Goal: Task Accomplishment & Management: Manage account settings

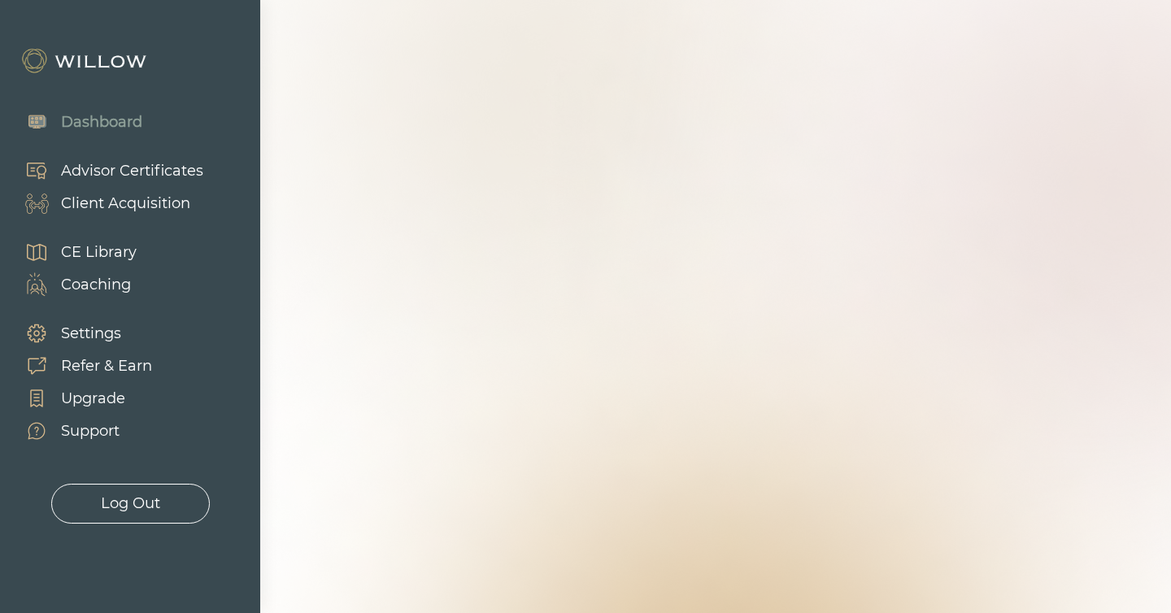
click at [106, 202] on div "Client Acquisition" at bounding box center [125, 204] width 129 height 22
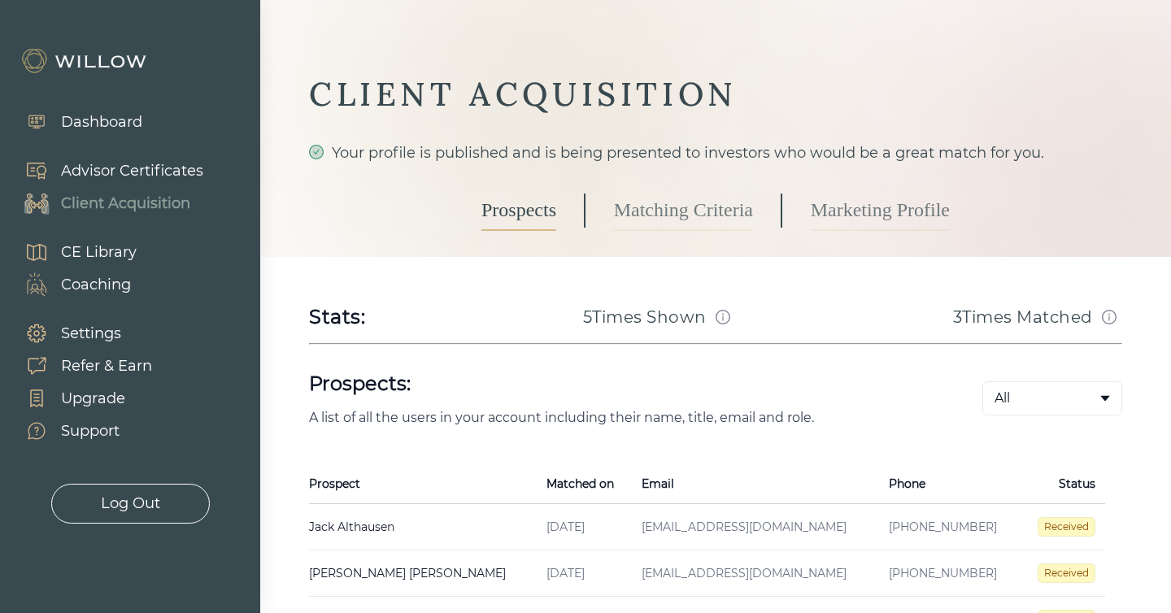
click at [869, 208] on link "Marketing Profile" at bounding box center [880, 210] width 139 height 41
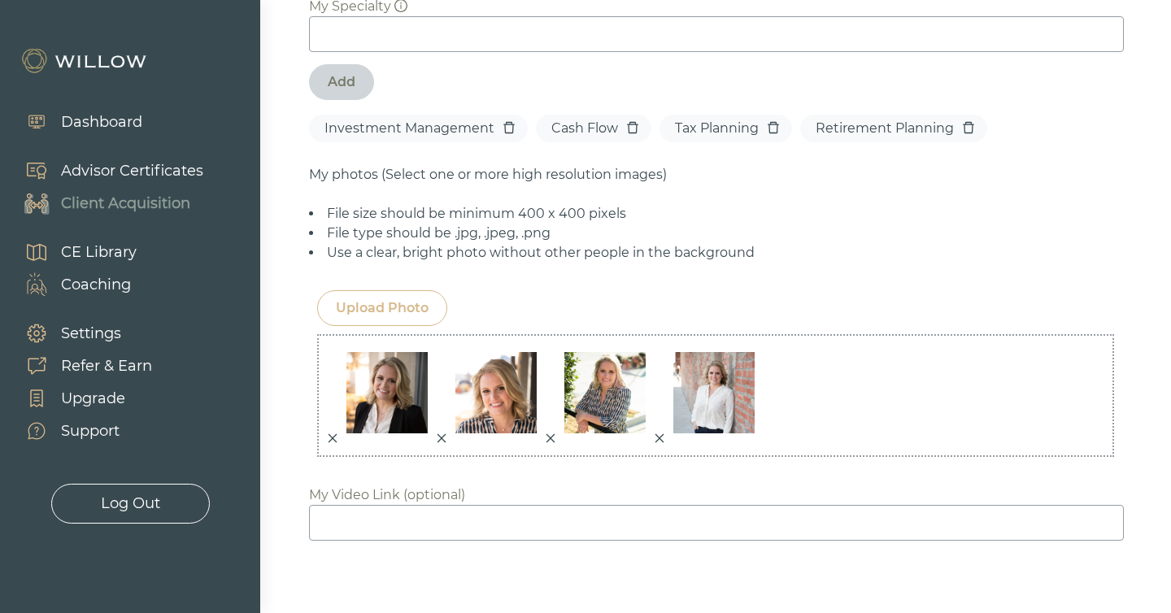
scroll to position [1316, 0]
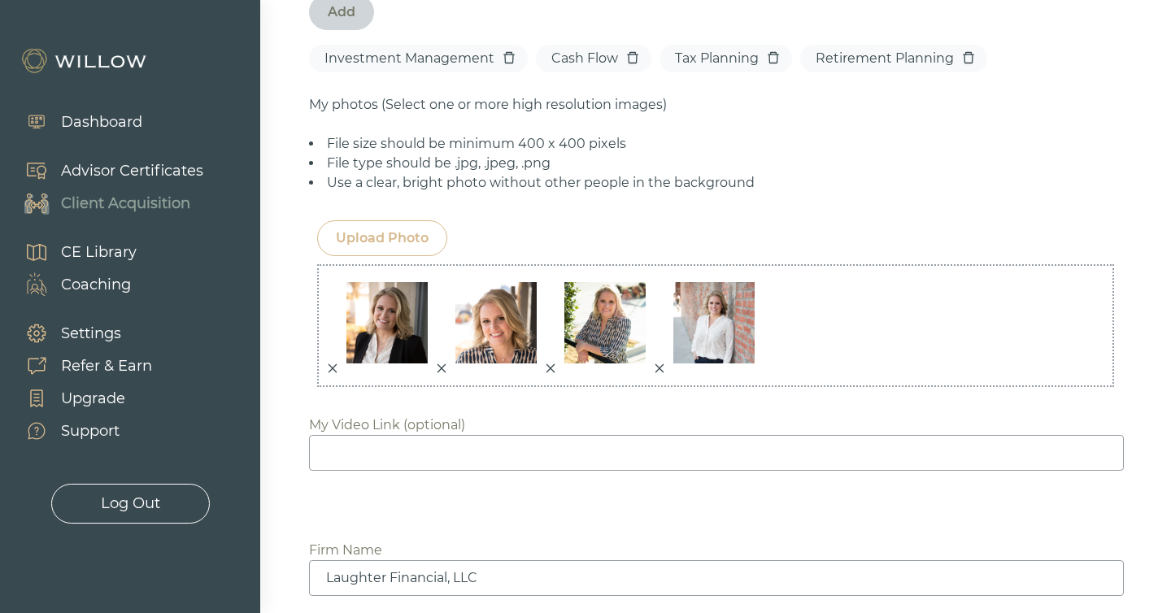
click at [329, 363] on icon "close" at bounding box center [332, 368] width 11 height 11
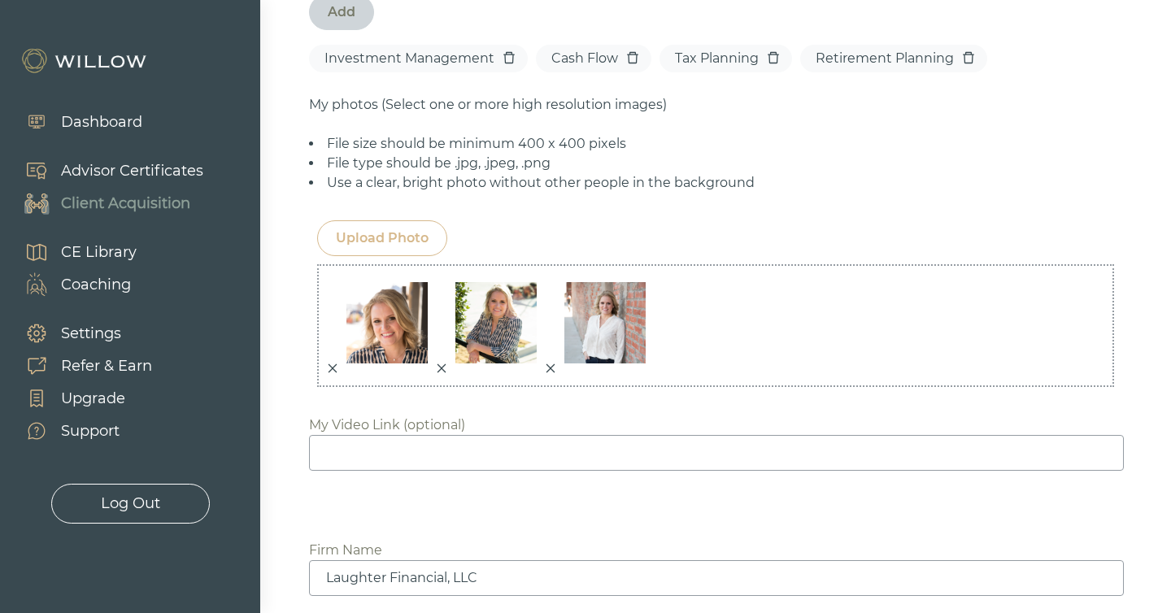
click at [329, 363] on icon "close" at bounding box center [332, 368] width 11 height 11
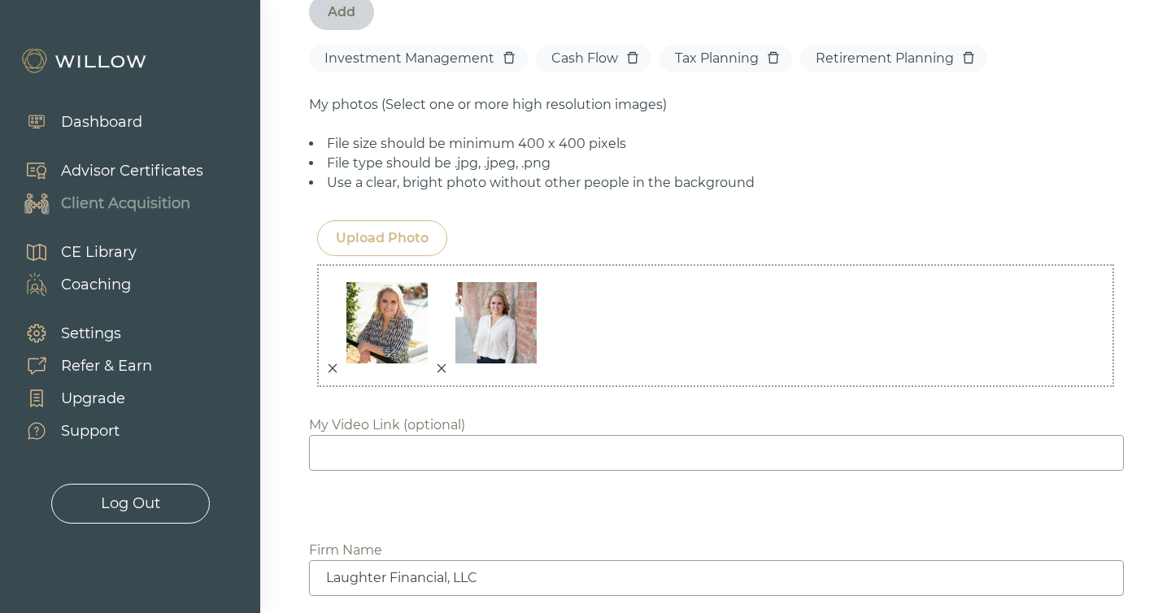
click at [329, 363] on icon "close" at bounding box center [332, 368] width 11 height 11
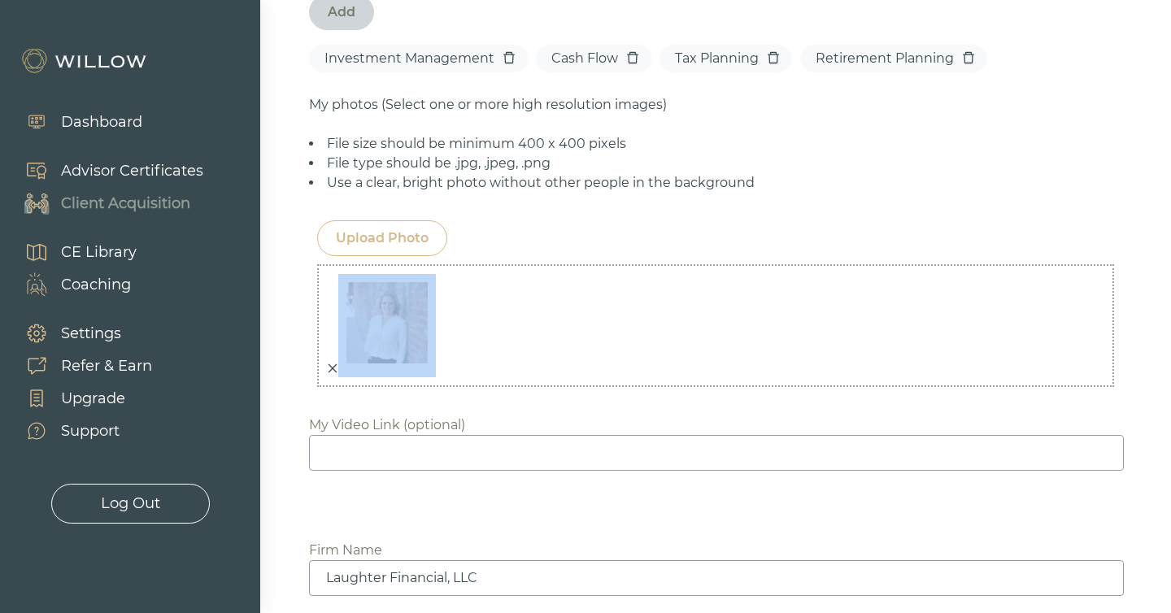
click at [329, 363] on icon "close" at bounding box center [332, 368] width 11 height 11
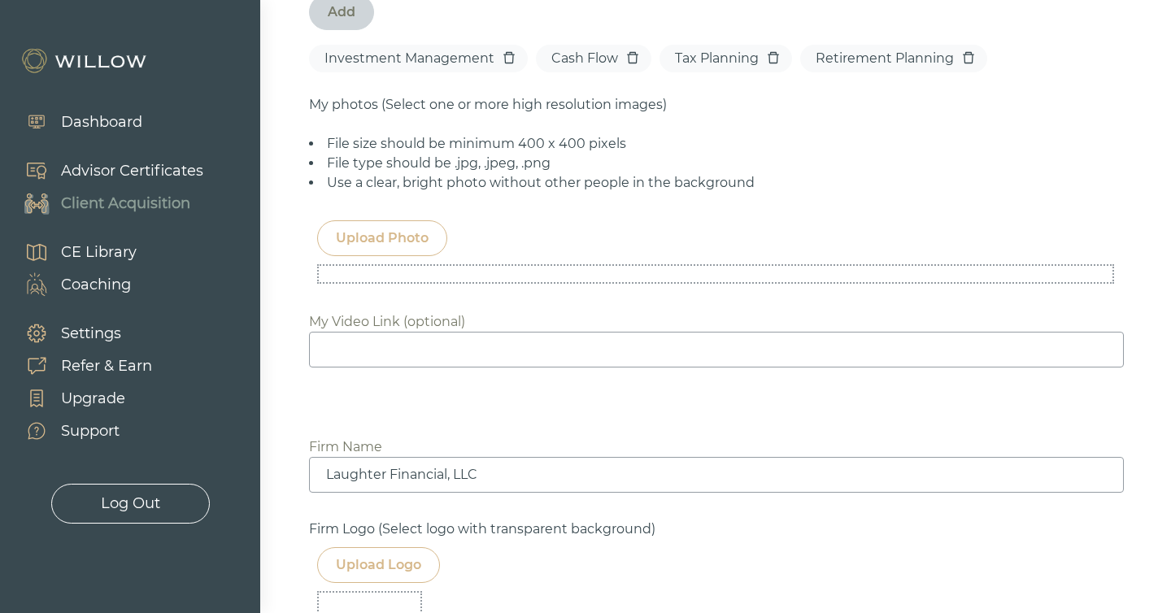
click at [355, 229] on div "Upload Photo" at bounding box center [382, 239] width 93 height 20
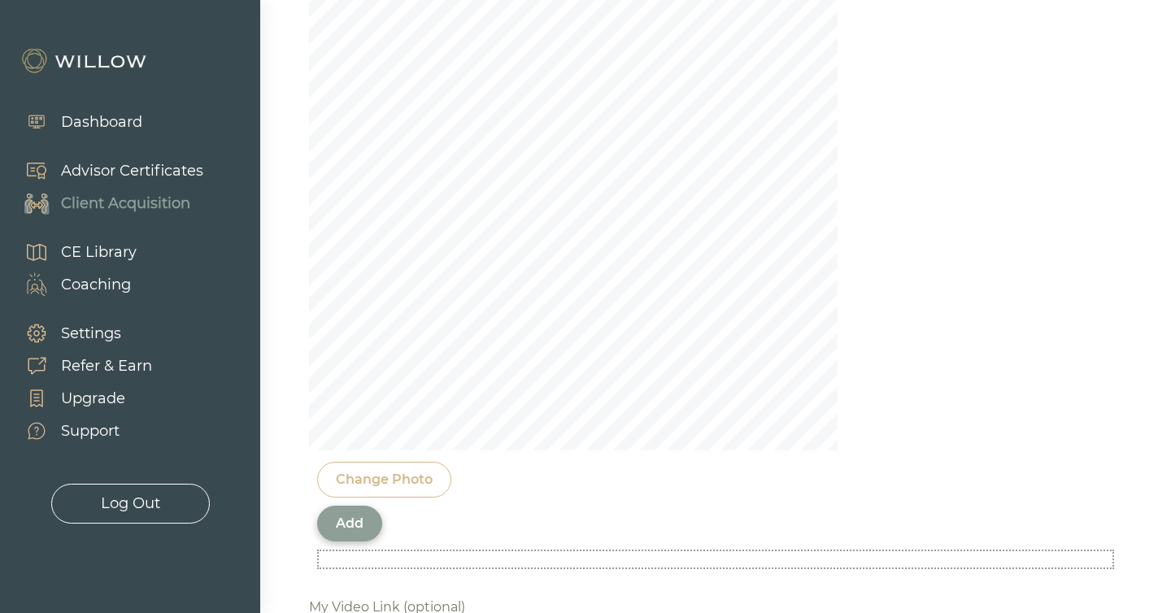
scroll to position [1487, 0]
click at [358, 536] on div "Add" at bounding box center [350, 546] width 28 height 20
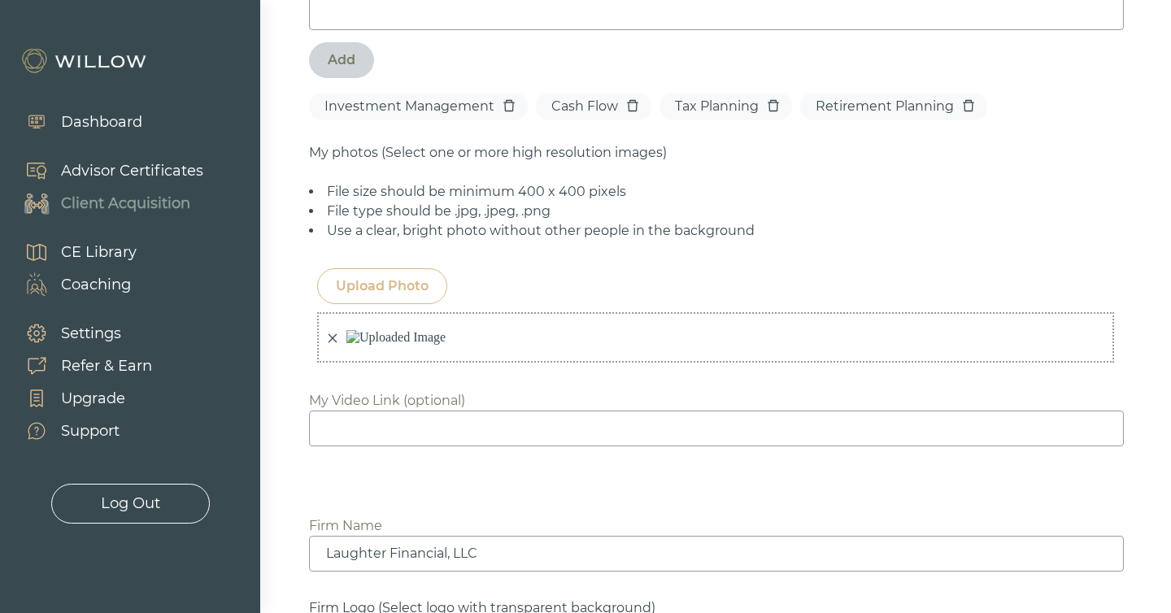
scroll to position [1276, 0]
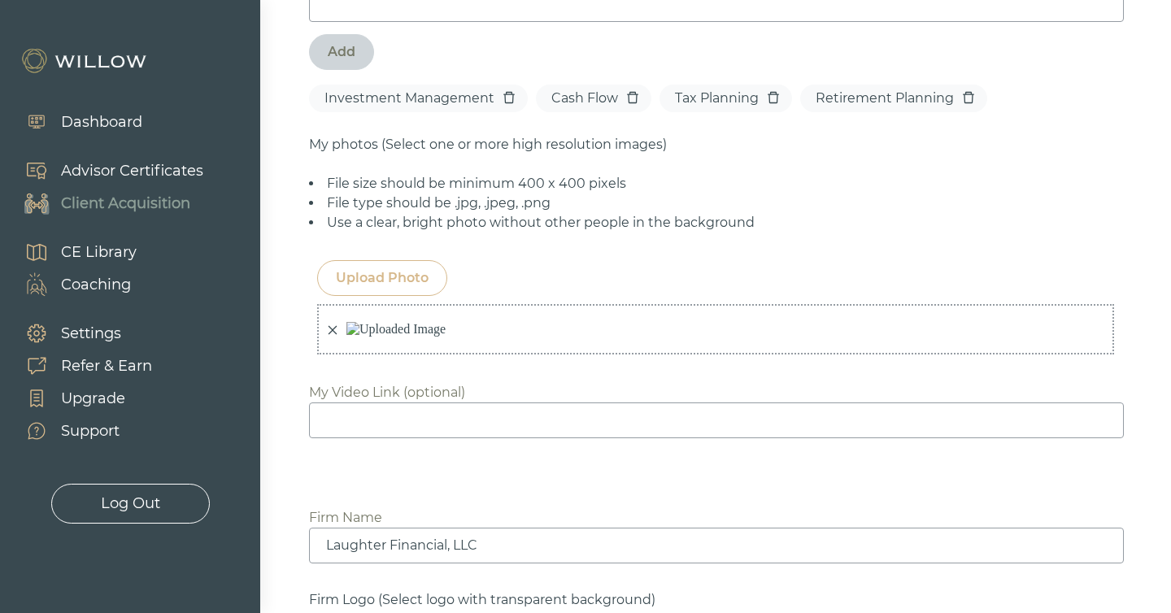
click at [389, 268] on div "Upload Photo" at bounding box center [382, 278] width 93 height 20
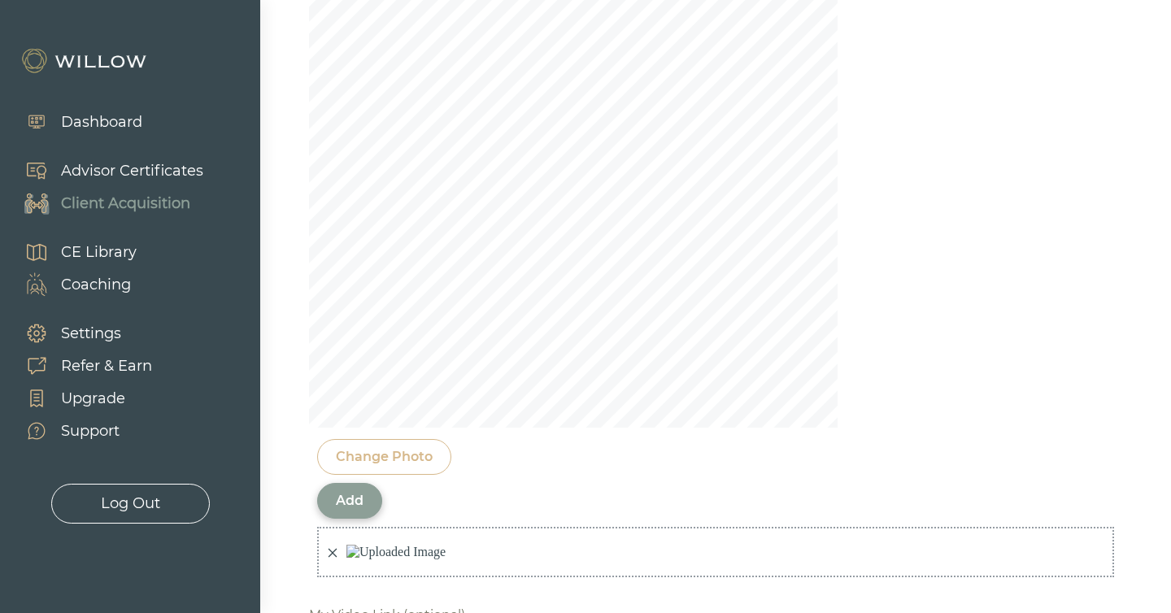
scroll to position [1577, 0]
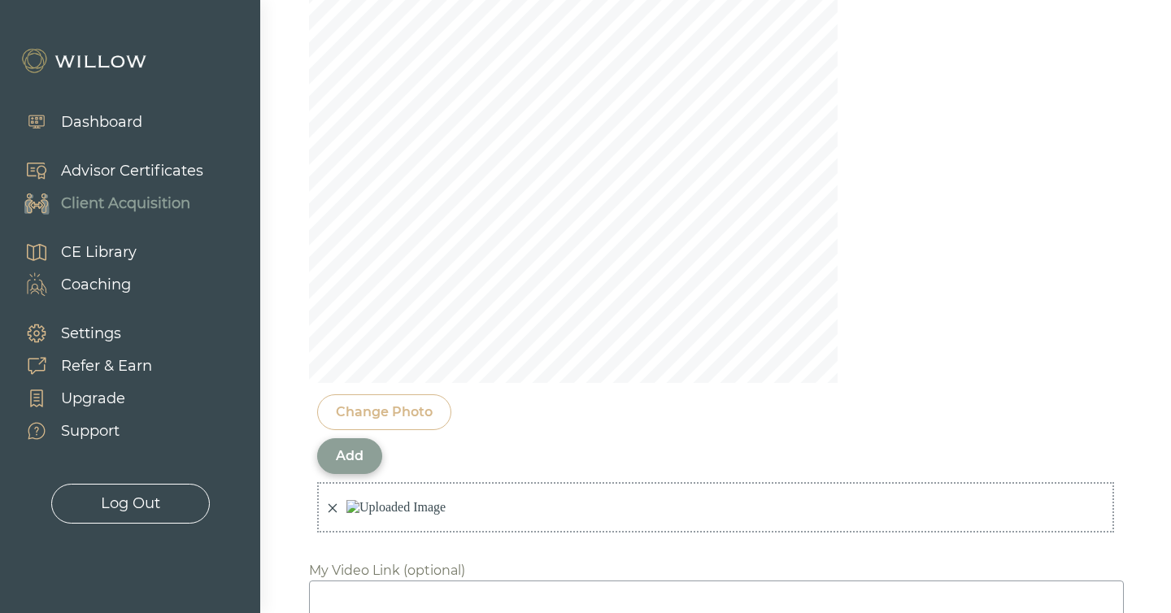
click at [375, 403] on div "Change Photo" at bounding box center [384, 413] width 97 height 20
click at [358, 447] on div "Add" at bounding box center [350, 457] width 28 height 20
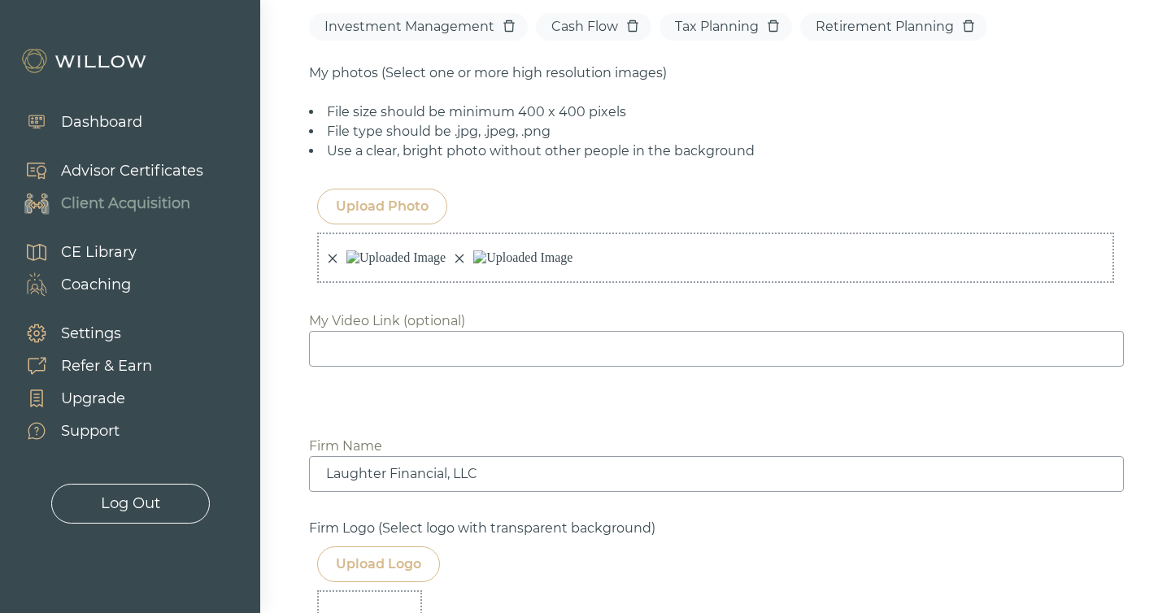
scroll to position [1393, 0]
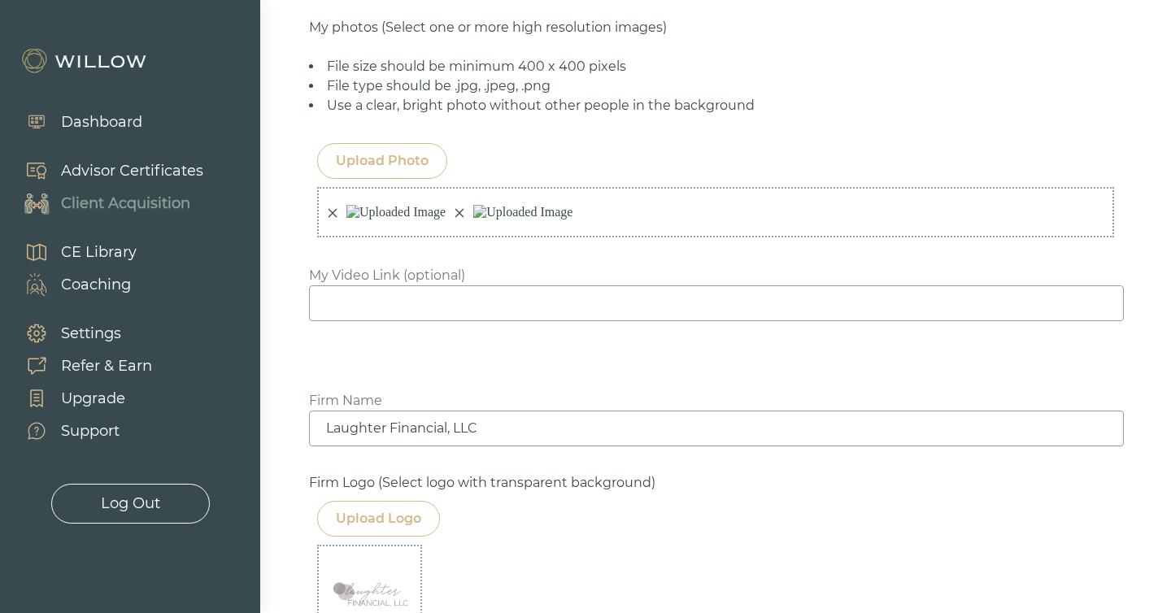
click at [399, 151] on div "Upload Photo" at bounding box center [382, 161] width 93 height 20
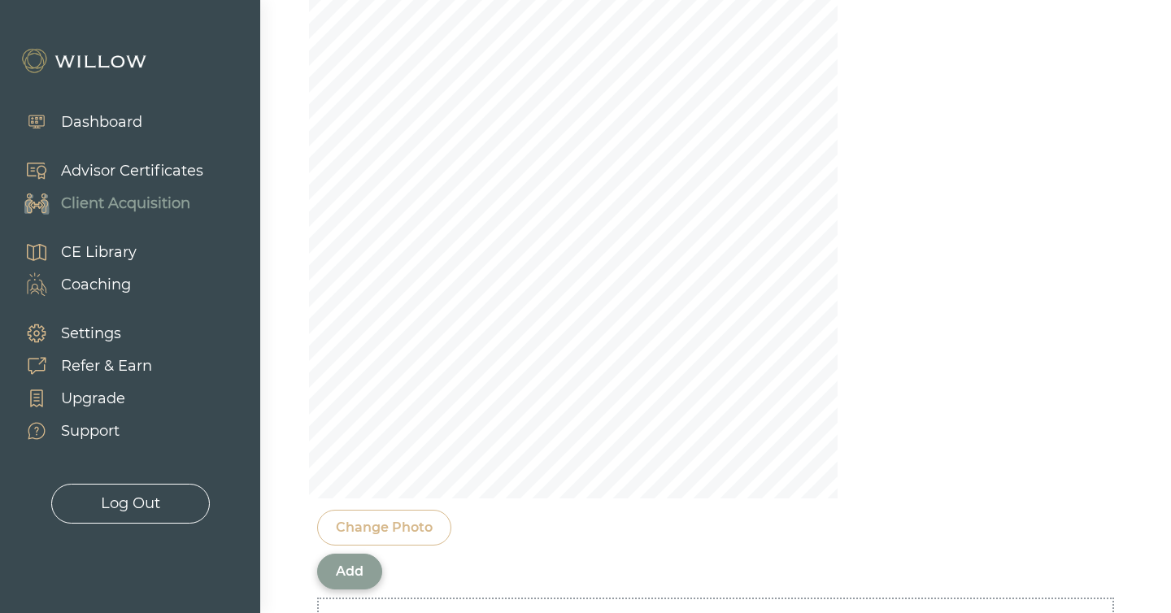
scroll to position [1489, 0]
click at [365, 526] on div "Add" at bounding box center [349, 544] width 65 height 36
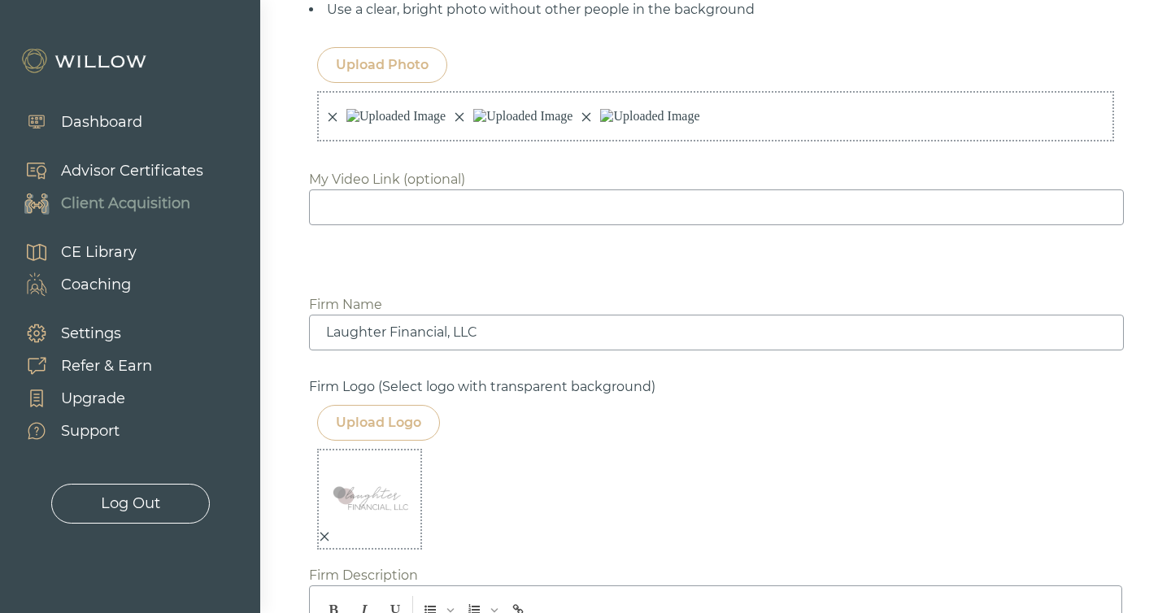
scroll to position [1055, 0]
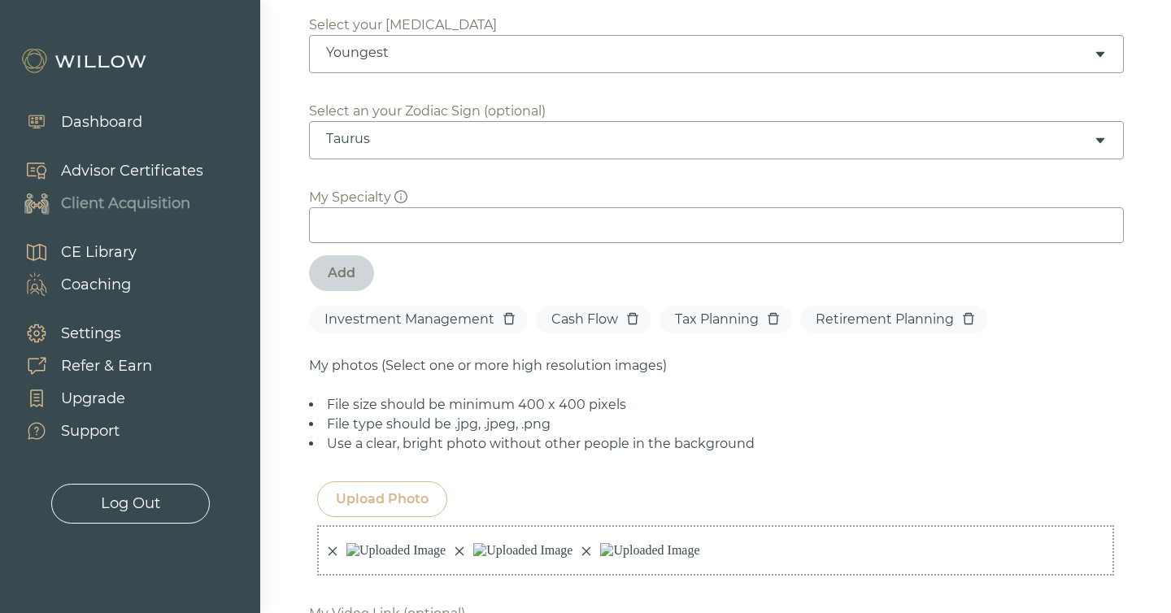
click at [363, 490] on div "Upload Photo" at bounding box center [382, 500] width 93 height 20
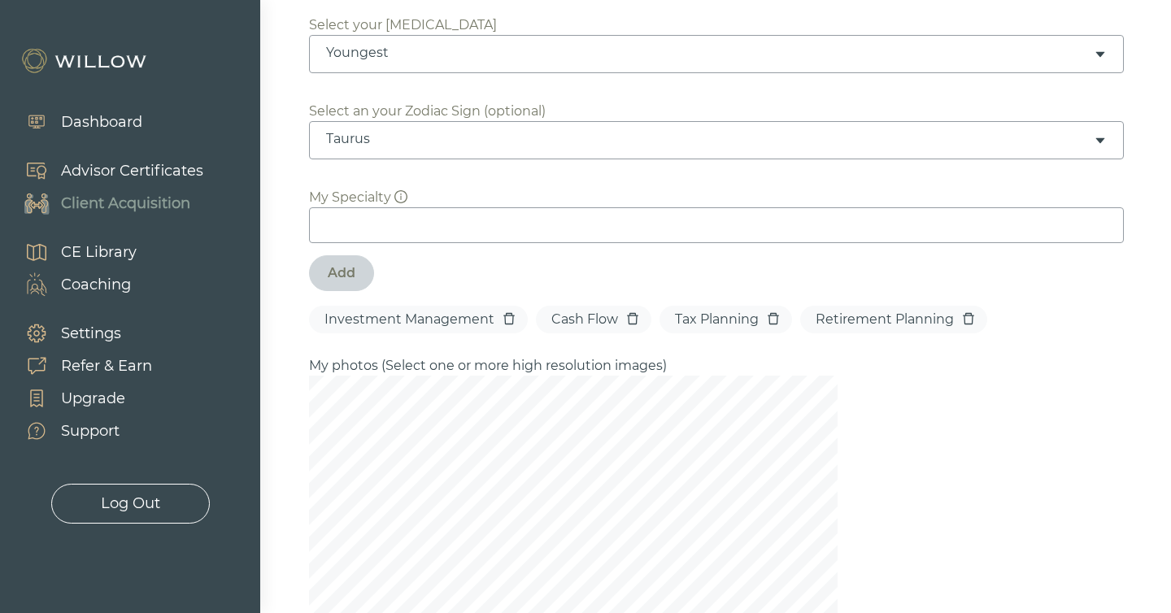
scroll to position [1489, 0]
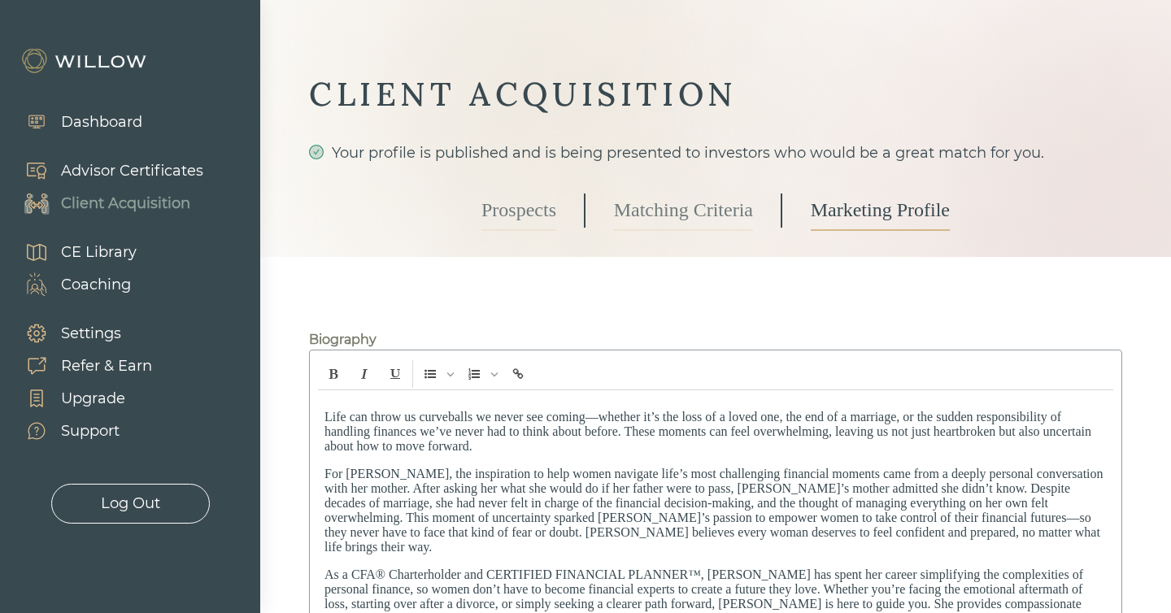
scroll to position [1055, 0]
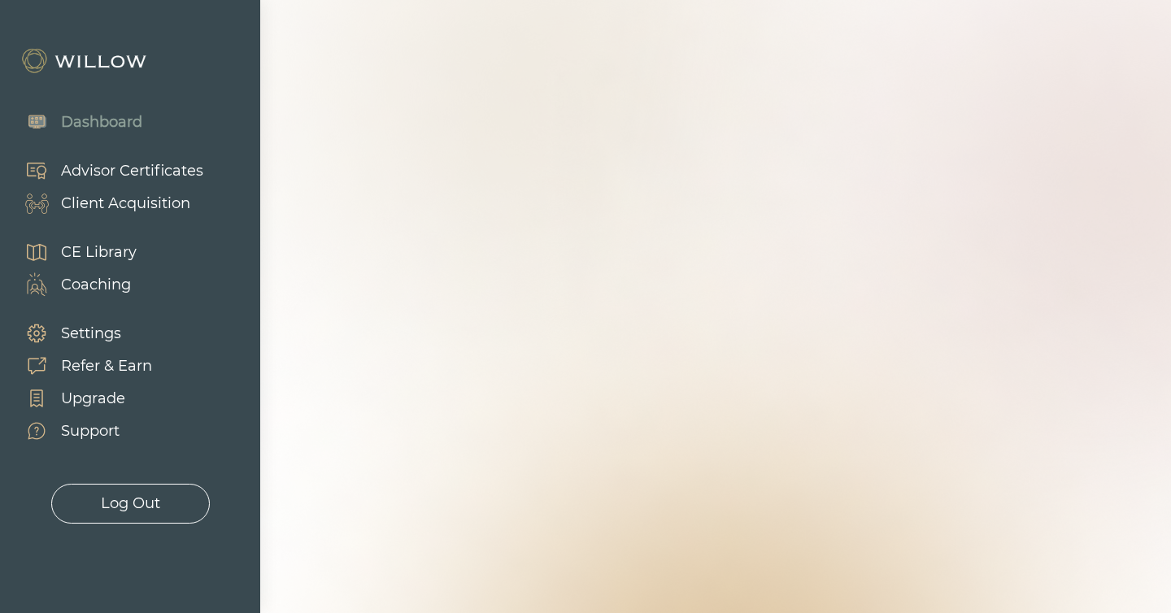
click at [148, 214] on div "Client Acquisition" at bounding box center [125, 204] width 129 height 22
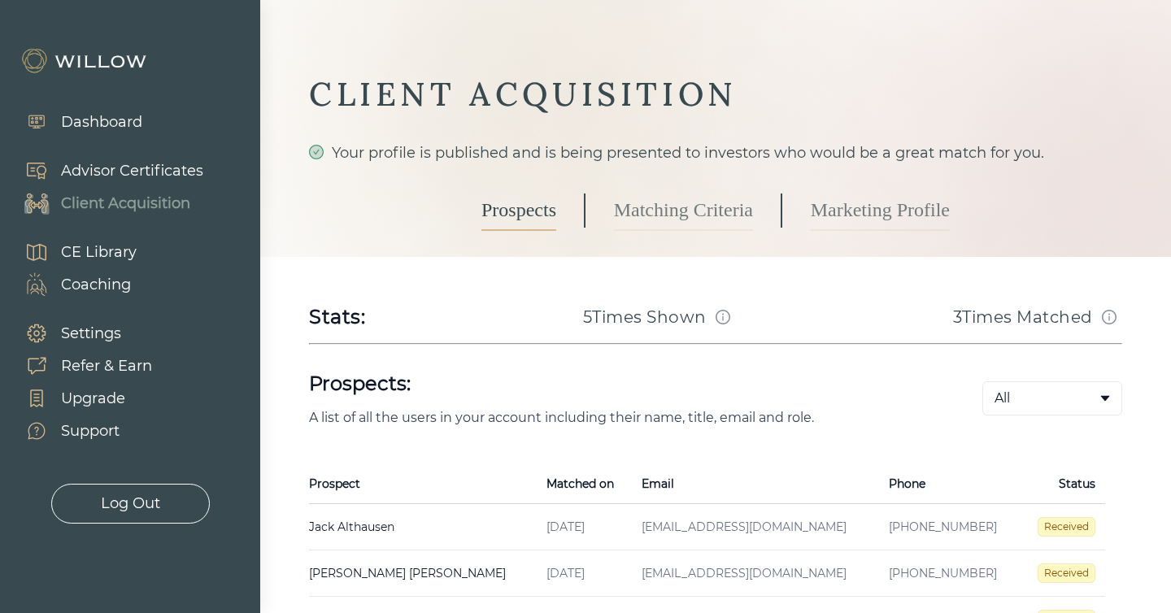
click at [887, 214] on link "Marketing Profile" at bounding box center [880, 210] width 139 height 41
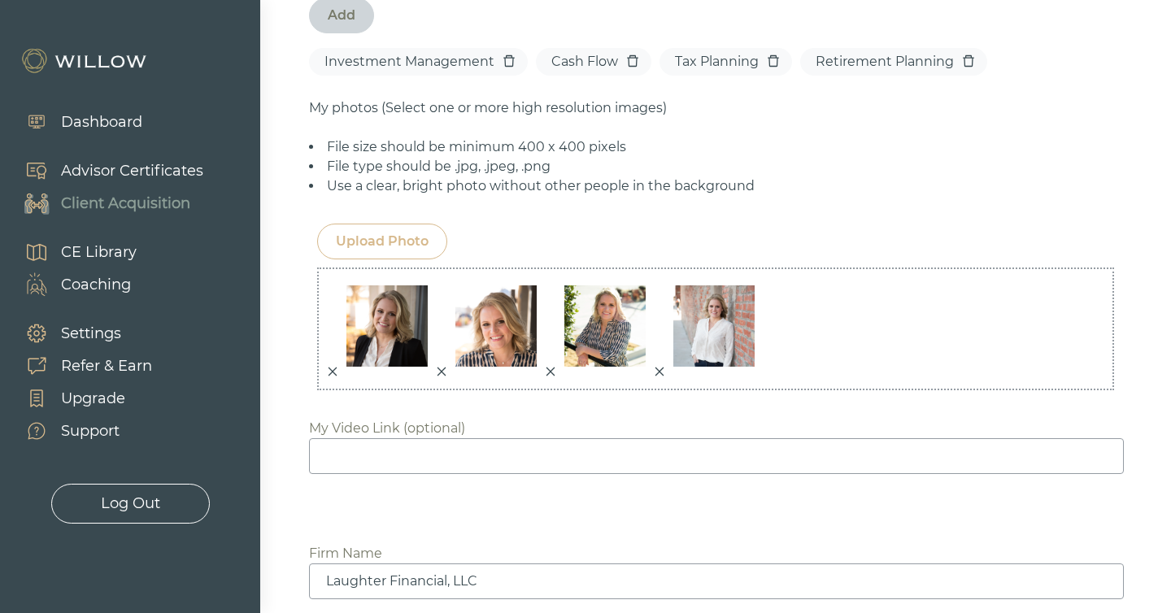
scroll to position [1350, 0]
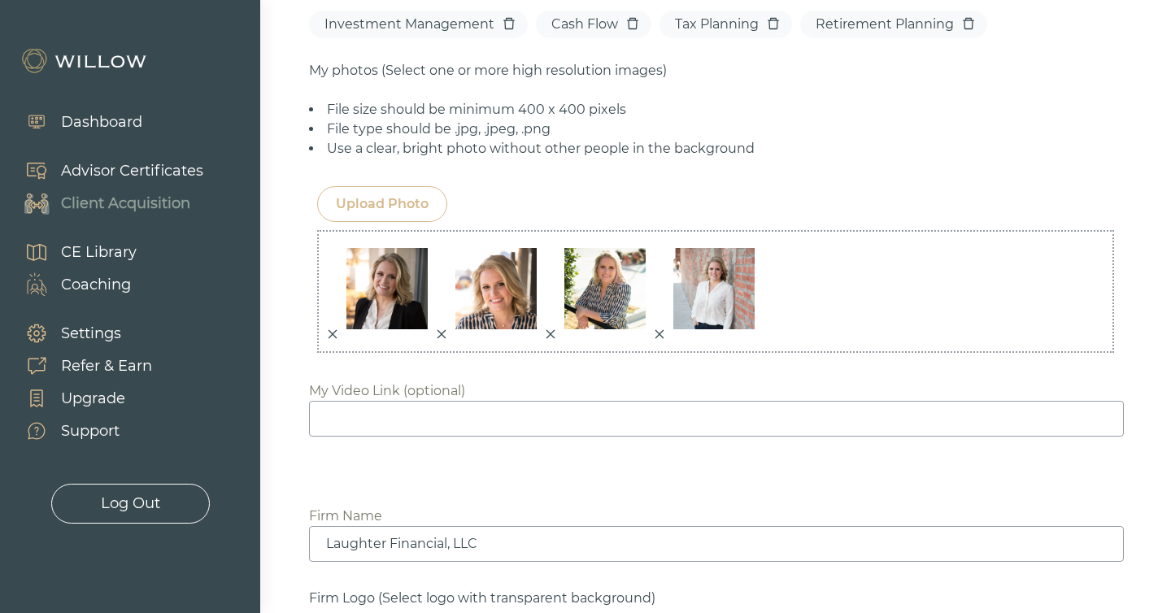
click at [333, 329] on icon "close" at bounding box center [333, 333] width 9 height 9
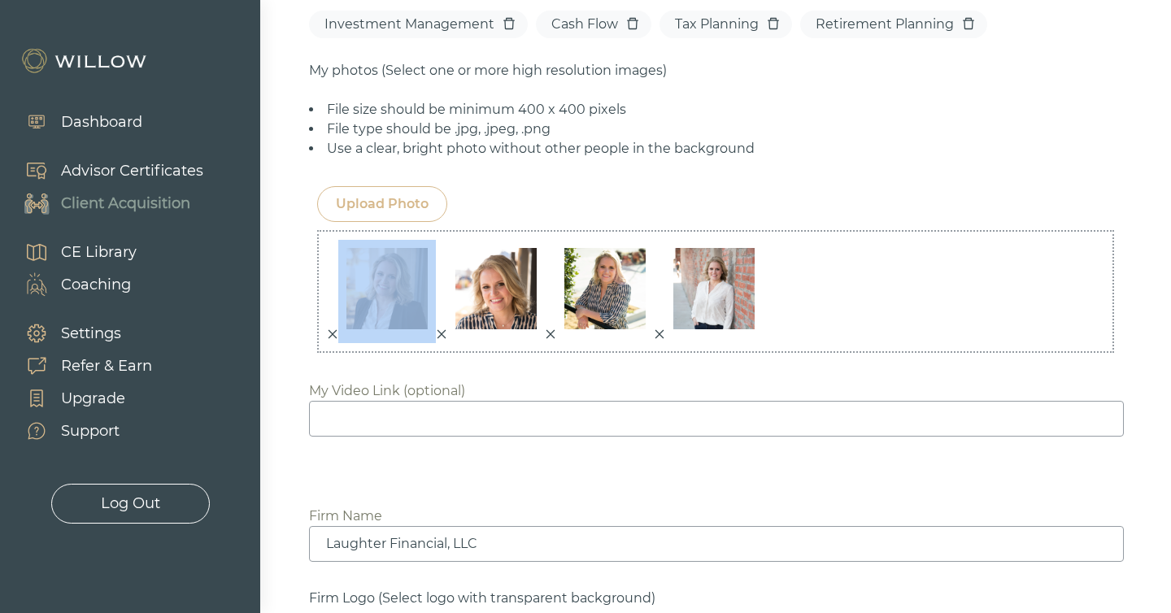
click at [333, 329] on icon "close" at bounding box center [333, 333] width 9 height 9
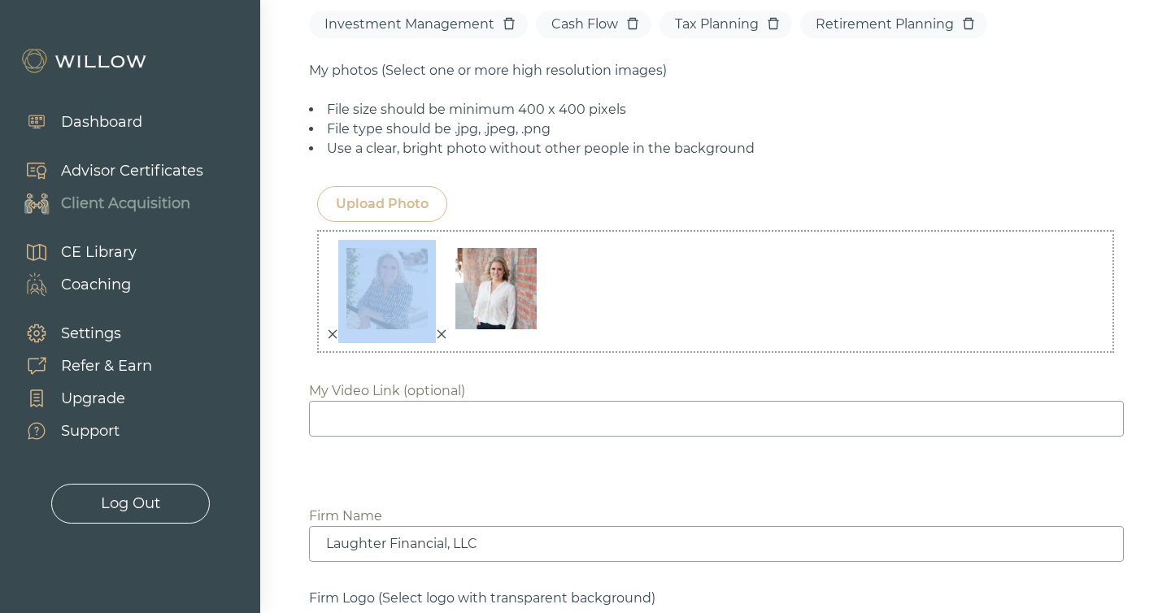
click at [333, 329] on icon "close" at bounding box center [333, 333] width 9 height 9
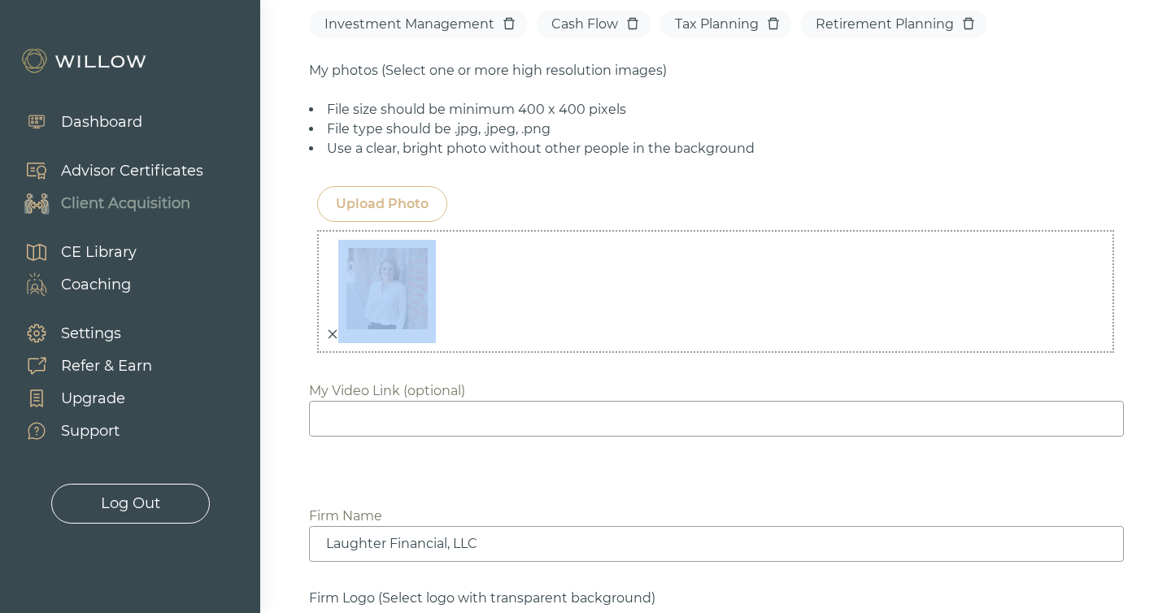
click at [333, 329] on icon "close" at bounding box center [333, 333] width 9 height 9
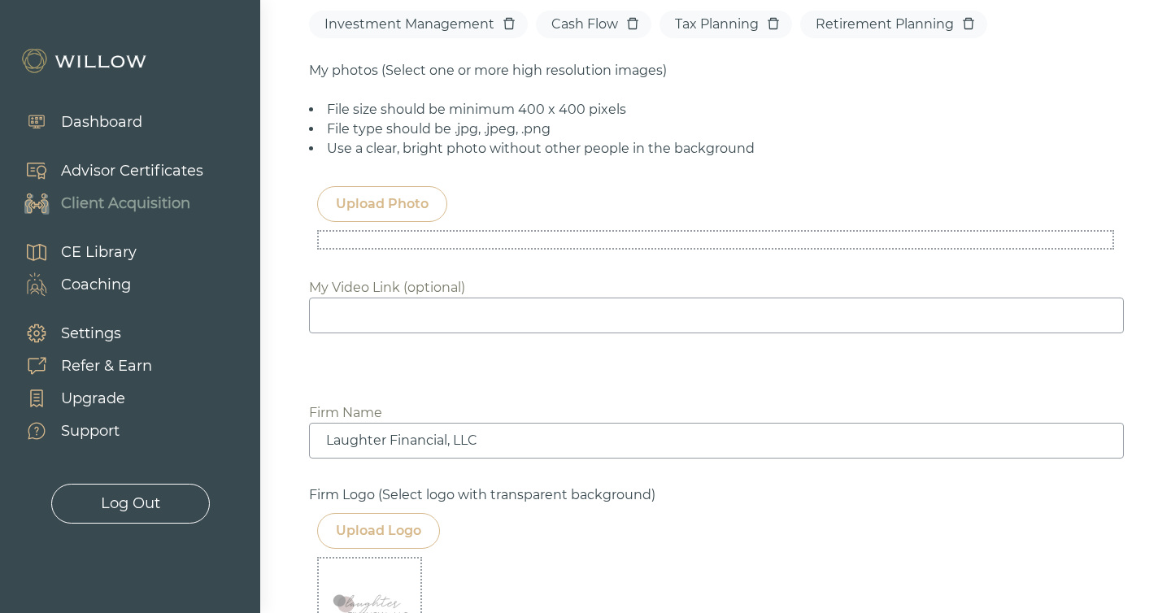
click at [369, 194] on div "Upload Photo" at bounding box center [382, 204] width 93 height 20
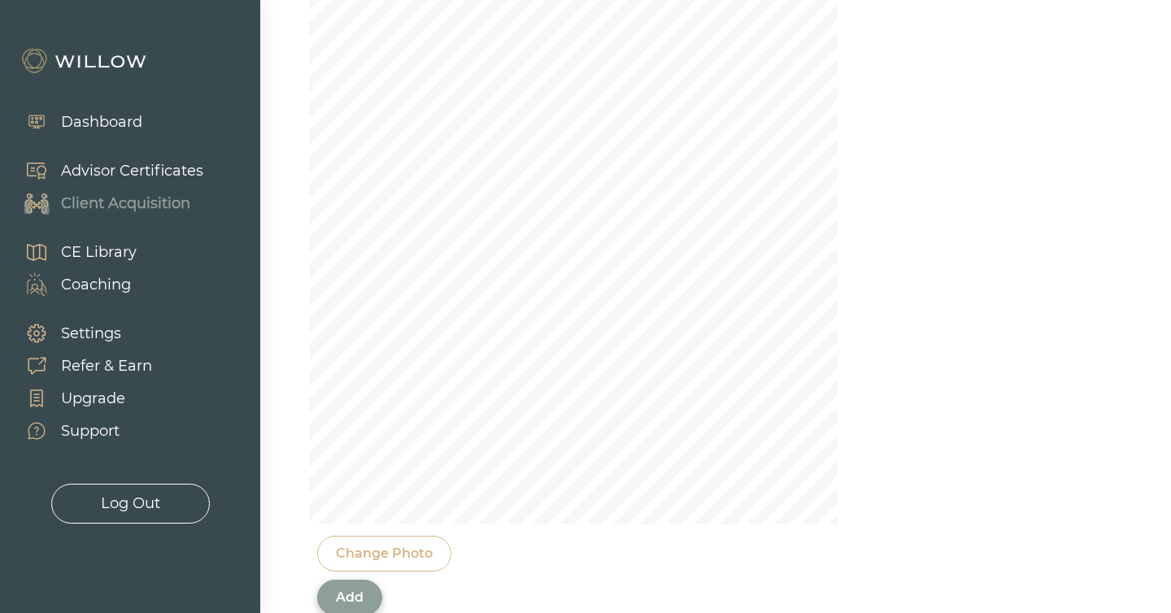
scroll to position [1589, 0]
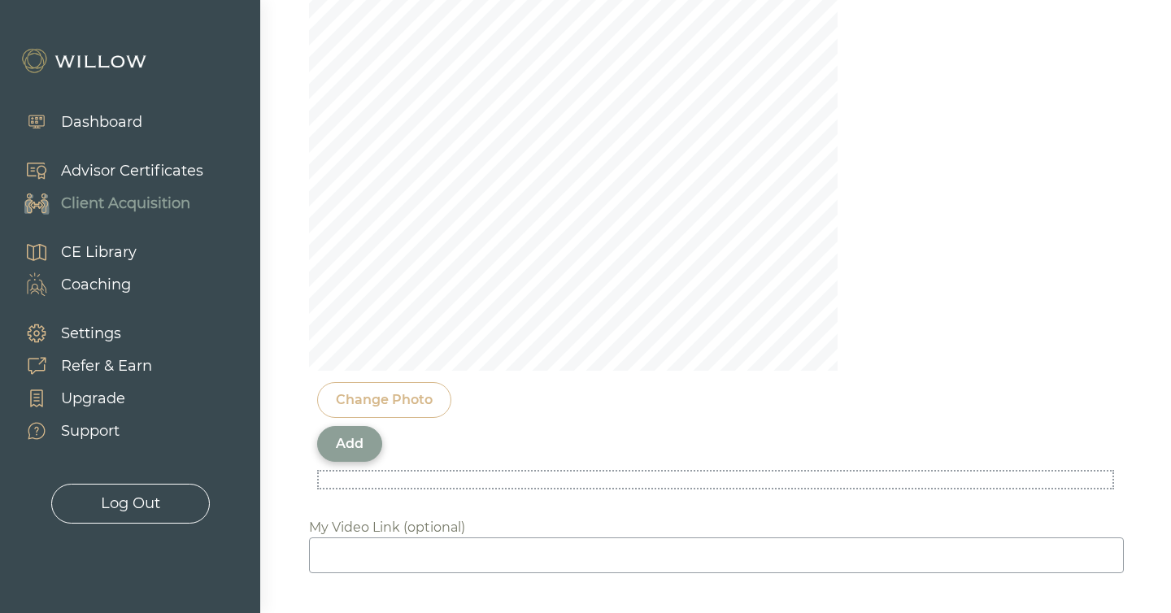
click at [387, 390] on div "Change Photo" at bounding box center [384, 400] width 97 height 20
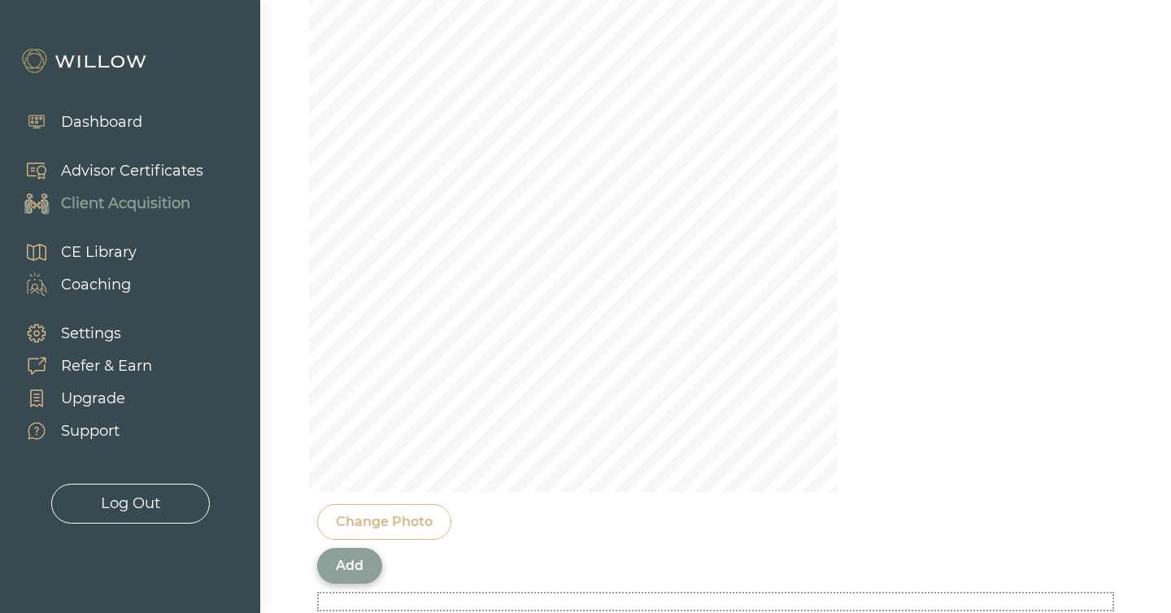
scroll to position [1546, 0]
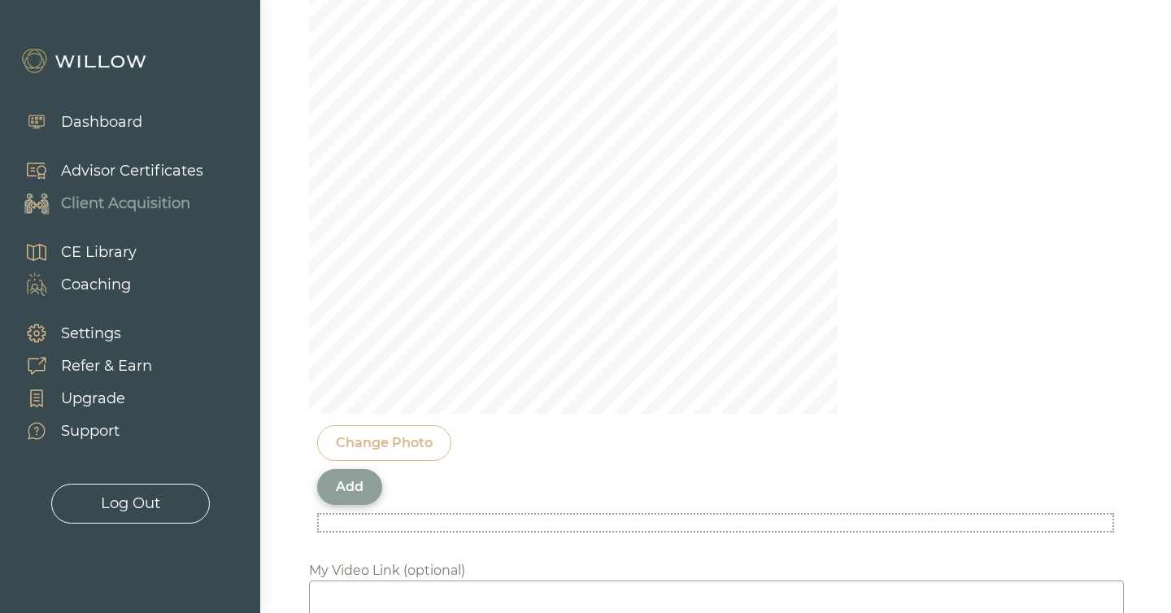
click at [360, 478] on div "Add" at bounding box center [350, 488] width 28 height 20
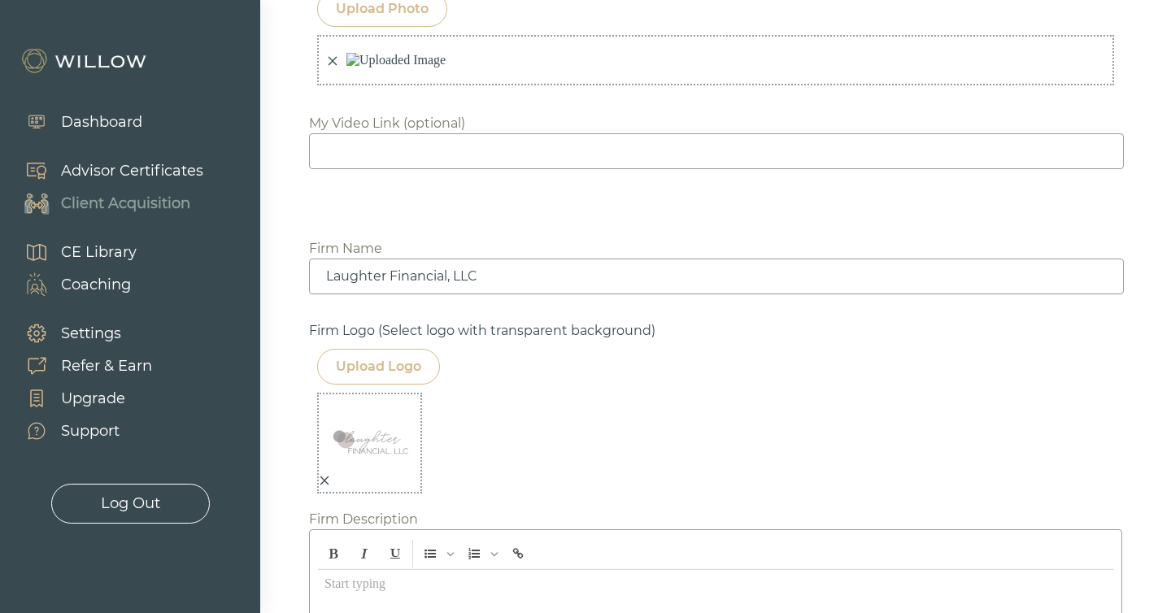
scroll to position [1111, 0]
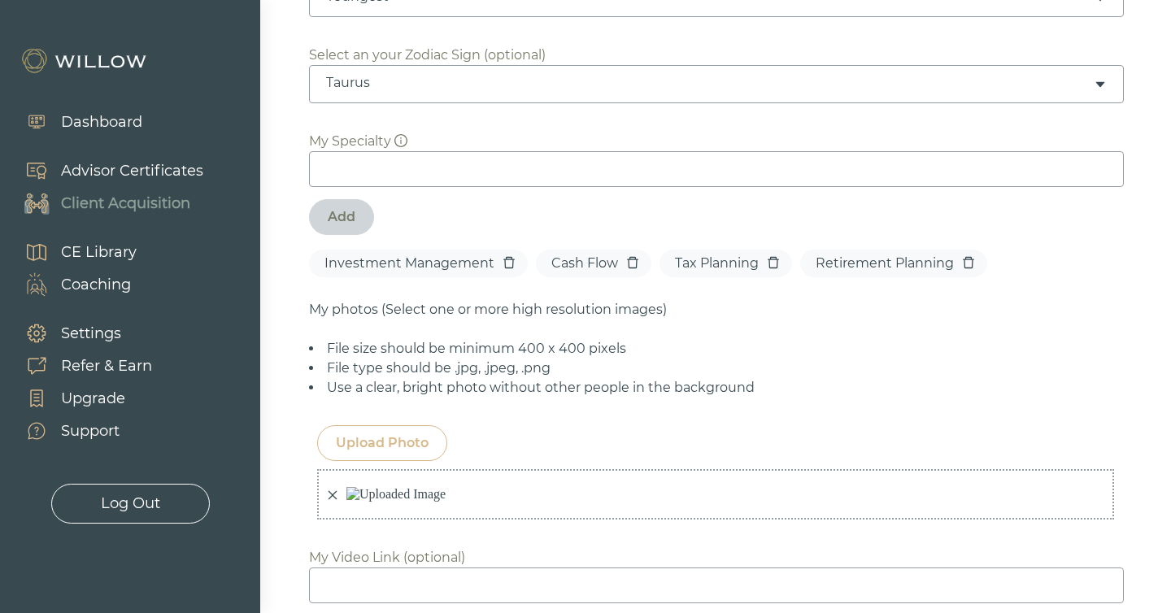
click at [393, 434] on div "Upload Photo" at bounding box center [382, 444] width 93 height 20
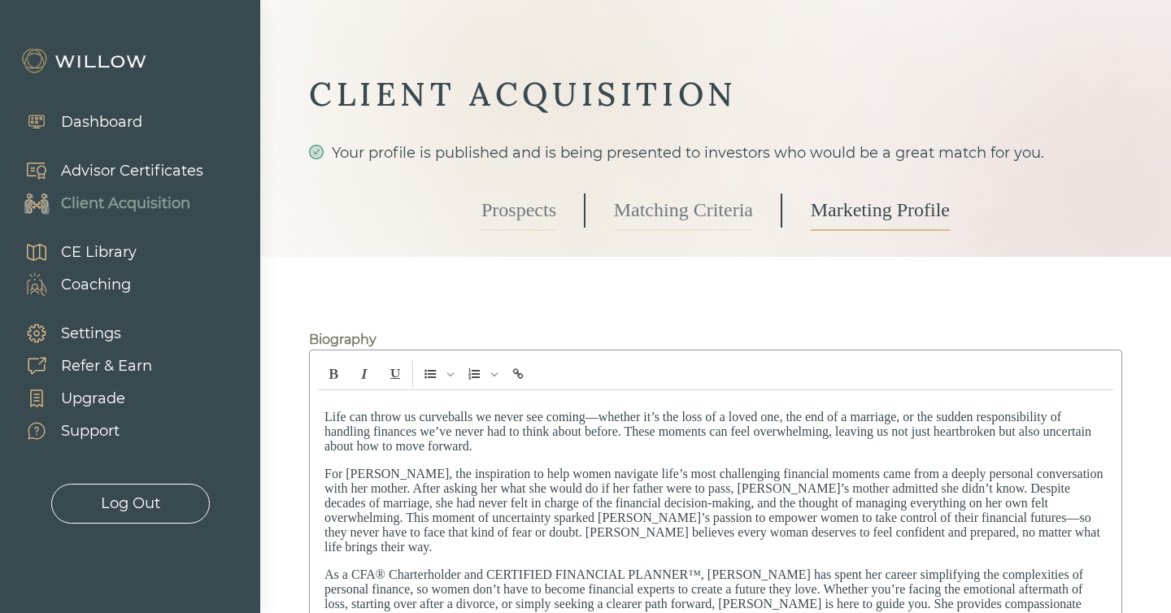
scroll to position [1111, 0]
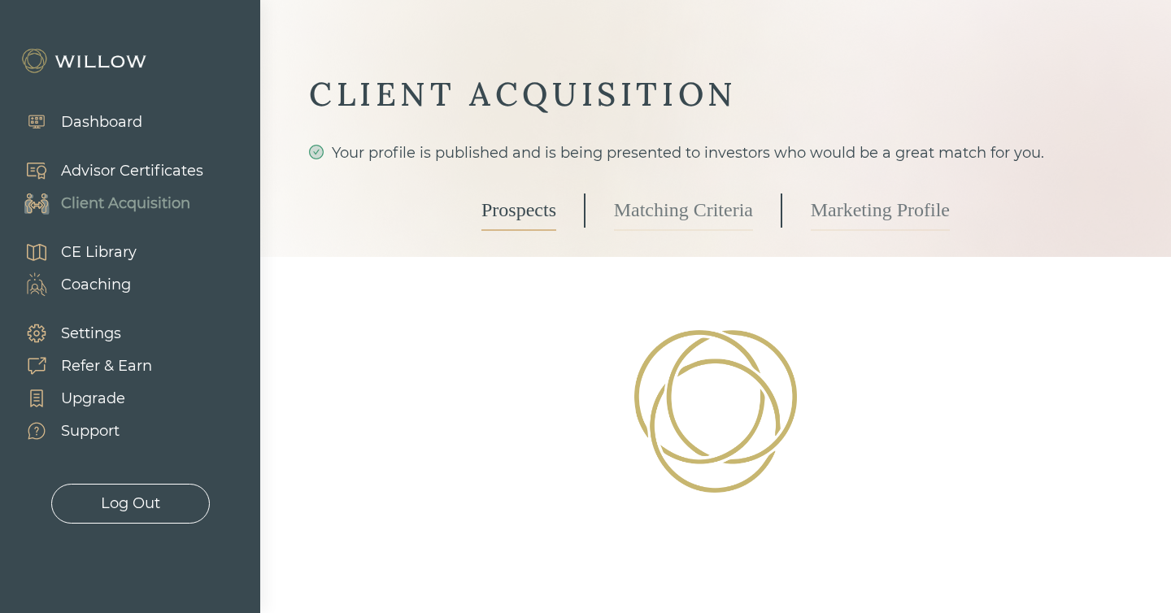
click at [863, 209] on link "Marketing Profile" at bounding box center [880, 210] width 139 height 41
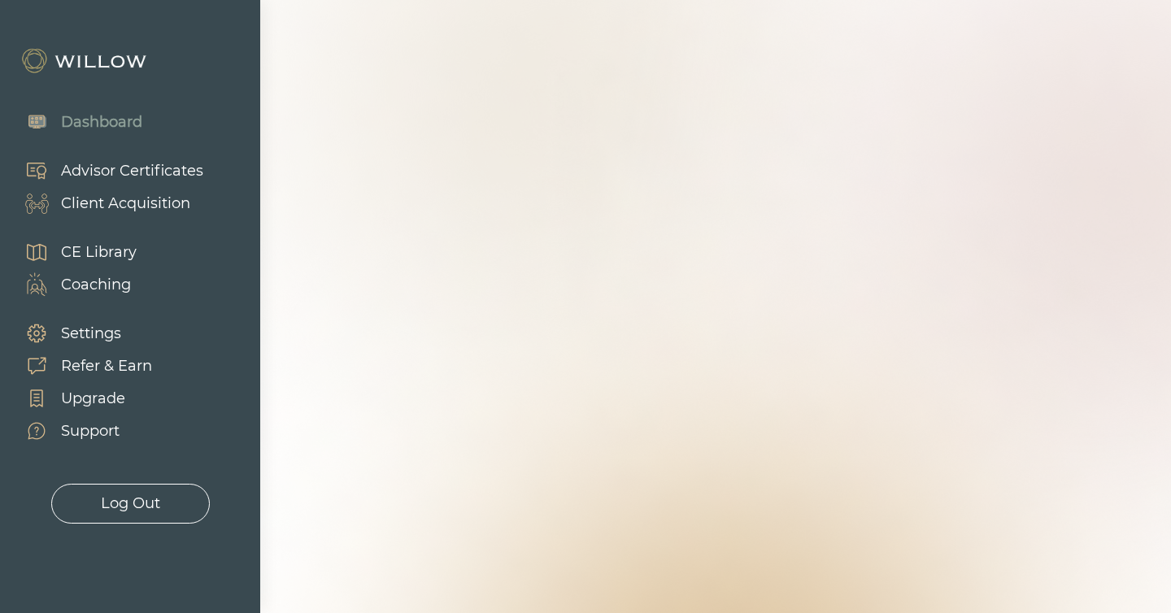
click at [112, 208] on div "Client Acquisition" at bounding box center [125, 204] width 129 height 22
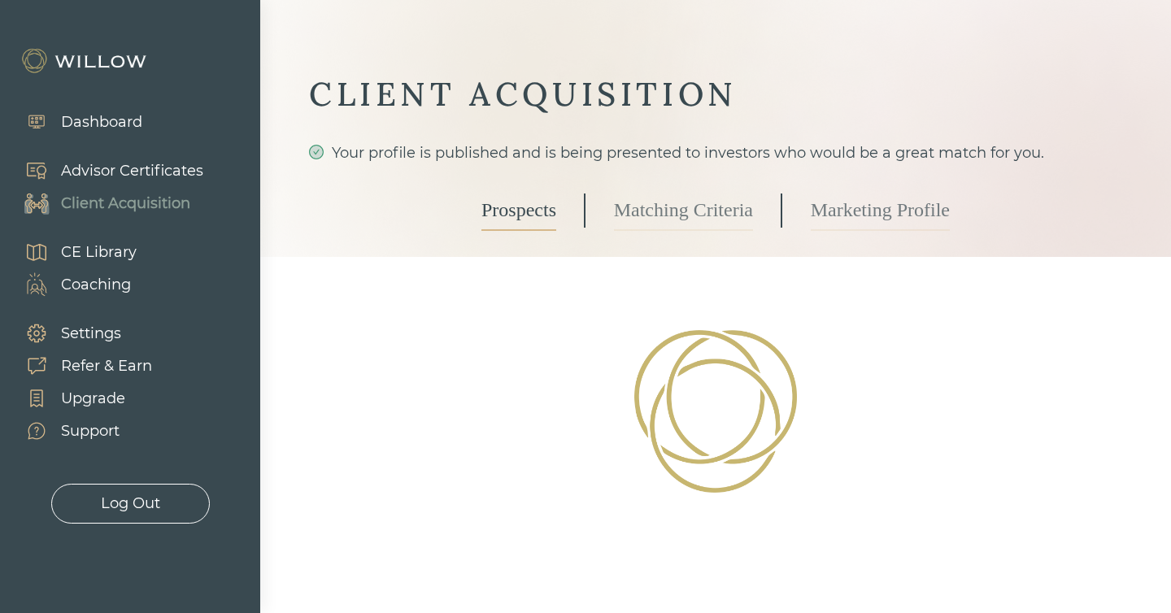
click at [862, 215] on link "Marketing Profile" at bounding box center [880, 210] width 139 height 41
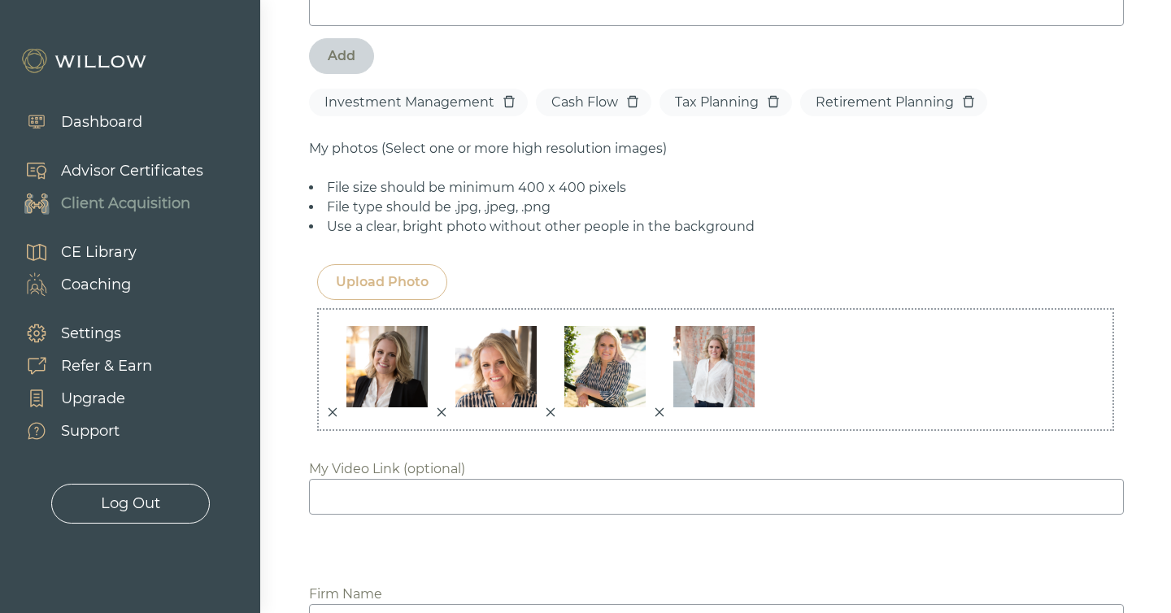
scroll to position [1267, 0]
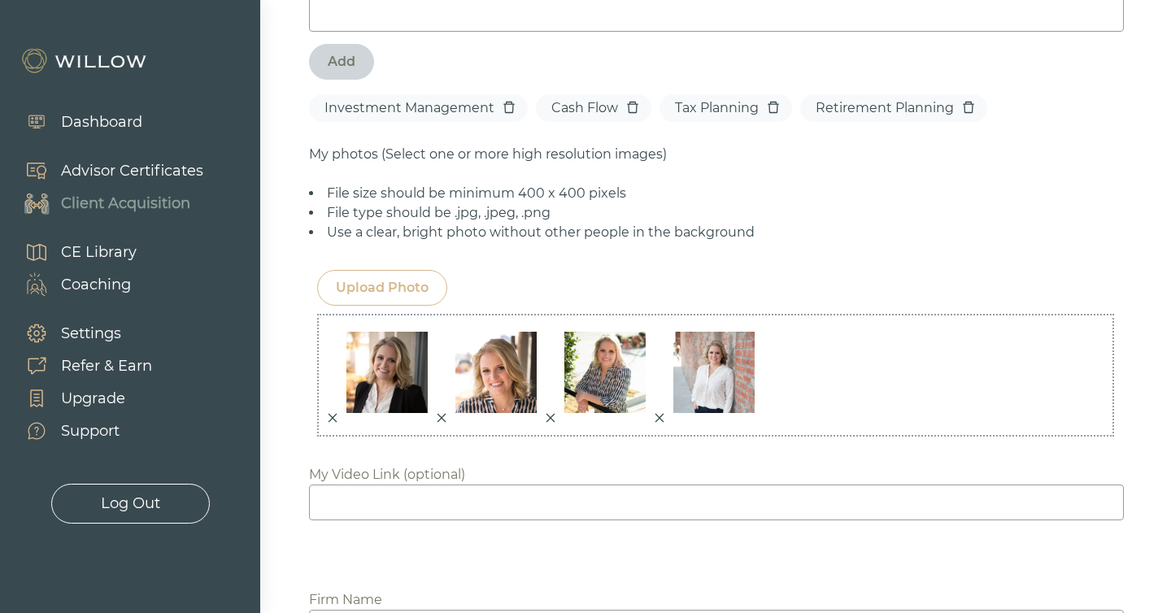
click at [333, 412] on icon "close" at bounding box center [332, 417] width 11 height 11
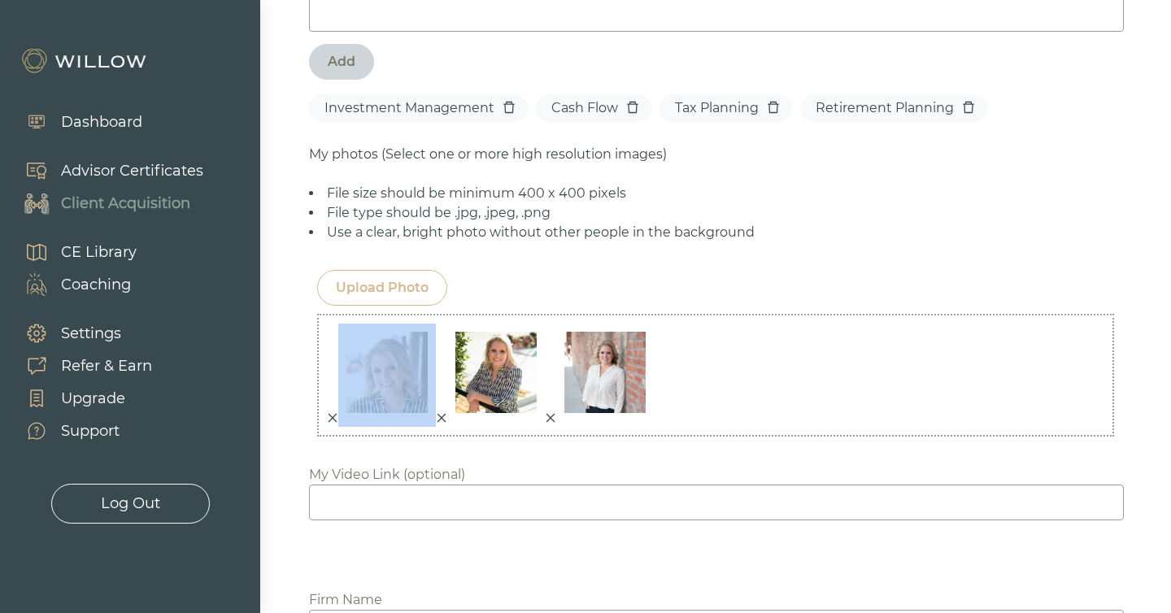
click at [333, 412] on icon "close" at bounding box center [332, 417] width 11 height 11
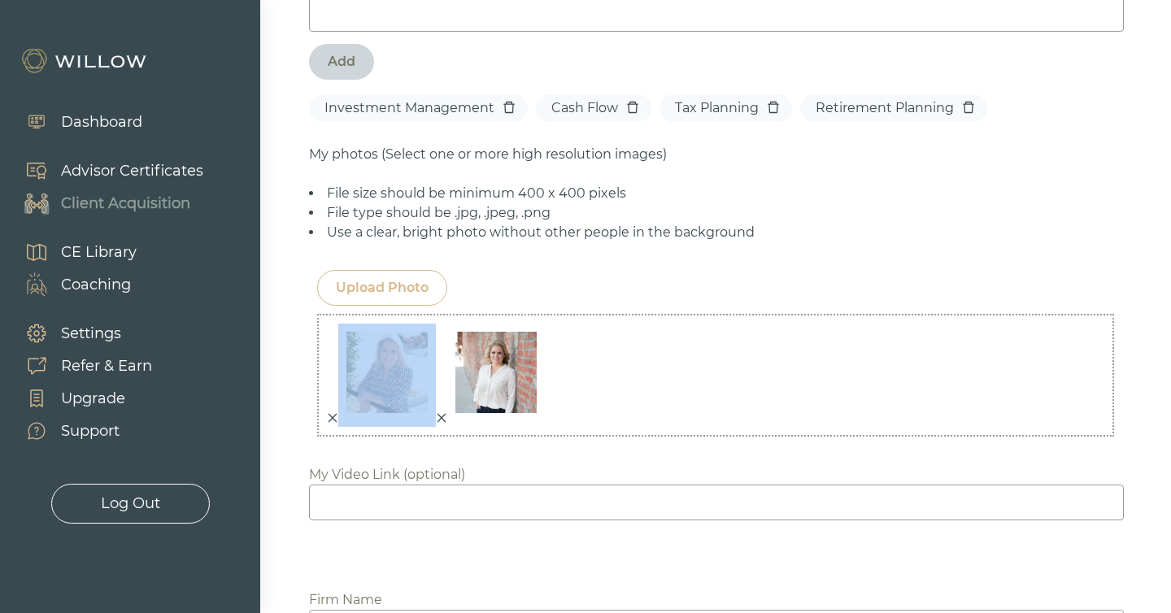
click at [333, 412] on icon "close" at bounding box center [332, 417] width 11 height 11
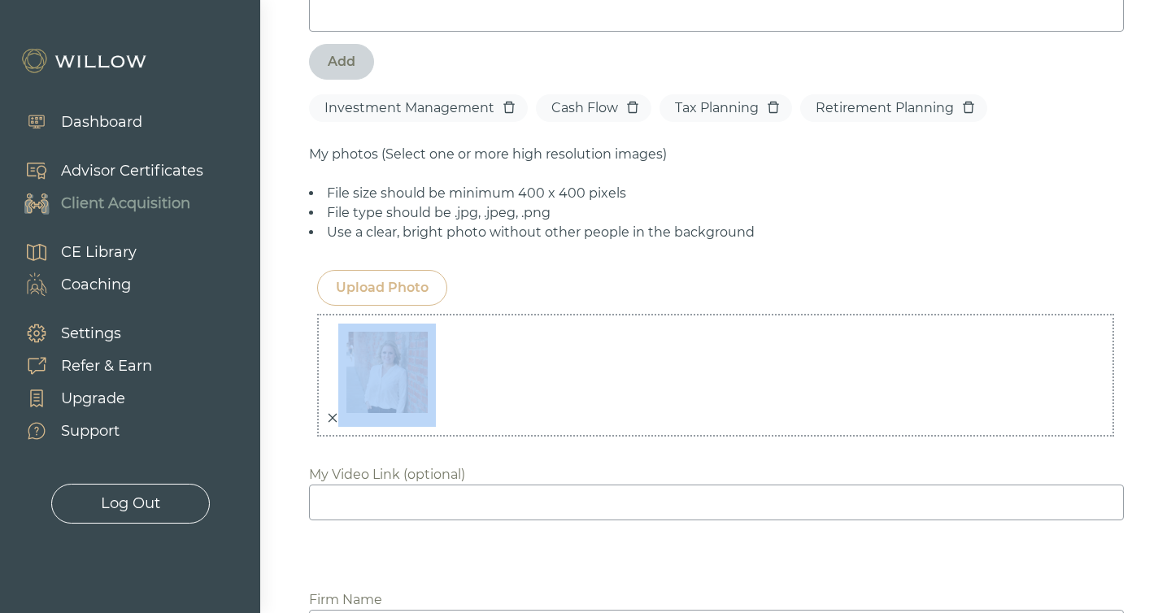
click at [333, 412] on icon "close" at bounding box center [332, 417] width 11 height 11
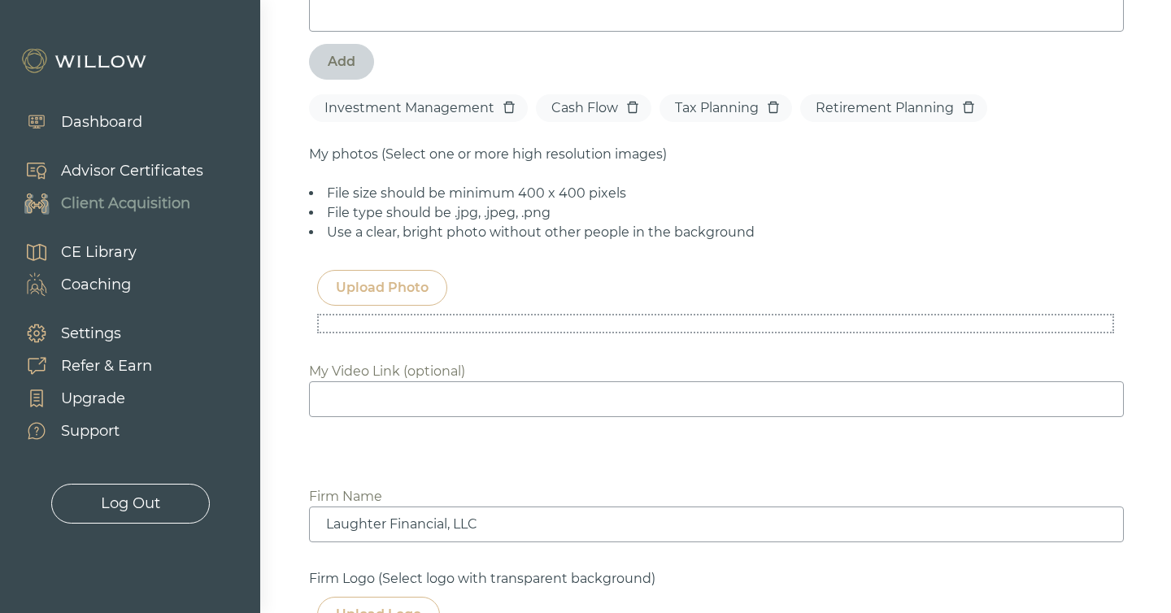
click at [362, 278] on div "Upload Photo" at bounding box center [382, 288] width 93 height 20
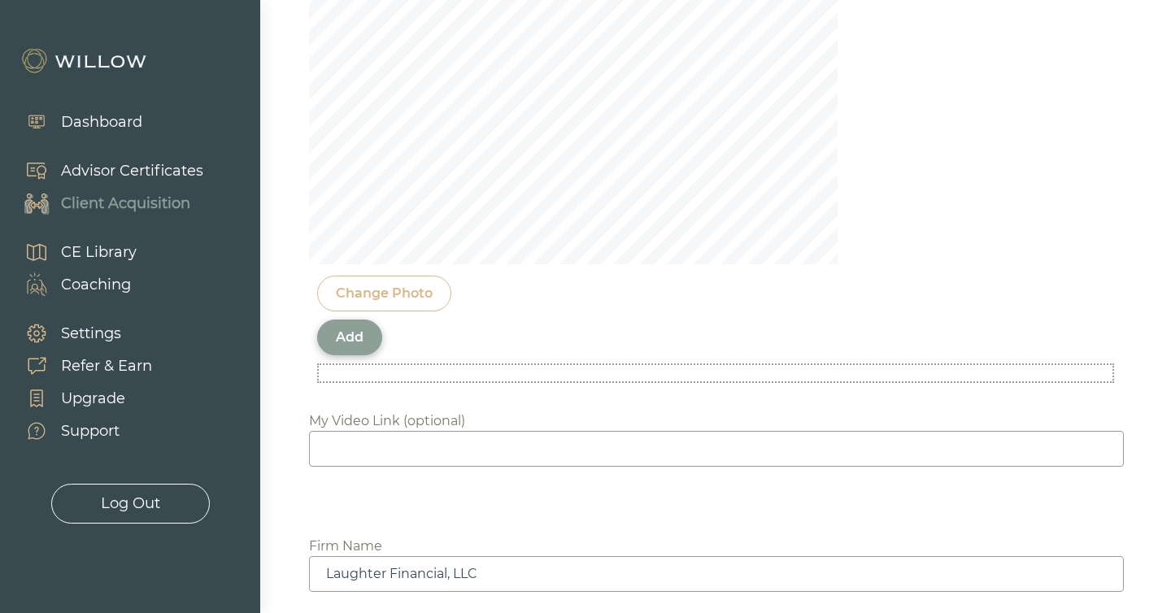
scroll to position [1708, 0]
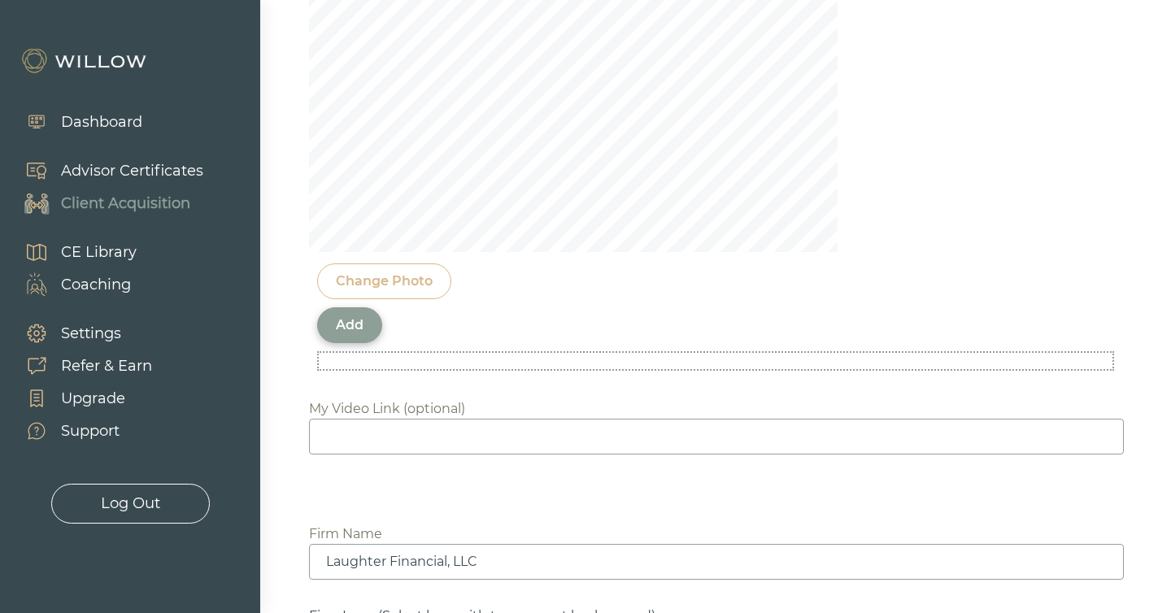
click at [360, 316] on div "Add" at bounding box center [350, 326] width 28 height 20
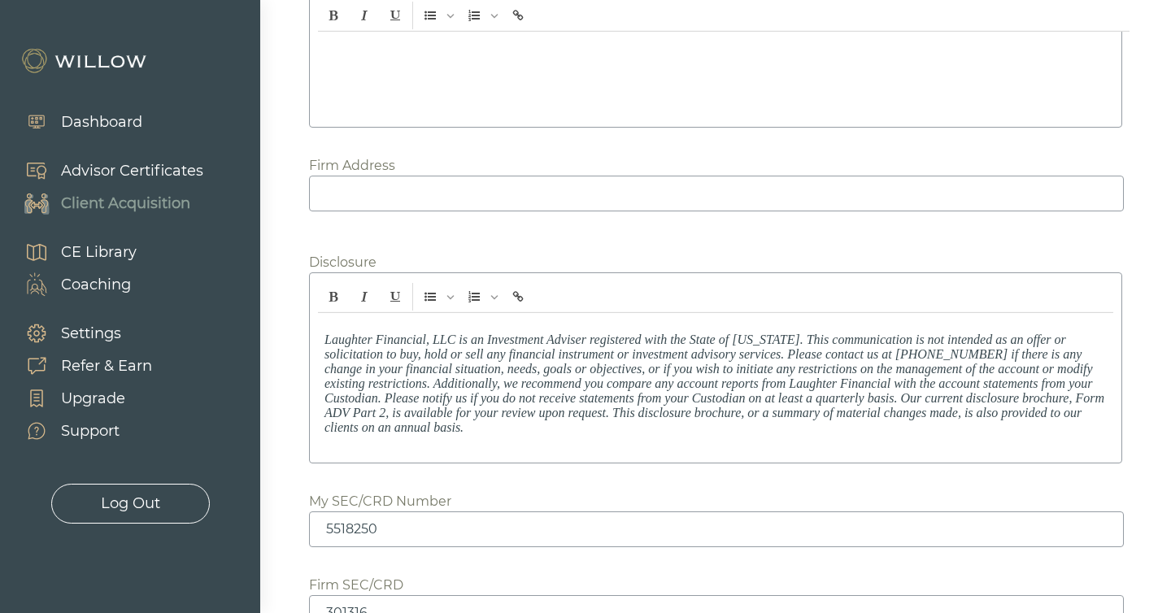
scroll to position [2397, 0]
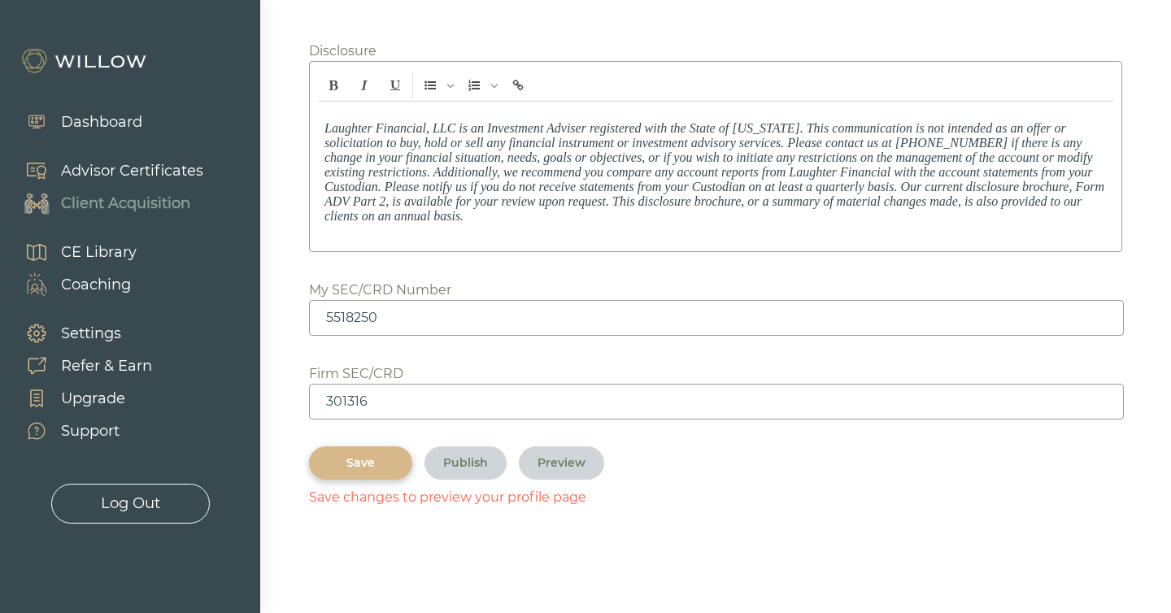
click at [368, 467] on div "Save" at bounding box center [361, 463] width 66 height 17
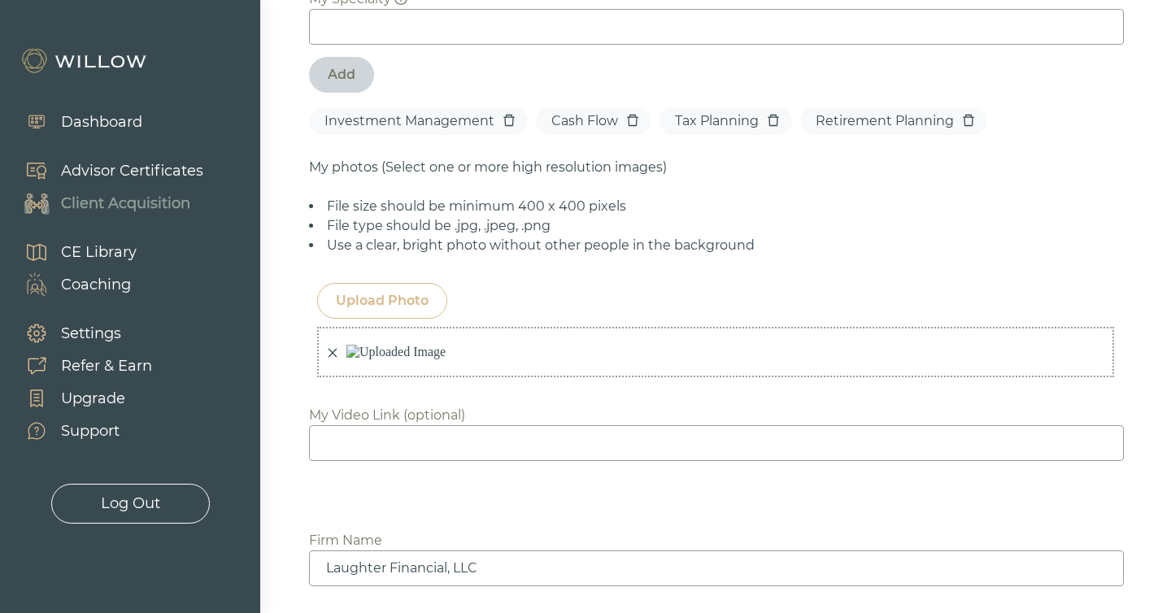
scroll to position [1229, 0]
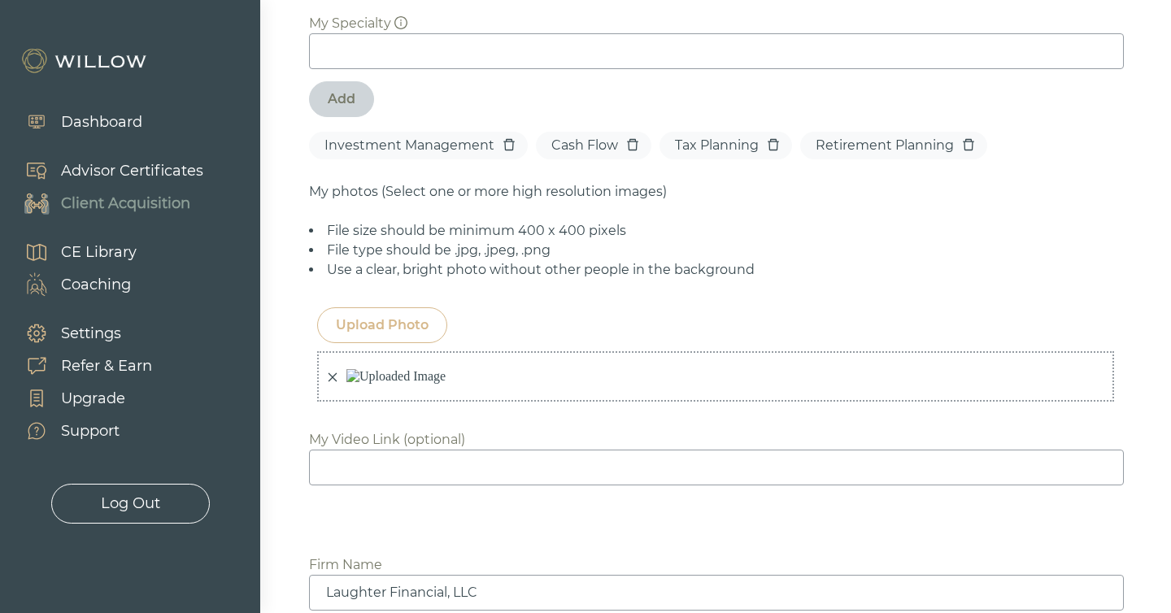
click at [379, 316] on div "Upload Photo" at bounding box center [382, 326] width 93 height 20
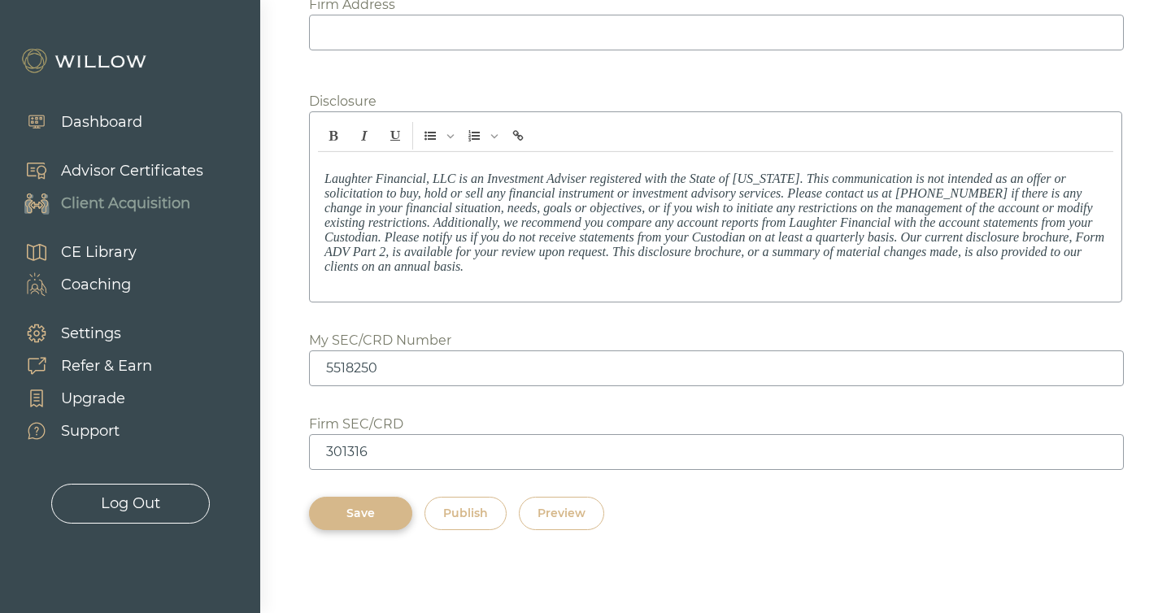
scroll to position [2841, 0]
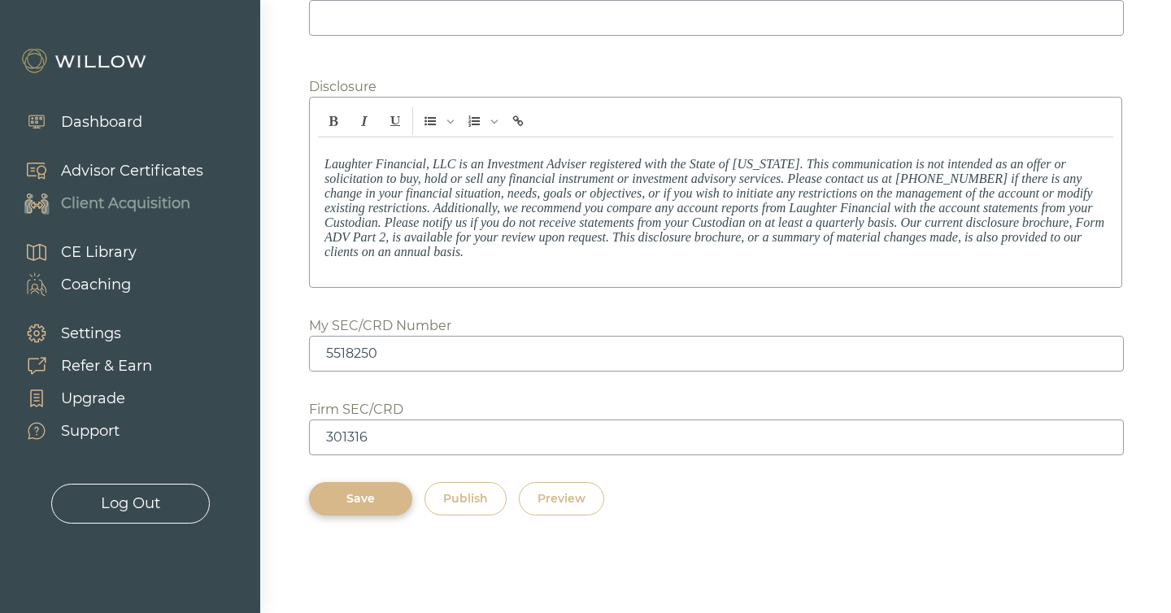
click at [364, 496] on div "Save" at bounding box center [361, 499] width 66 height 17
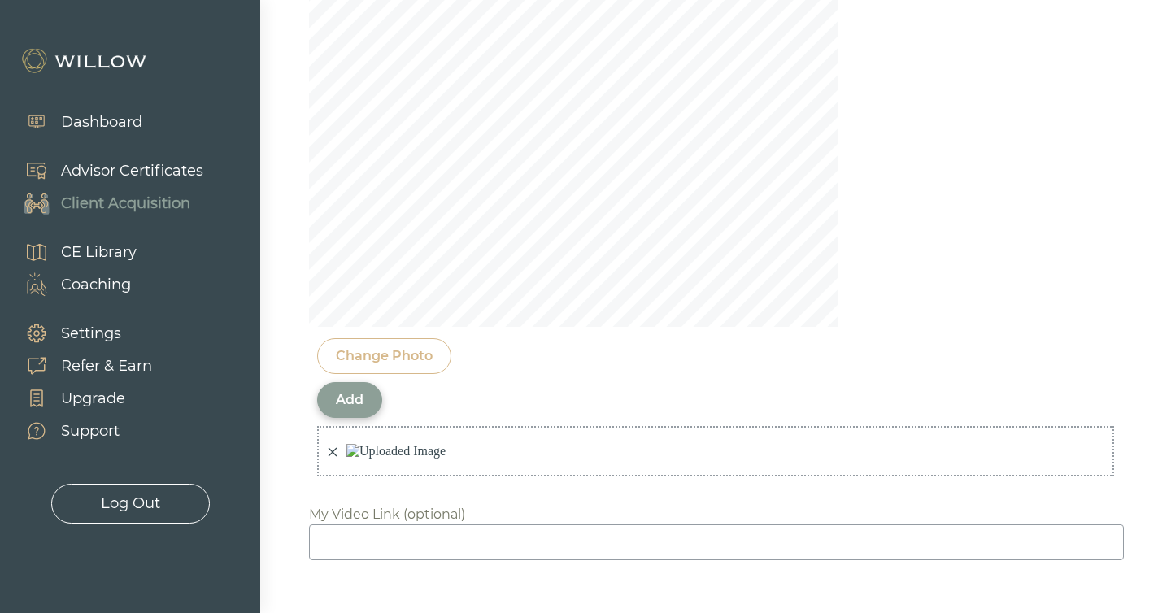
scroll to position [1611, 0]
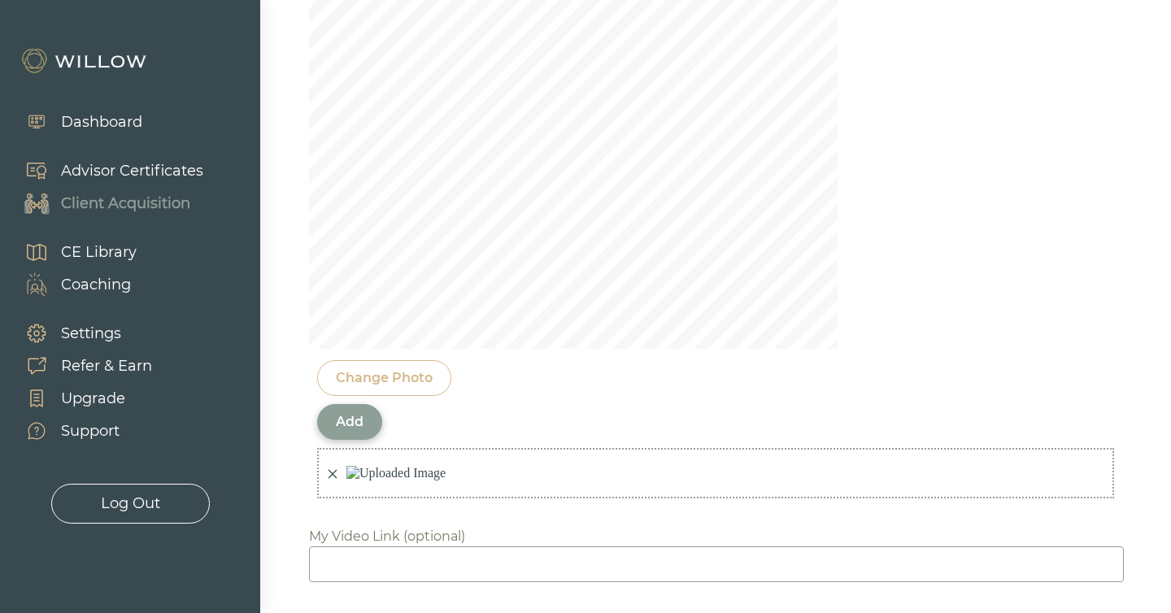
click at [359, 412] on div "Add" at bounding box center [350, 422] width 28 height 20
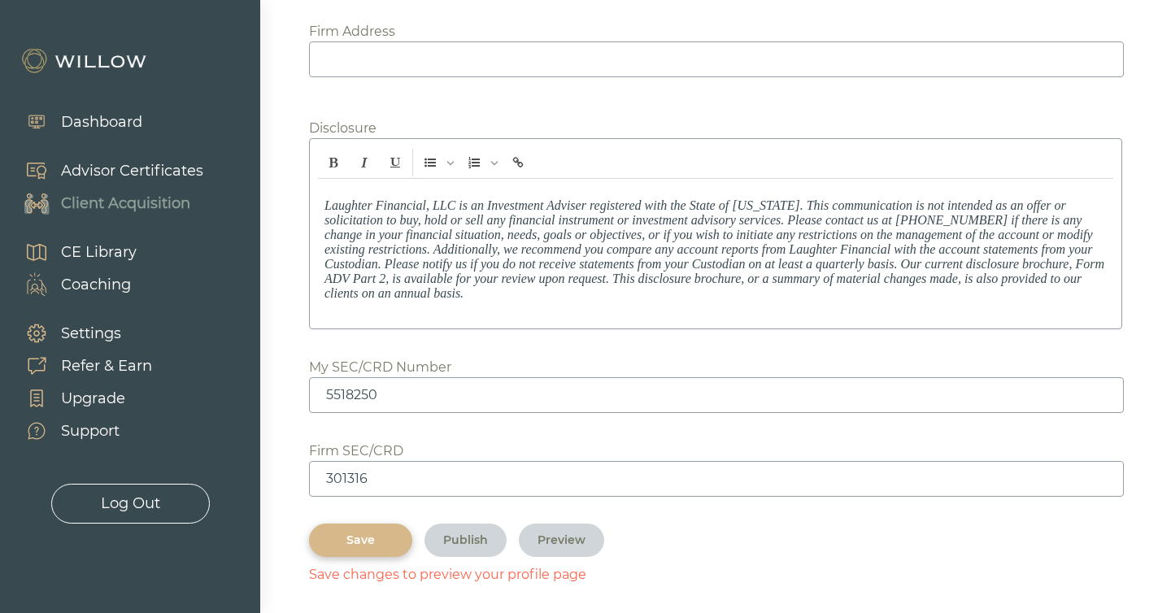
scroll to position [2397, 0]
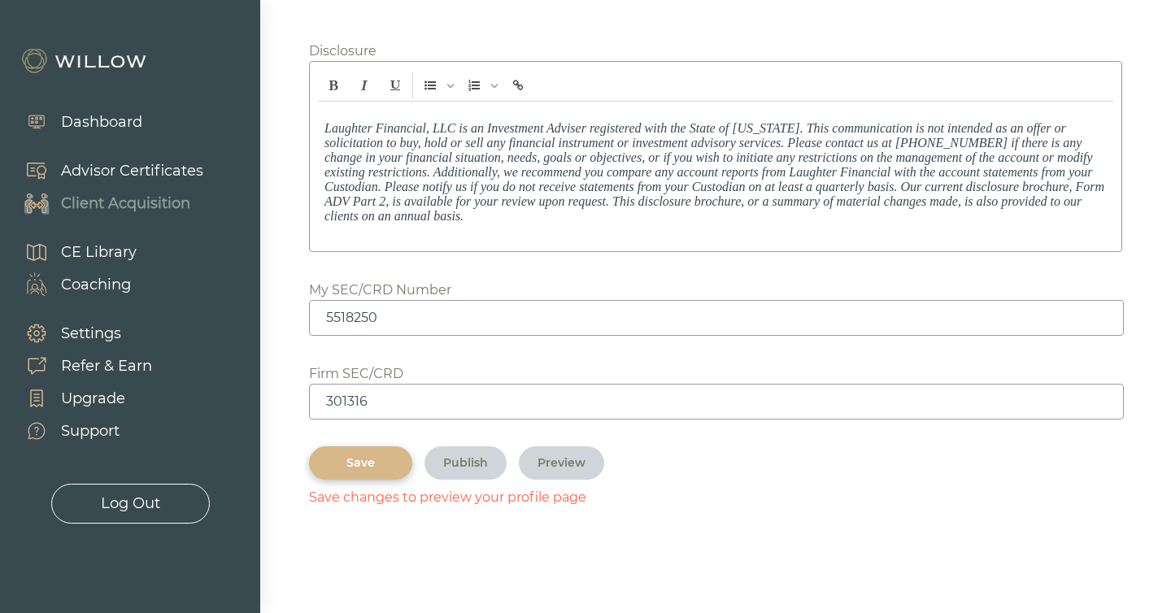
click at [354, 460] on div "Save" at bounding box center [361, 463] width 66 height 17
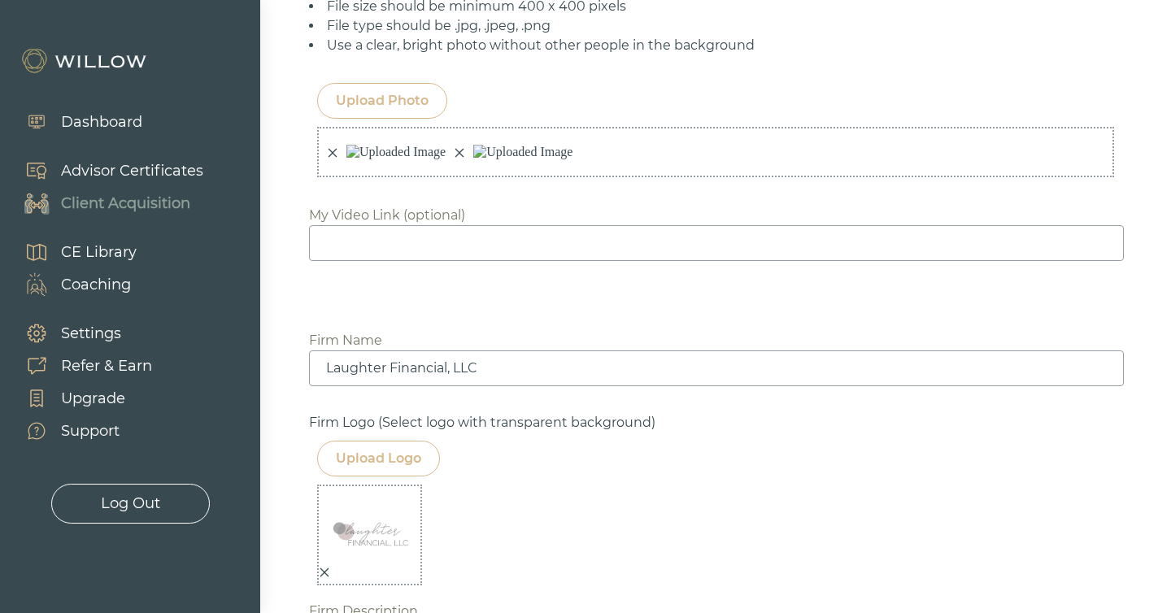
scroll to position [1431, 0]
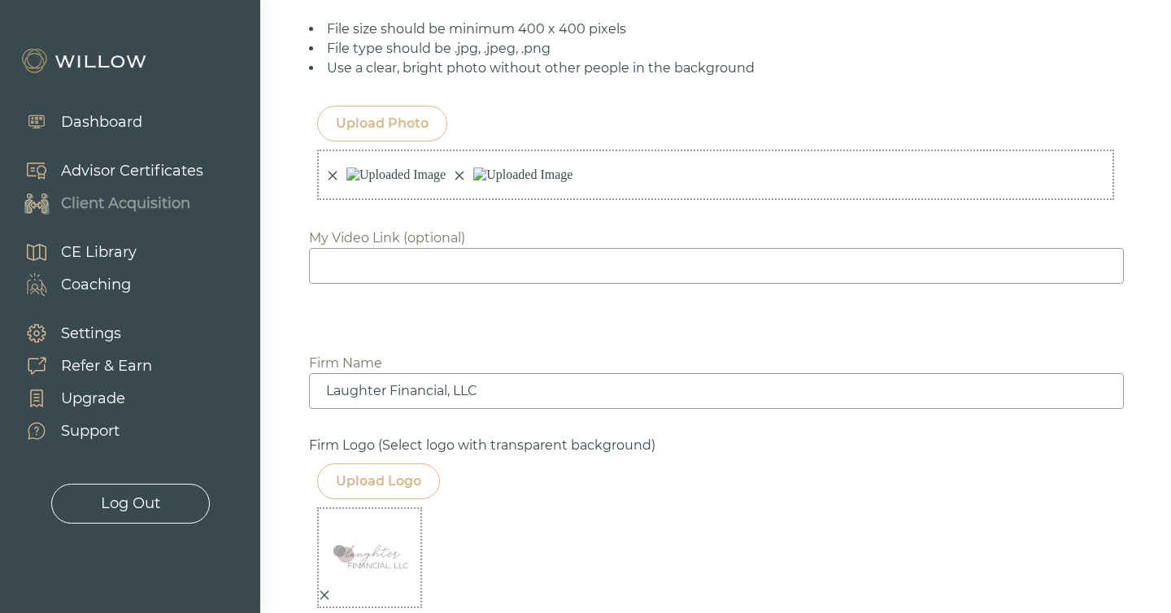
click at [365, 114] on div "Upload Photo" at bounding box center [382, 124] width 93 height 20
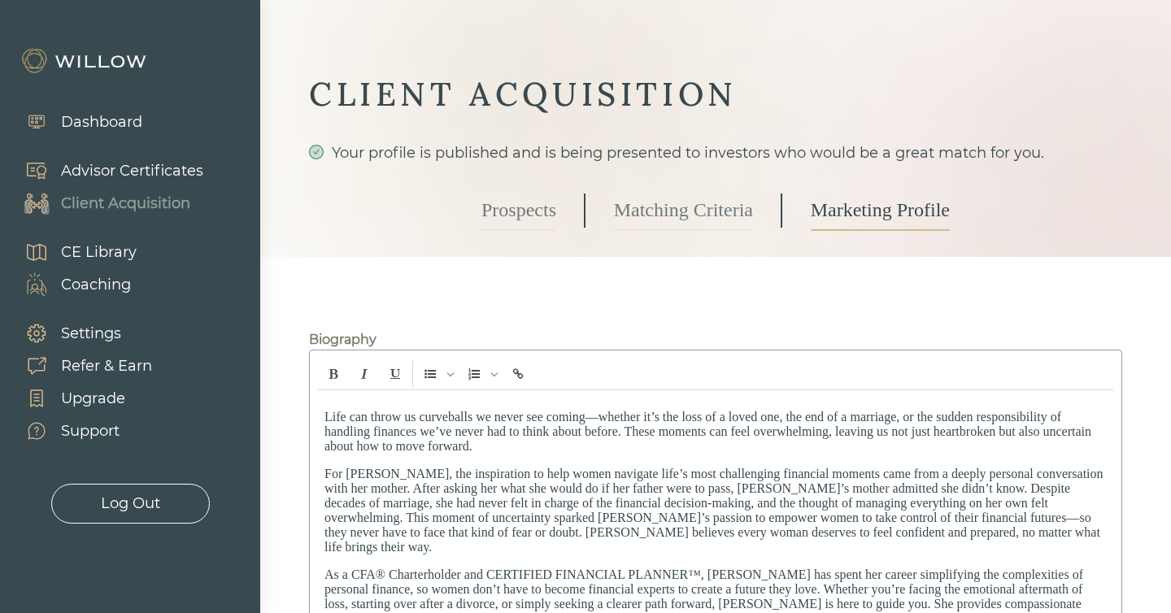
scroll to position [2397, 0]
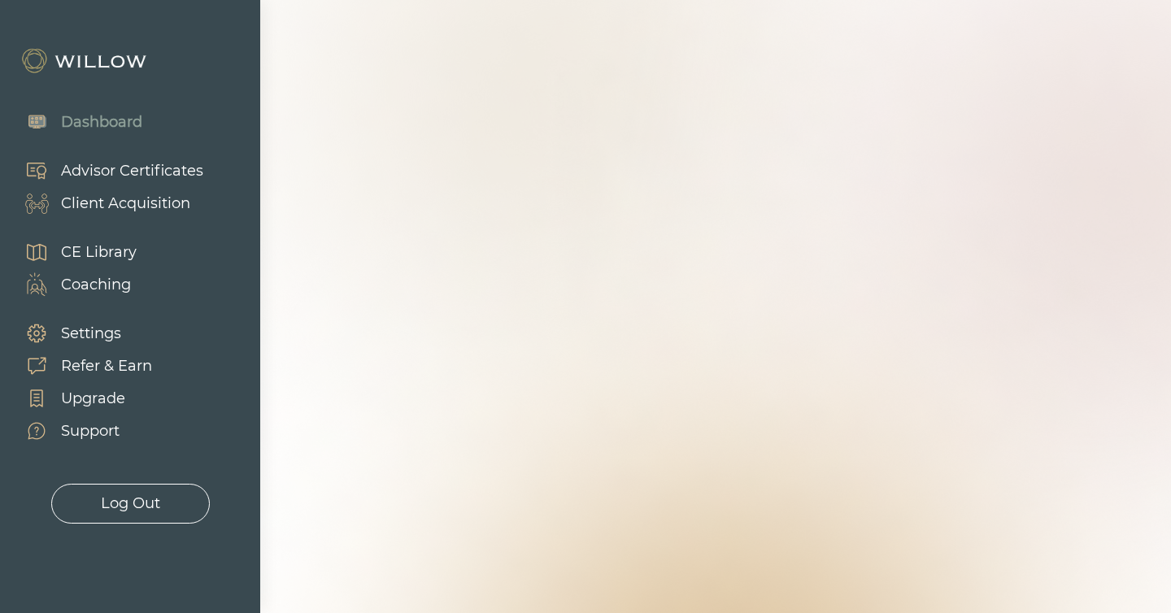
click at [153, 165] on div "Advisor Certificates" at bounding box center [132, 171] width 142 height 22
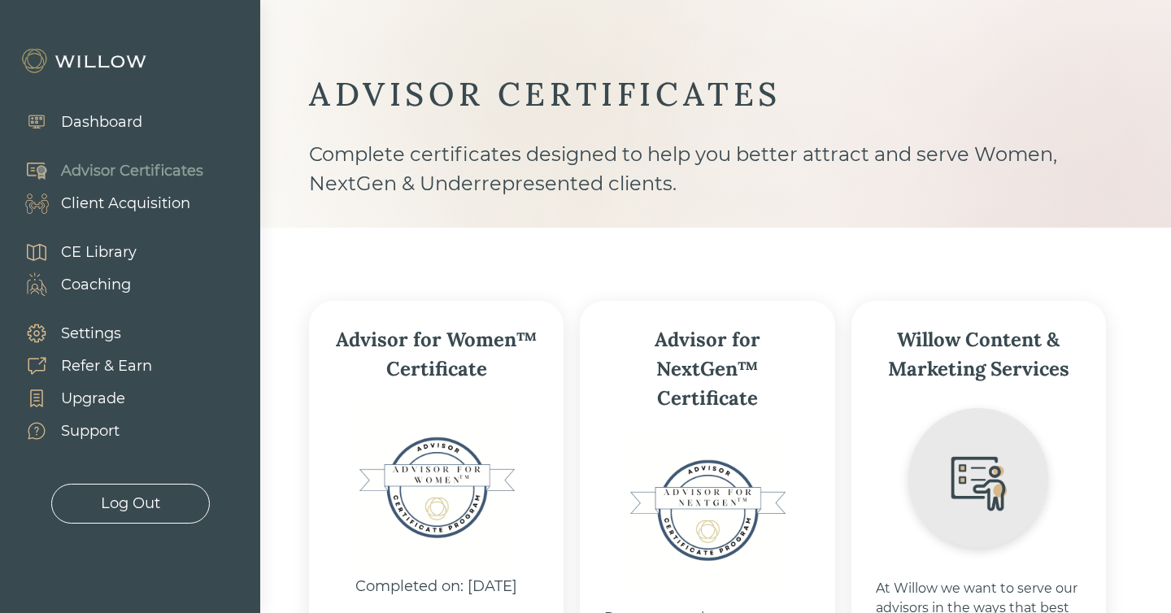
click at [150, 193] on div "Client Acquisition" at bounding box center [125, 204] width 129 height 22
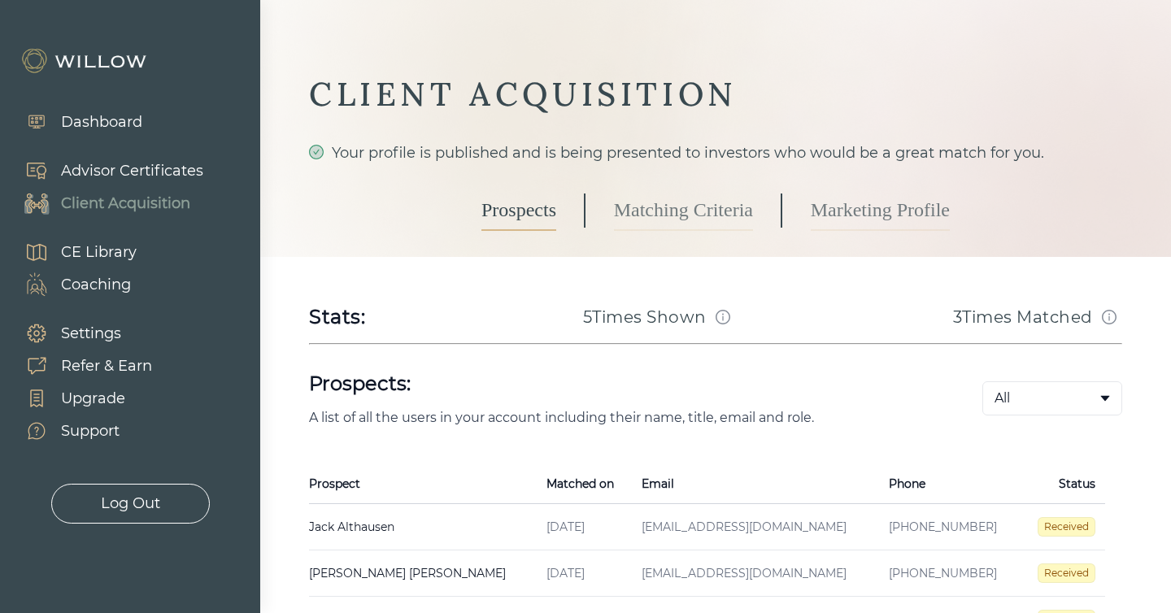
click at [882, 194] on link "Marketing Profile" at bounding box center [880, 210] width 139 height 41
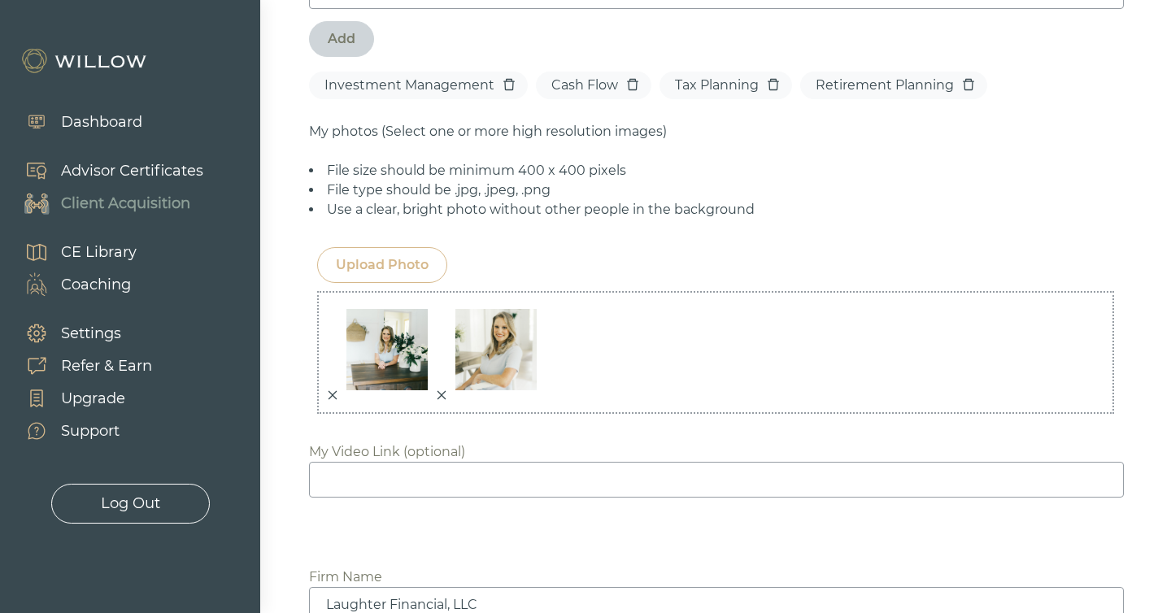
scroll to position [1404, 0]
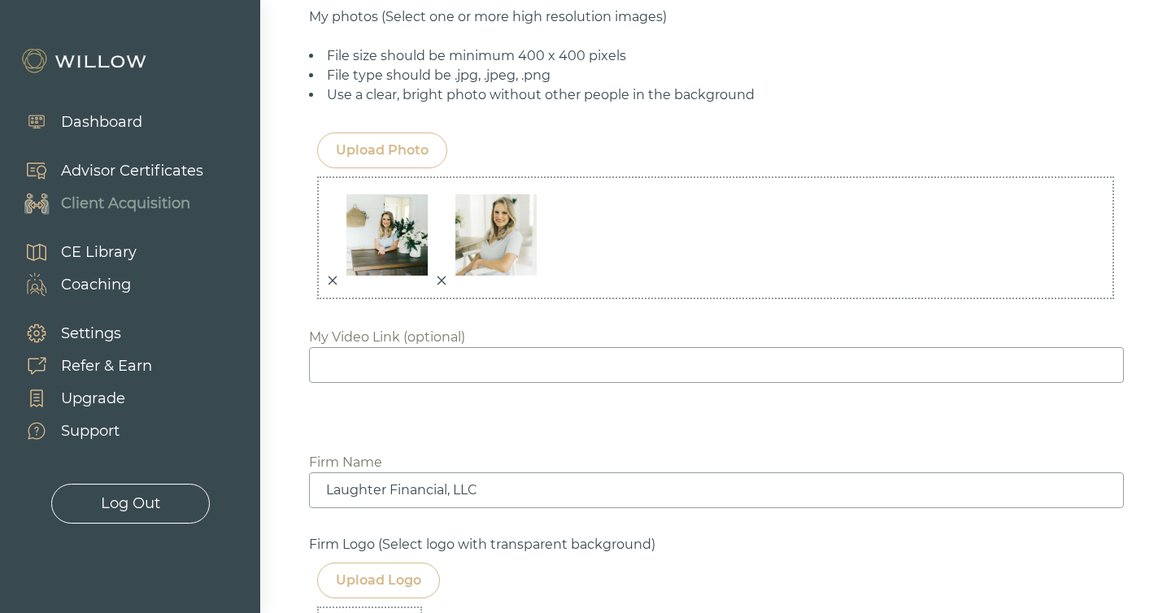
click at [332, 276] on icon "close" at bounding box center [333, 280] width 9 height 9
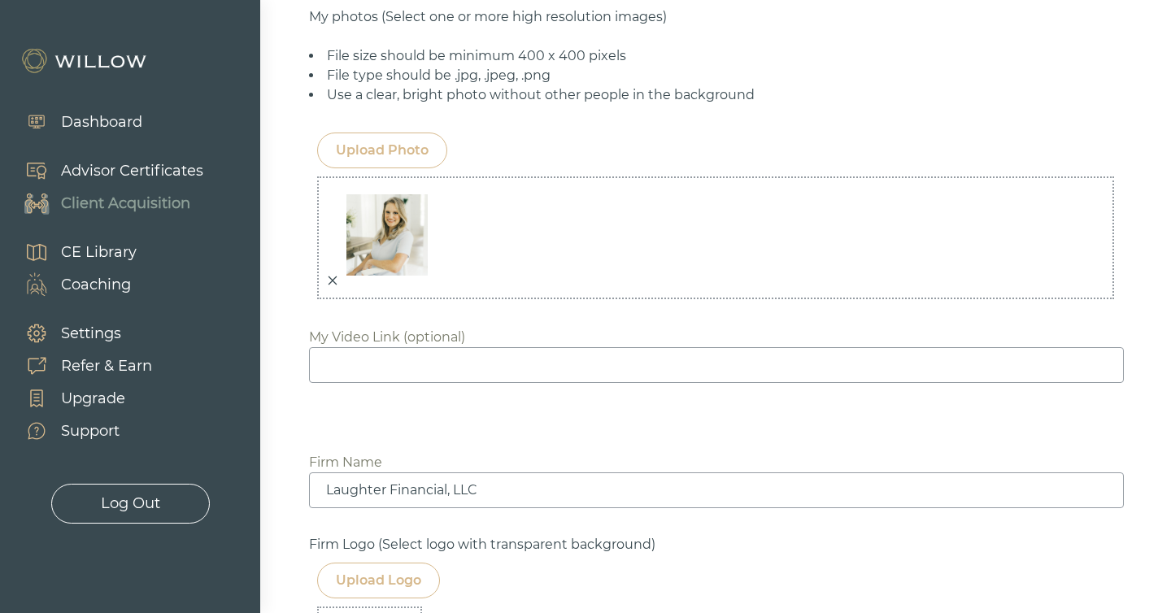
click at [332, 276] on icon "close" at bounding box center [333, 280] width 9 height 9
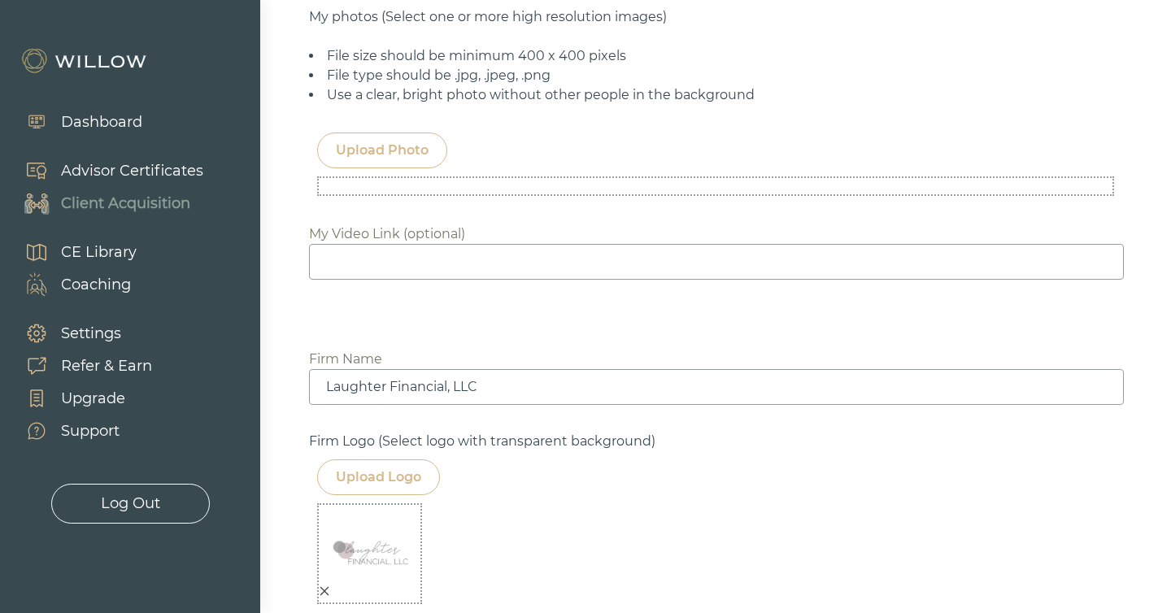
click at [373, 141] on div "Upload Photo" at bounding box center [382, 151] width 93 height 20
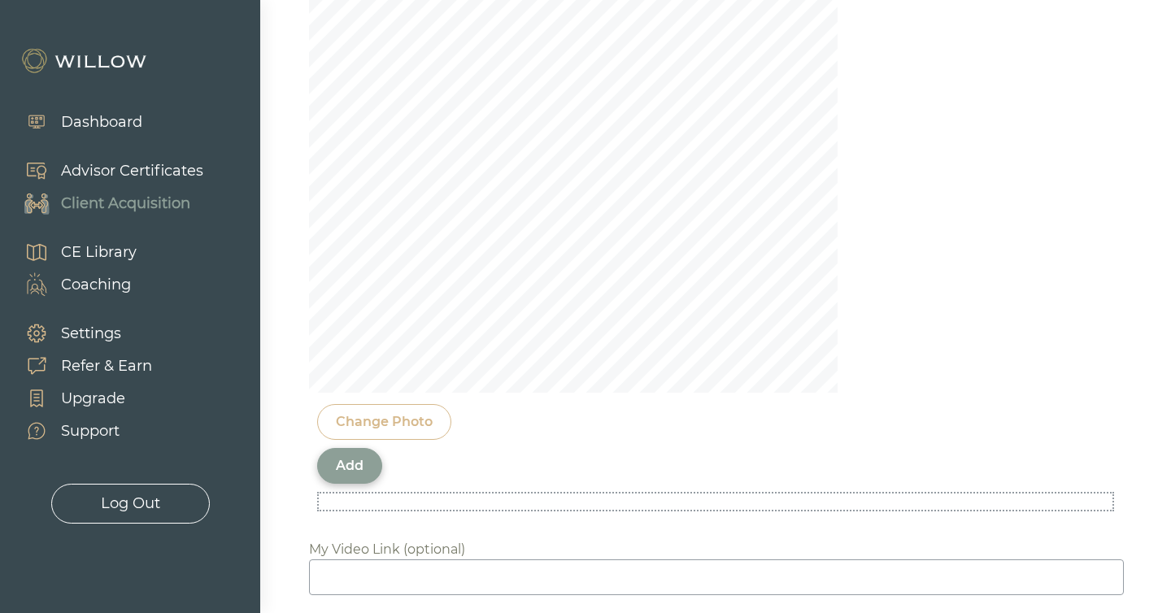
click at [349, 456] on div "Add" at bounding box center [350, 466] width 28 height 20
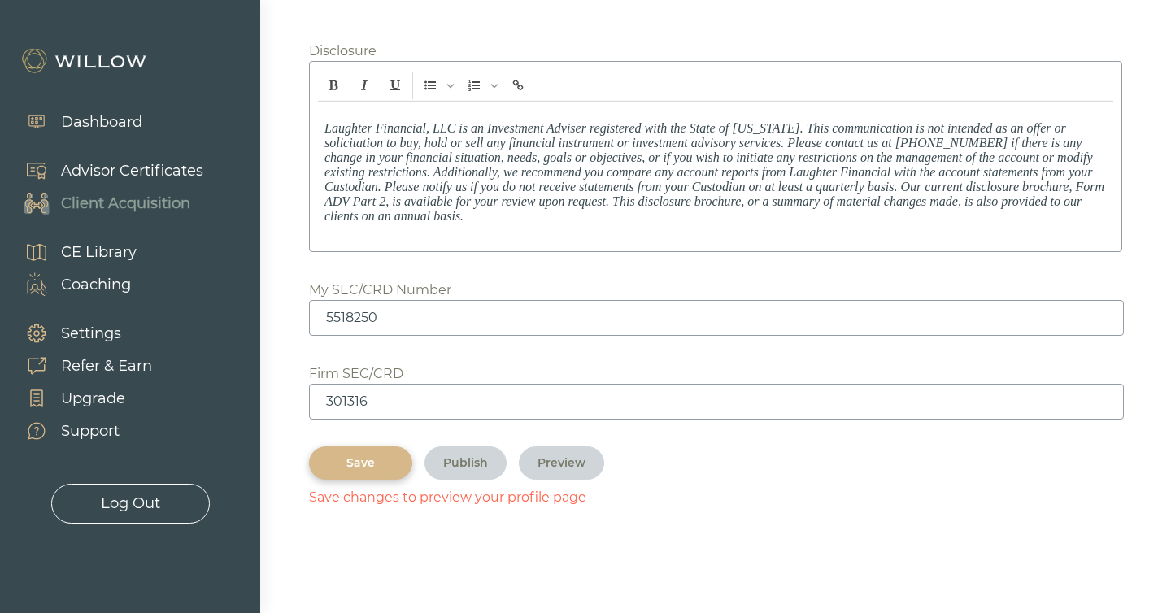
scroll to position [2397, 0]
click at [349, 456] on div "Save" at bounding box center [361, 463] width 66 height 17
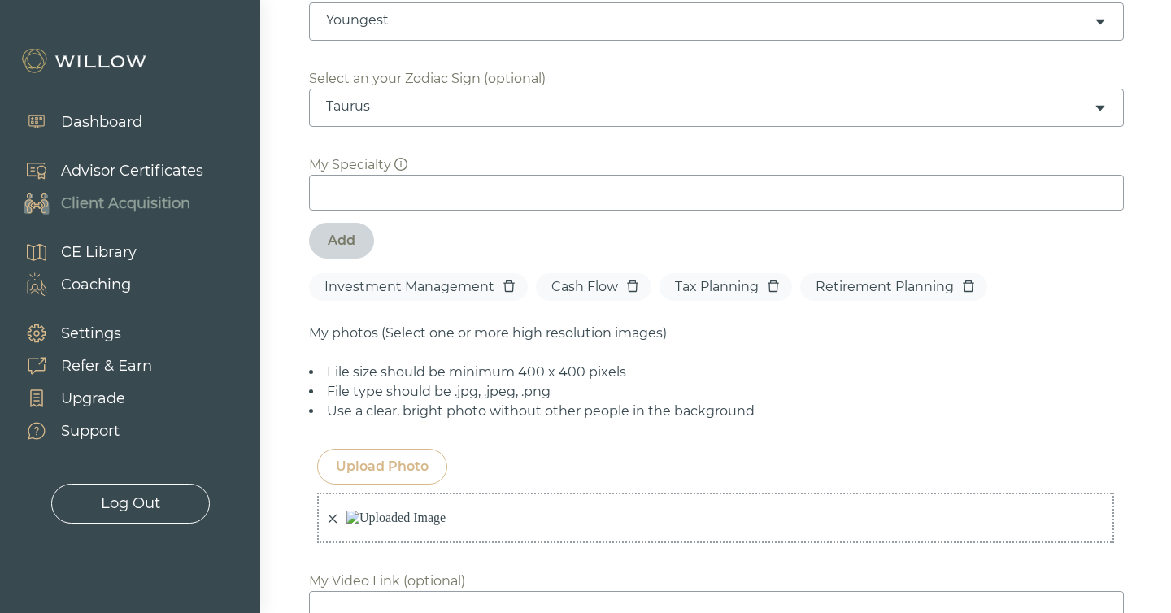
scroll to position [1058, 0]
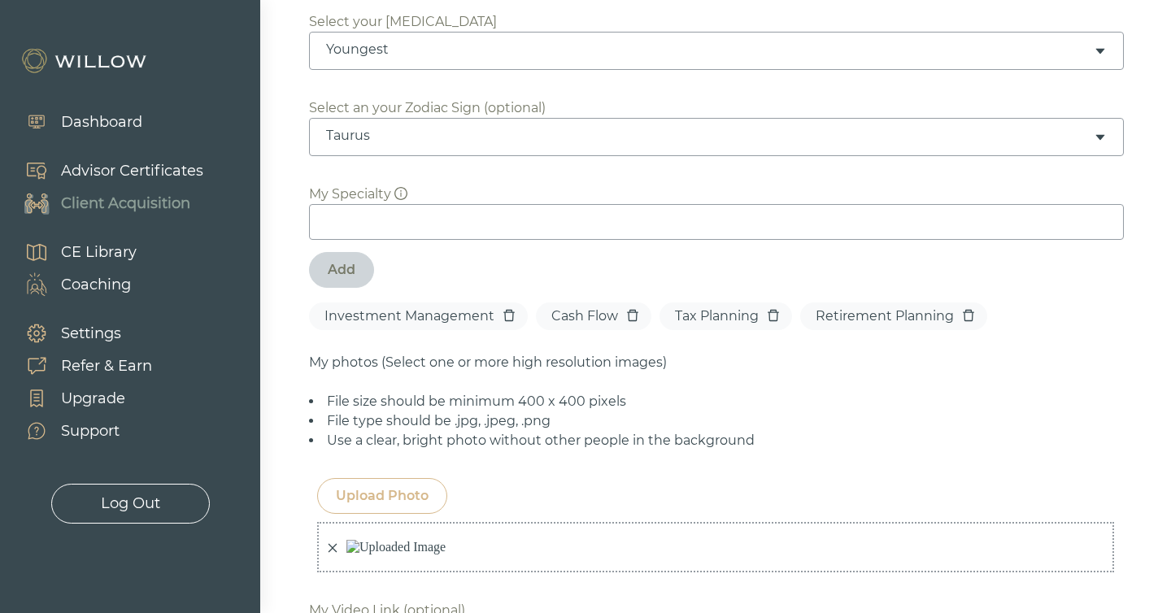
click at [367, 486] on div "Upload Photo" at bounding box center [382, 496] width 93 height 20
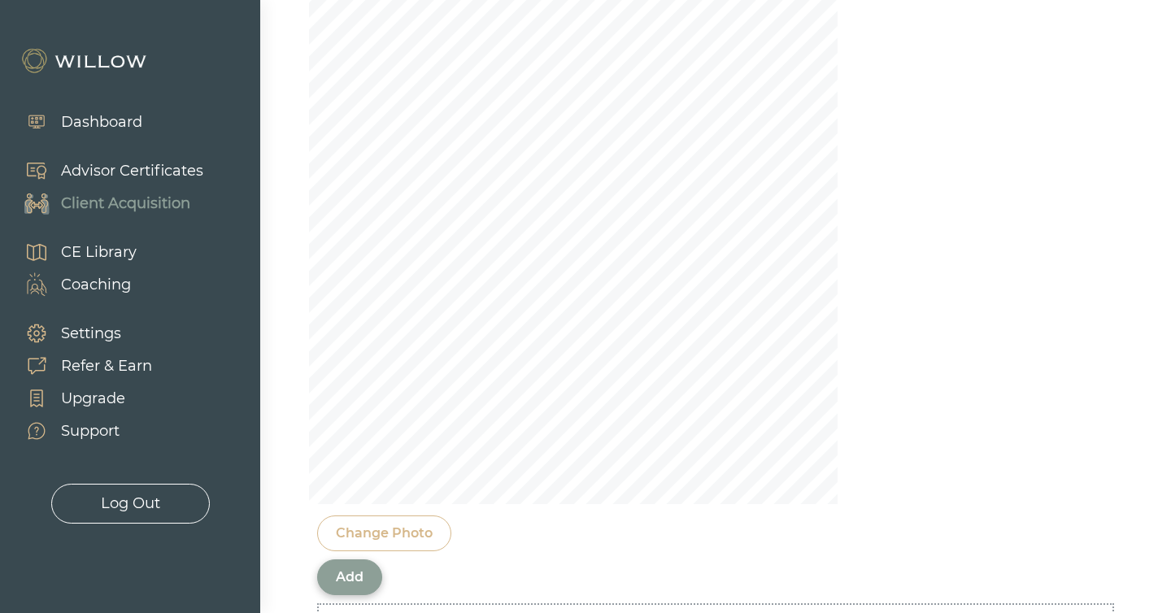
scroll to position [1634, 0]
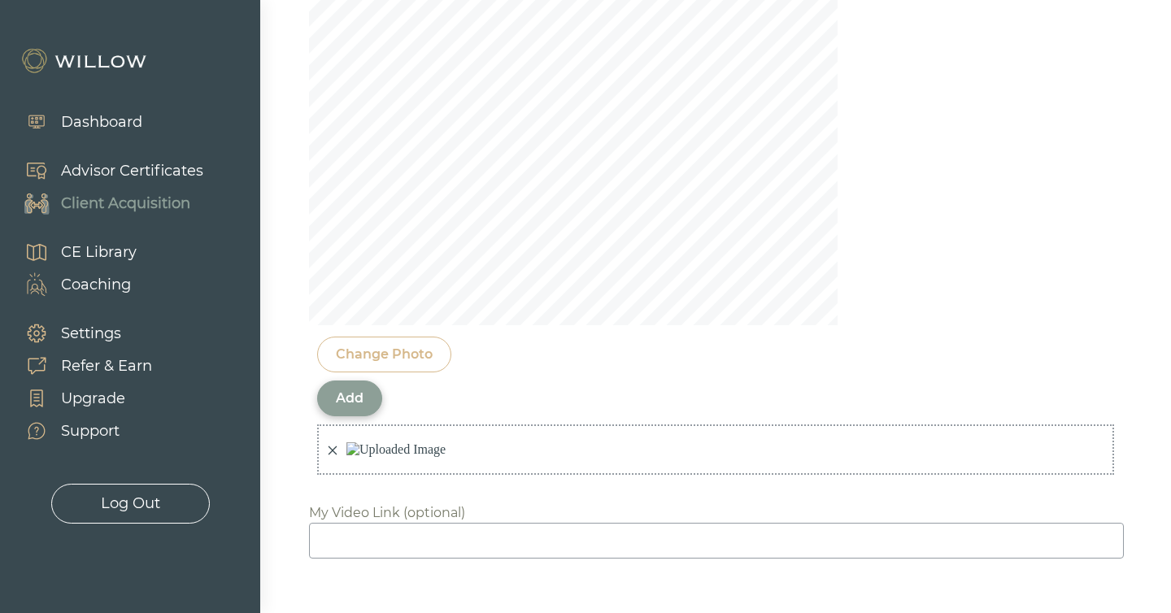
click at [363, 389] on div "Add" at bounding box center [350, 399] width 28 height 20
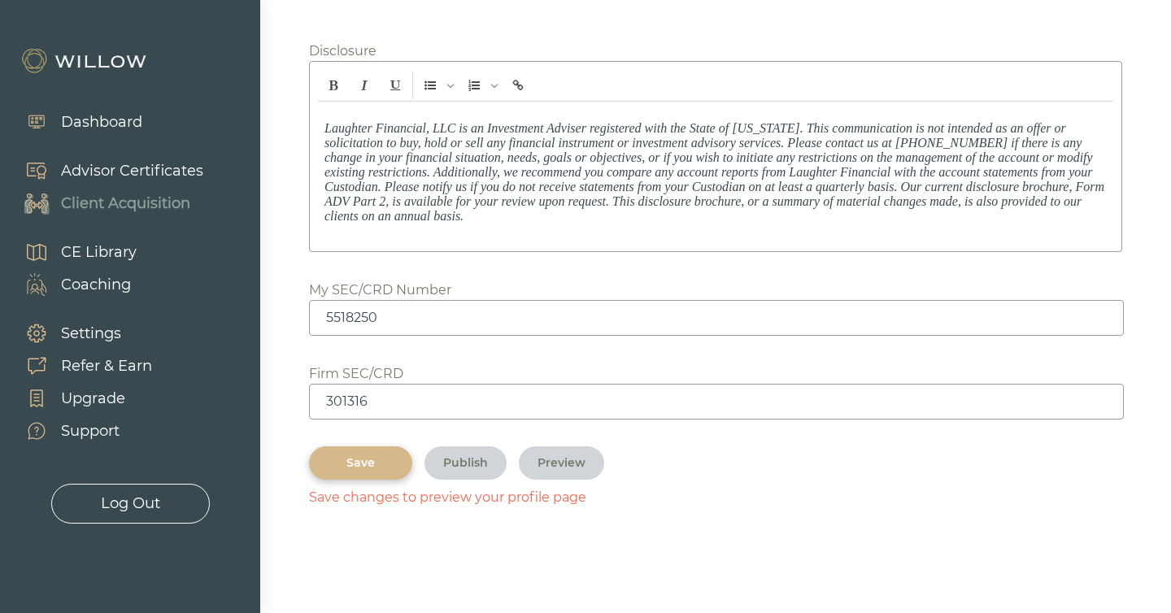
scroll to position [2397, 0]
click at [362, 473] on button "Save" at bounding box center [360, 463] width 103 height 33
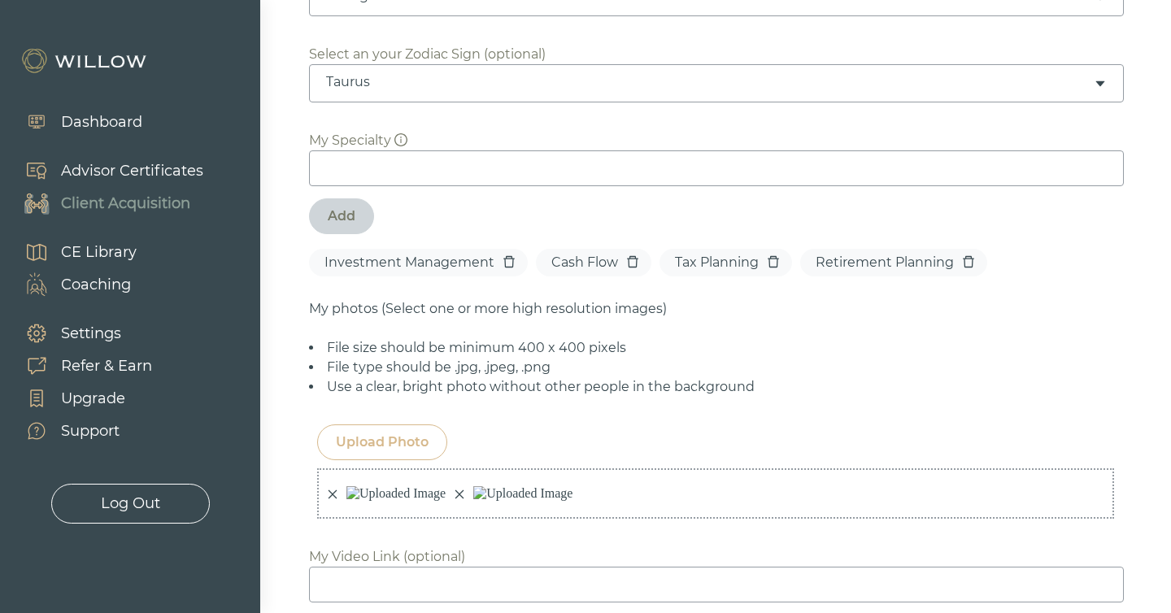
scroll to position [1110, 0]
click at [369, 434] on div "Upload Photo" at bounding box center [382, 444] width 93 height 20
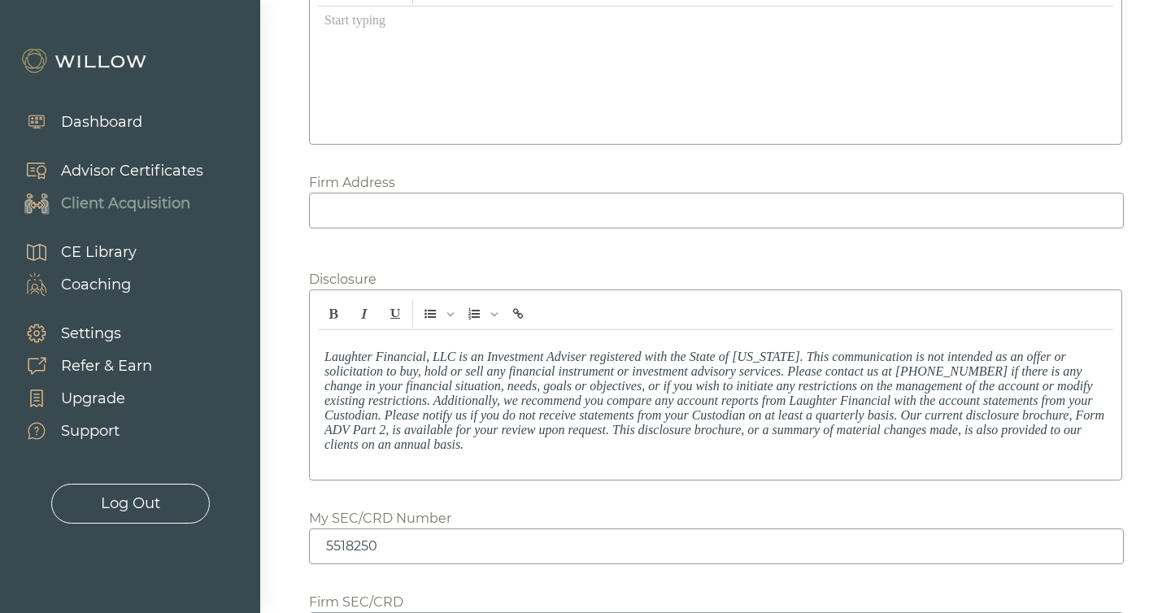
scroll to position [2841, 0]
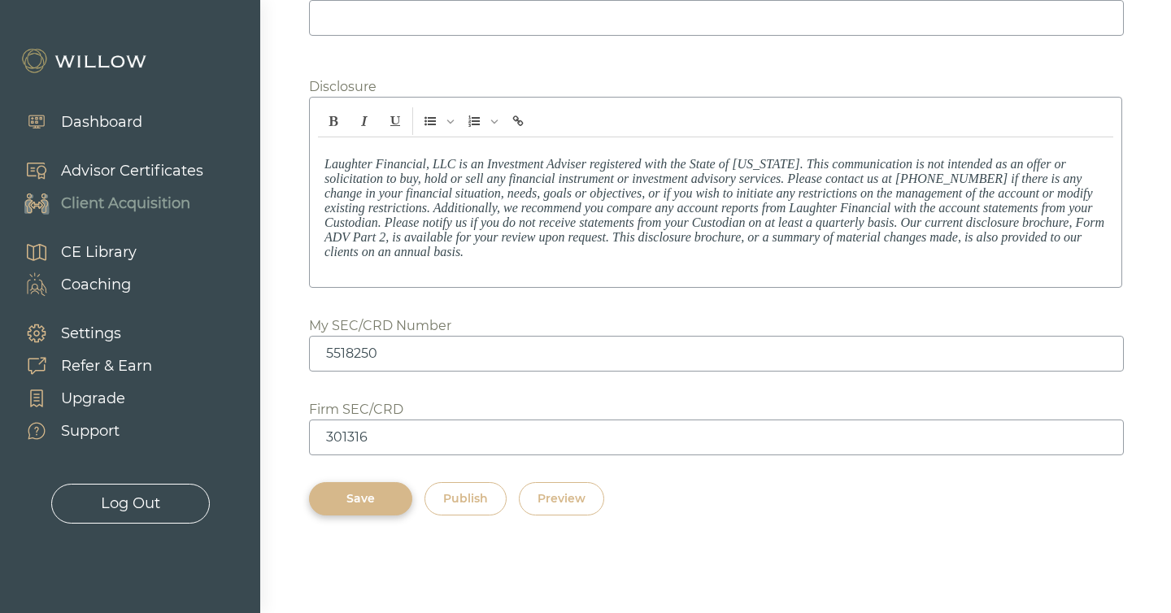
click at [370, 495] on div "Save" at bounding box center [361, 499] width 66 height 17
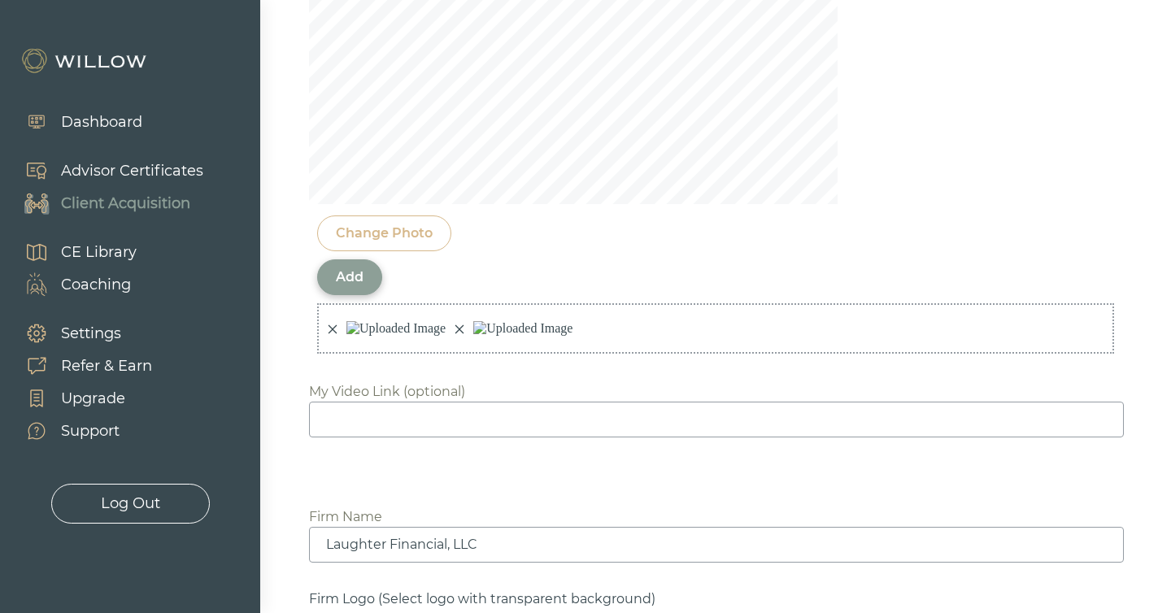
scroll to position [1623, 0]
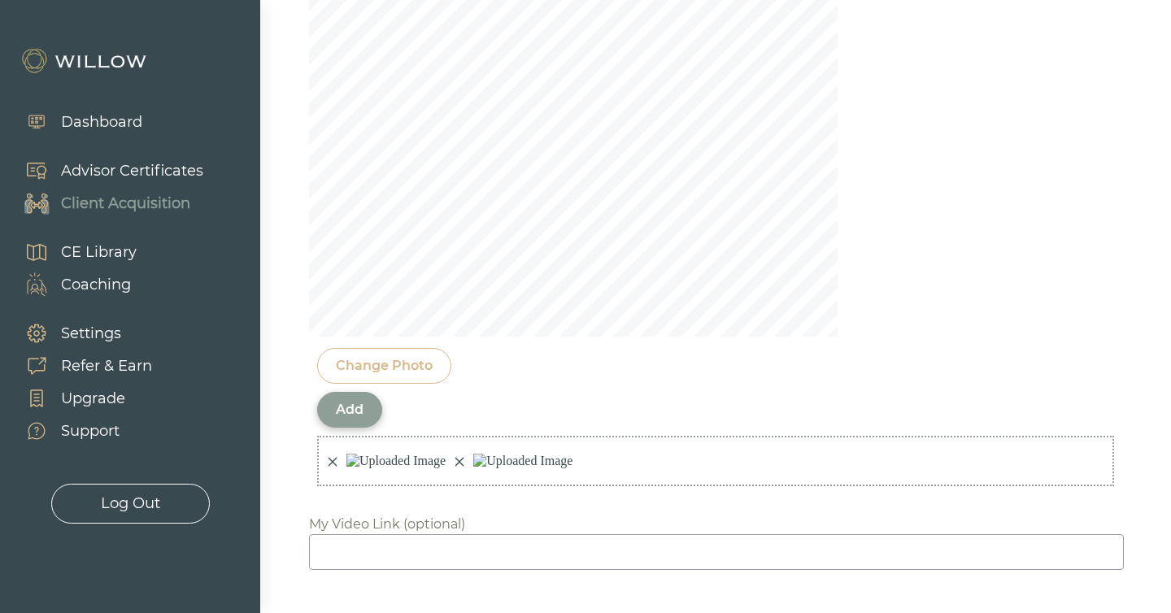
click at [344, 400] on div "Add" at bounding box center [350, 410] width 28 height 20
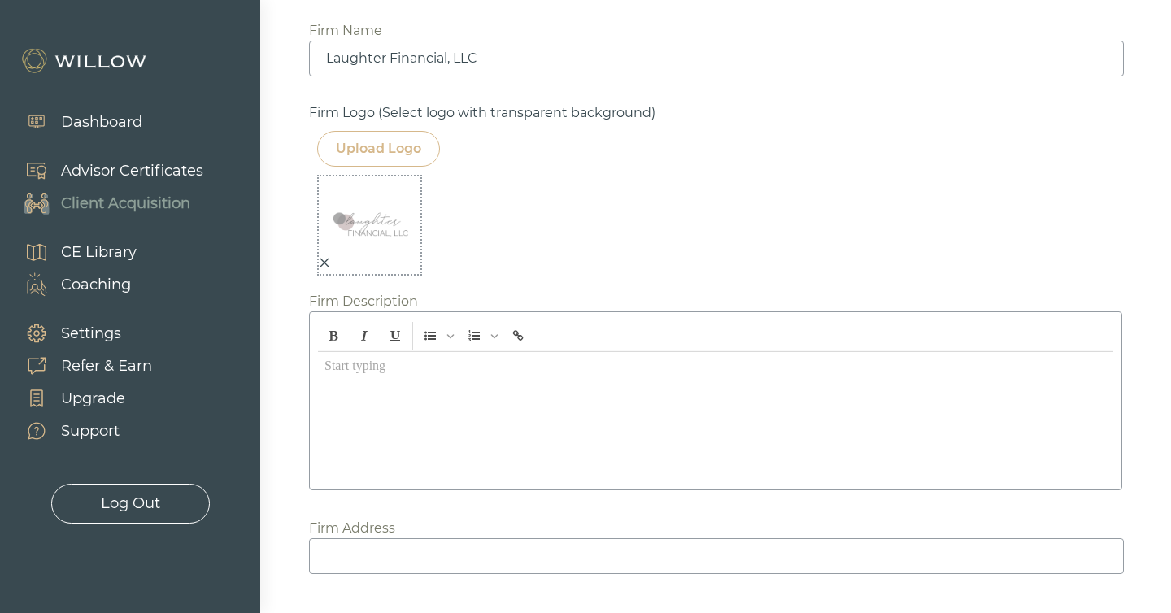
scroll to position [2397, 0]
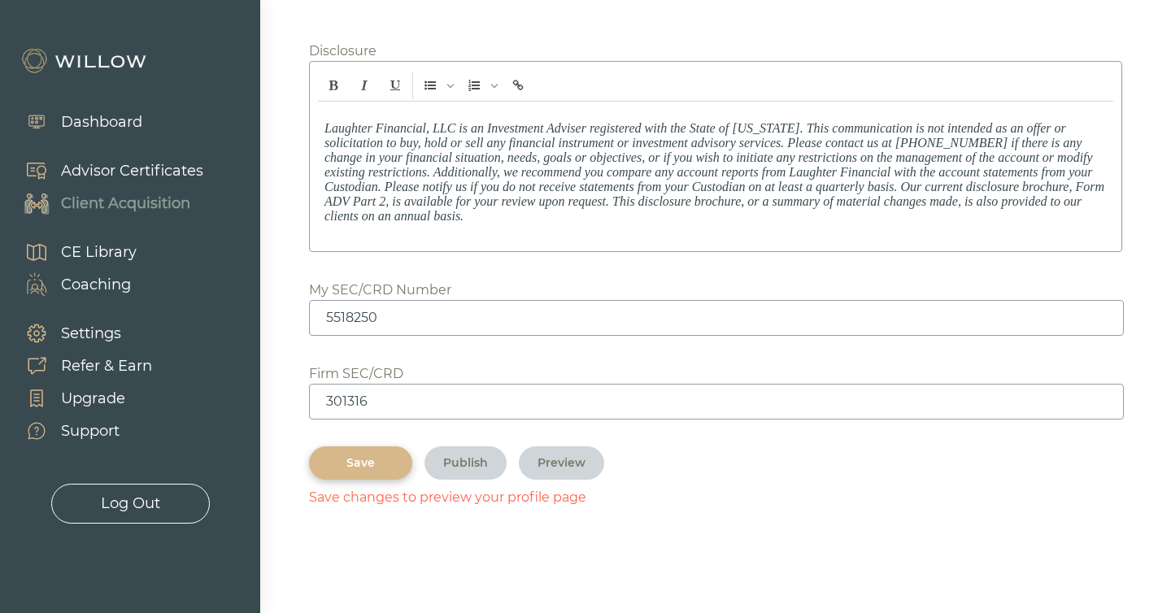
click at [375, 471] on div "Save" at bounding box center [361, 463] width 66 height 17
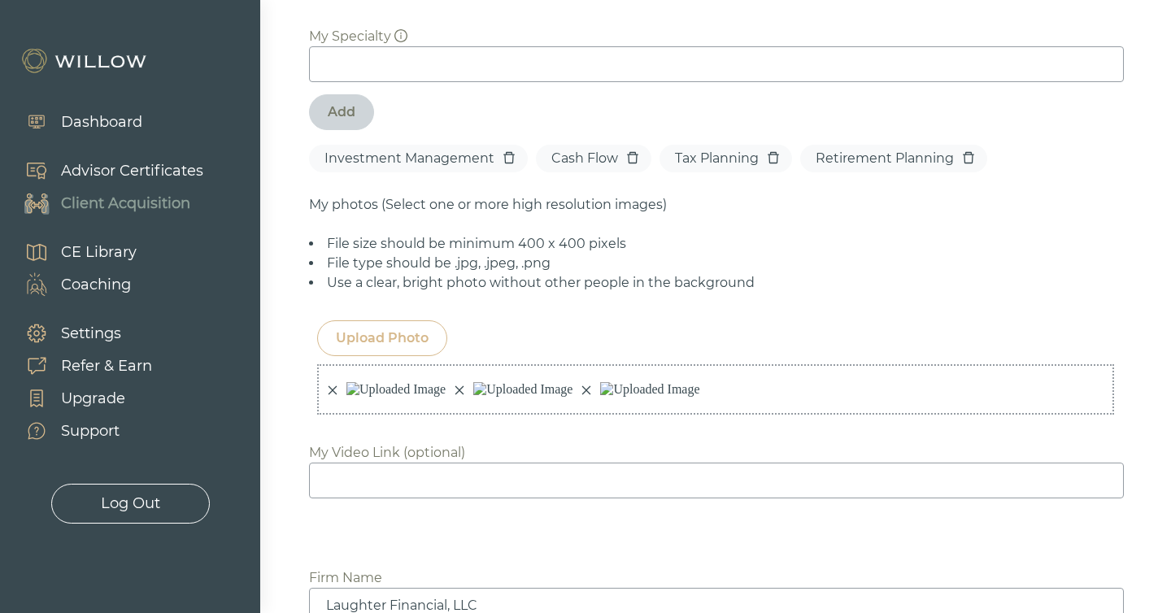
scroll to position [1140, 0]
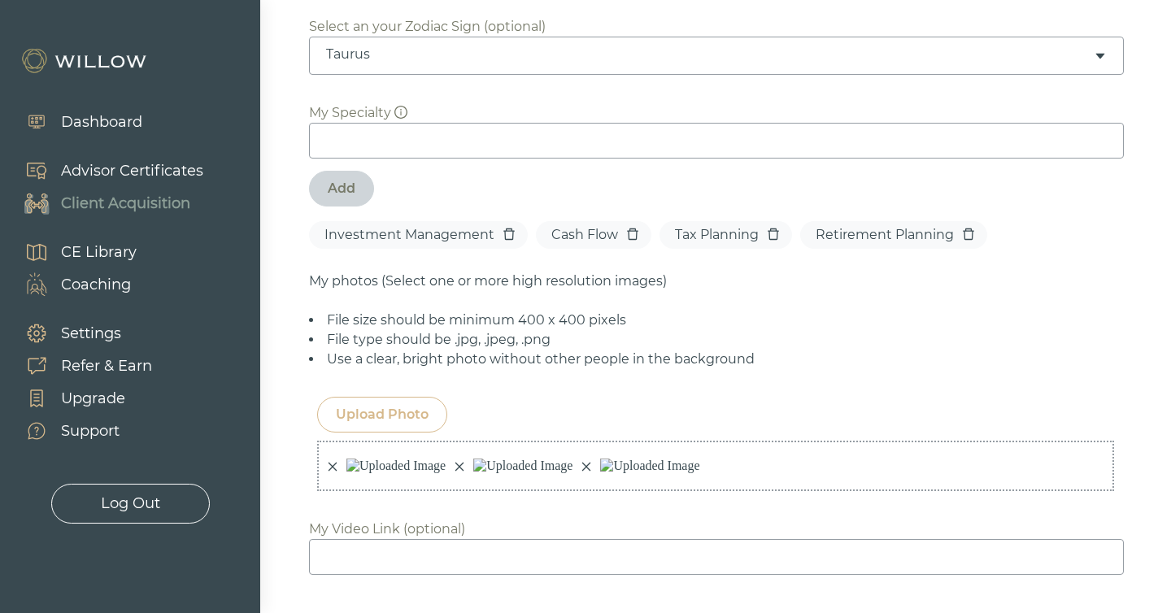
click at [392, 405] on div "Upload Photo" at bounding box center [382, 415] width 93 height 20
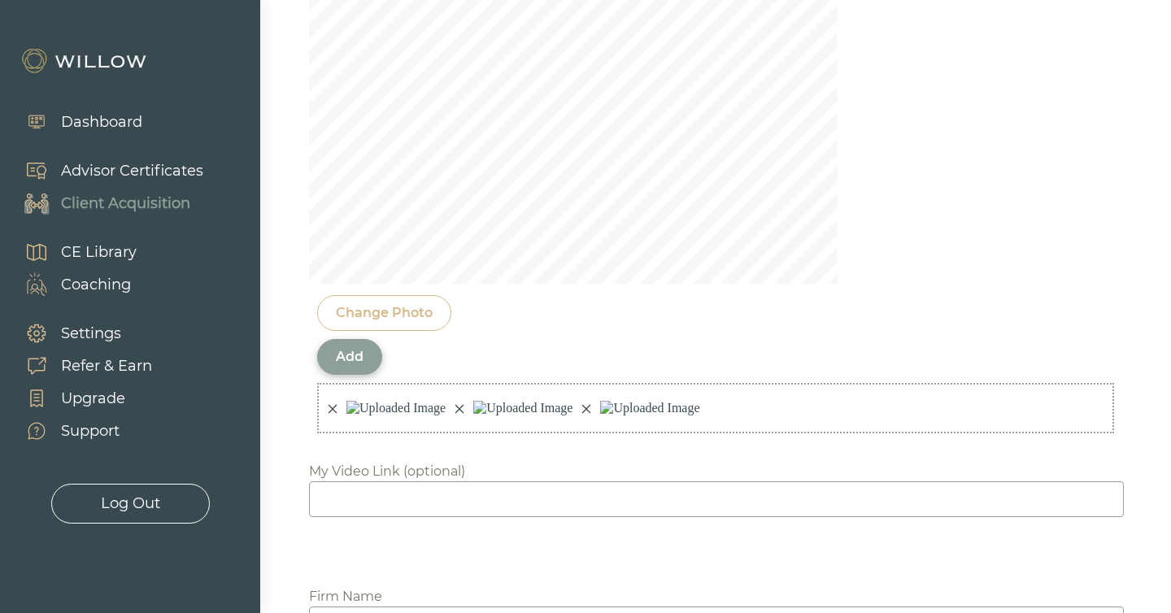
click at [361, 347] on div "Add" at bounding box center [350, 357] width 28 height 20
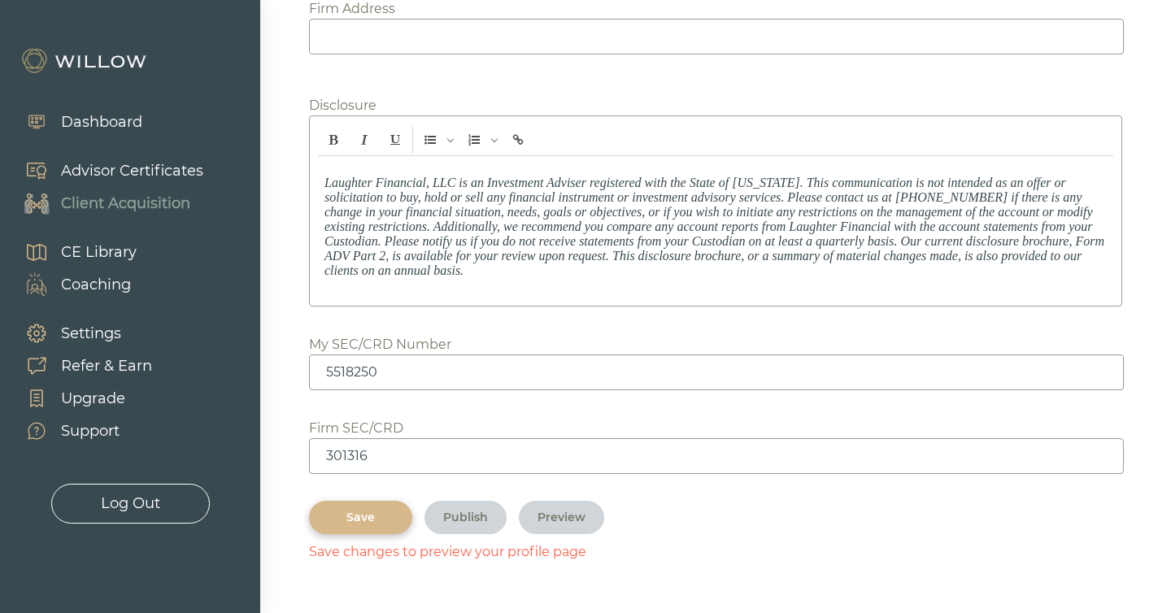
scroll to position [2397, 0]
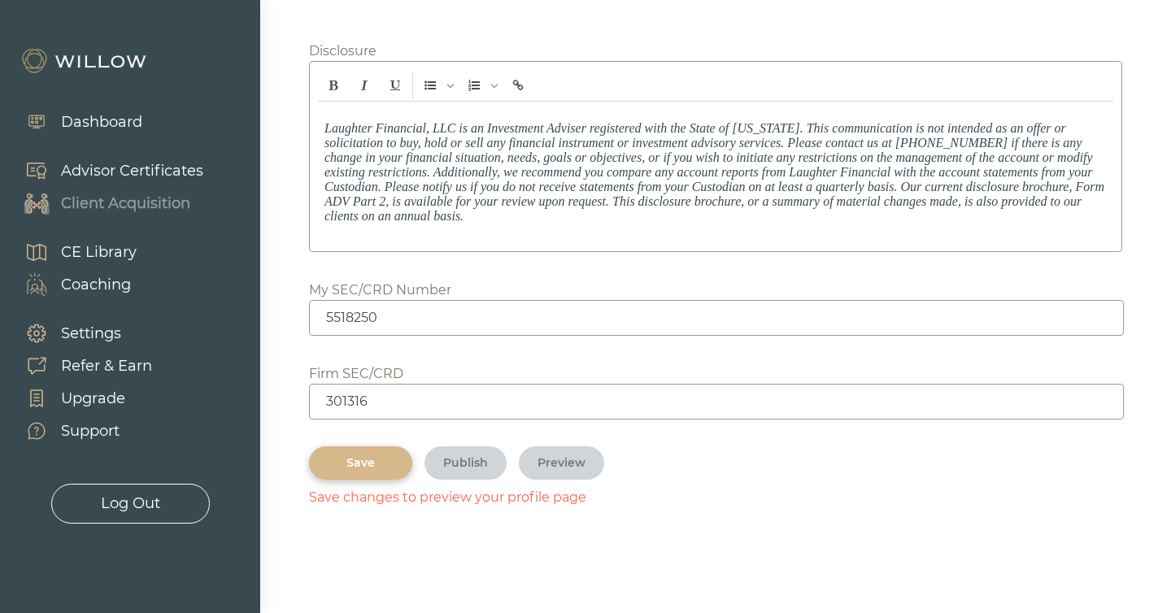
click at [364, 460] on div "Save" at bounding box center [361, 463] width 66 height 17
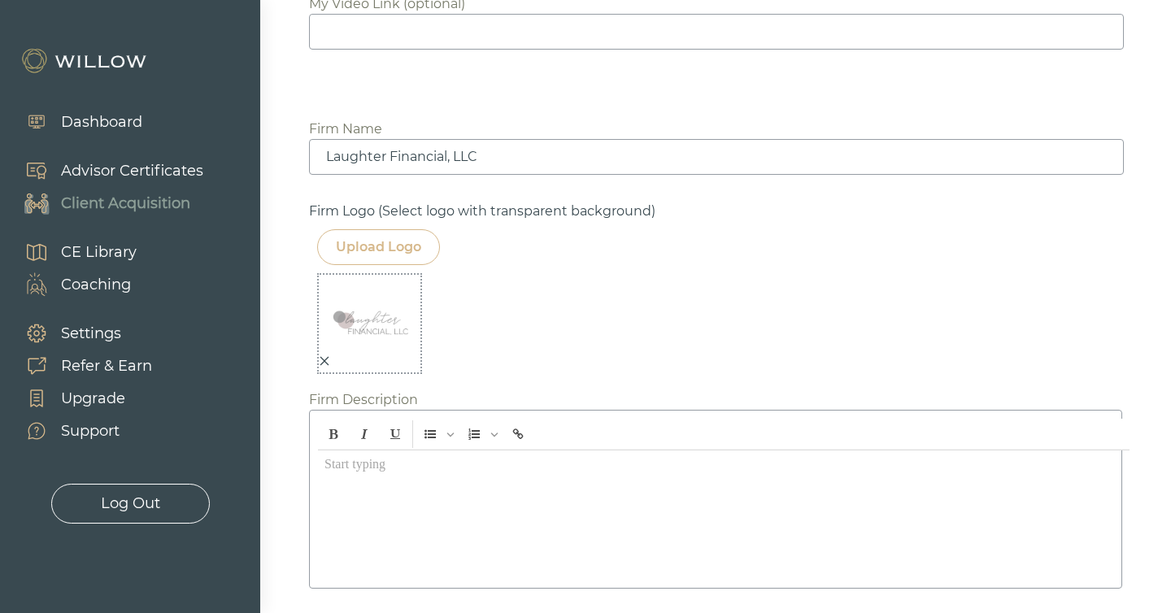
scroll to position [1318, 0]
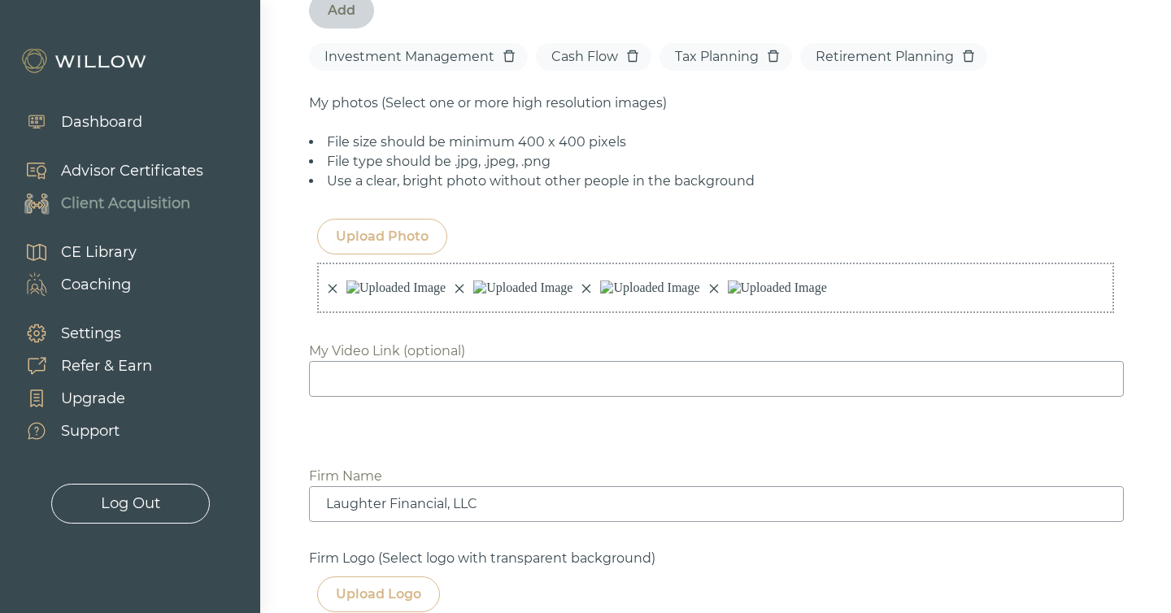
click at [383, 227] on div "Upload Photo" at bounding box center [382, 237] width 93 height 20
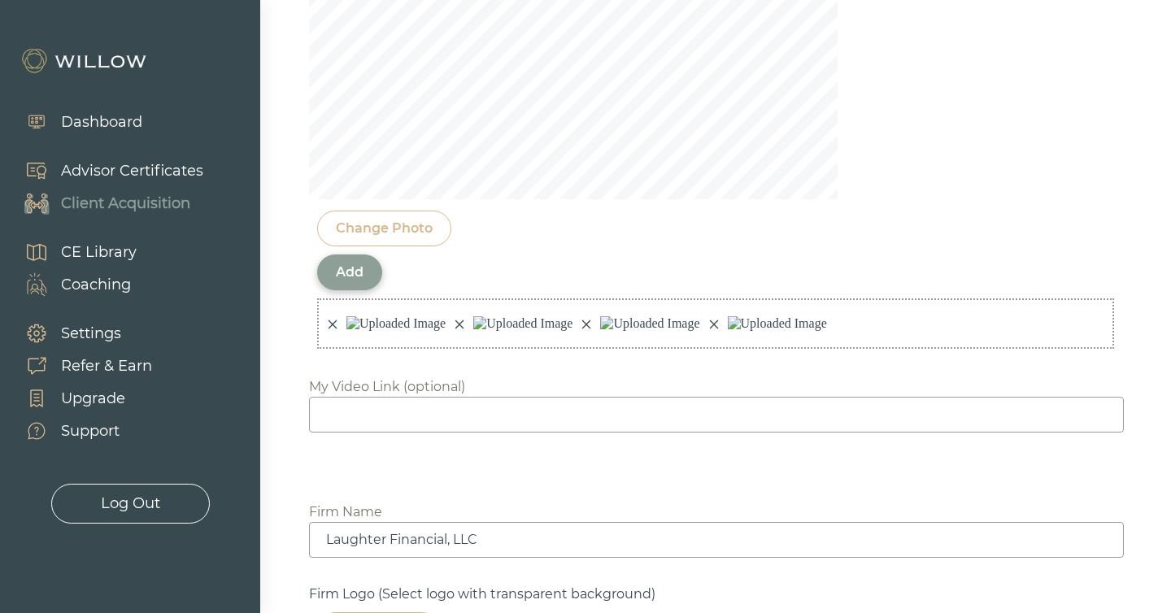
click at [334, 255] on div "Add" at bounding box center [349, 273] width 65 height 36
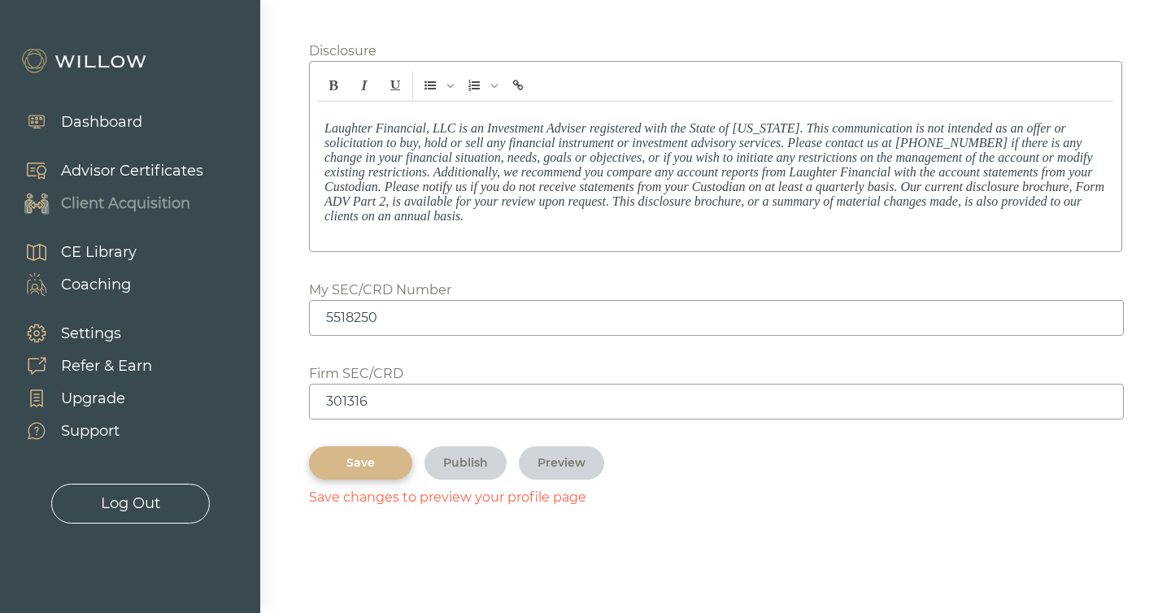
scroll to position [2397, 0]
click at [380, 469] on div "Save" at bounding box center [361, 463] width 66 height 17
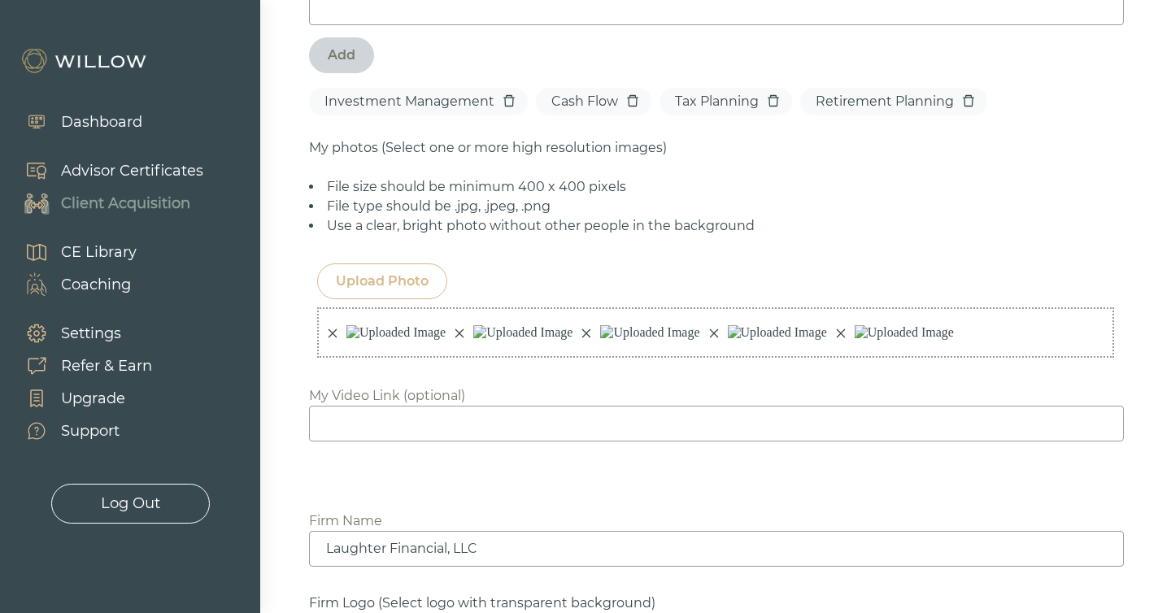
scroll to position [1218, 0]
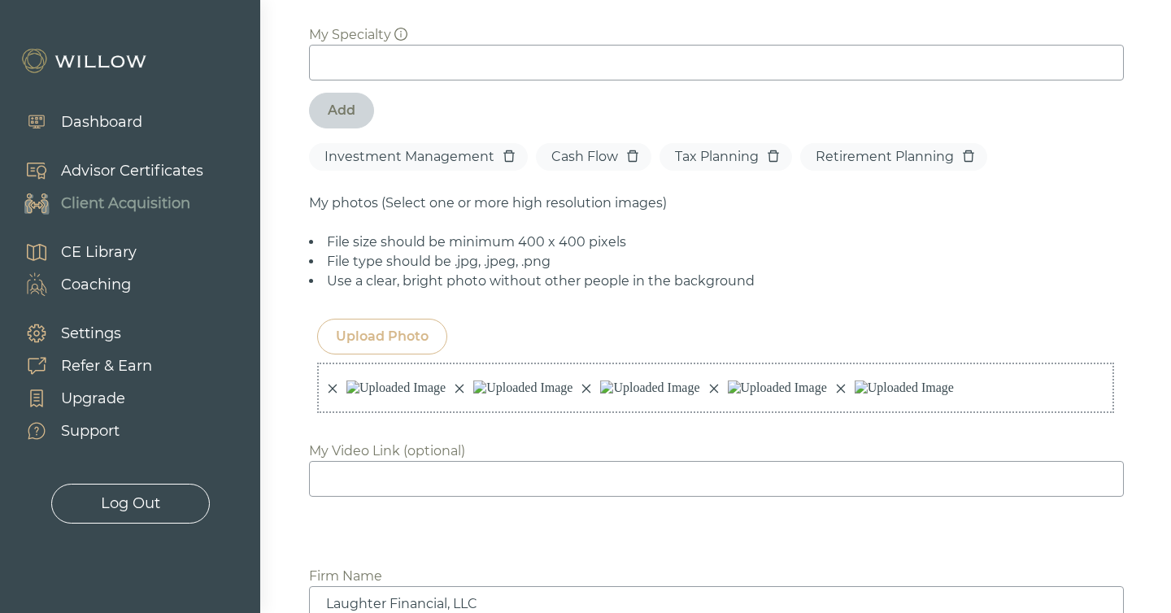
click at [383, 327] on div "Upload Photo" at bounding box center [382, 337] width 93 height 20
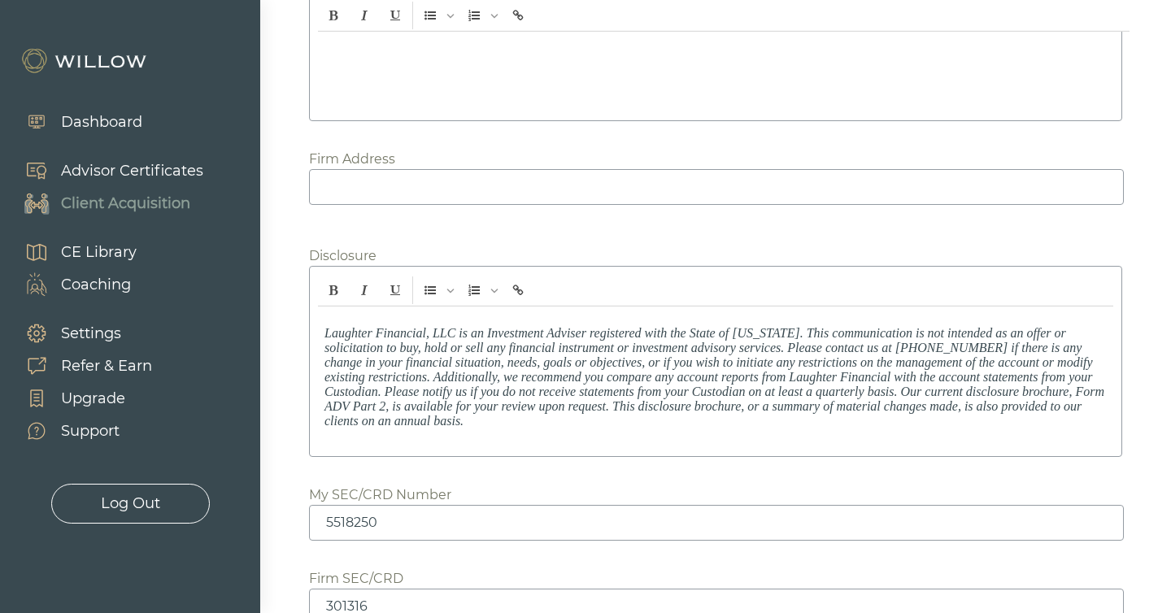
scroll to position [2841, 0]
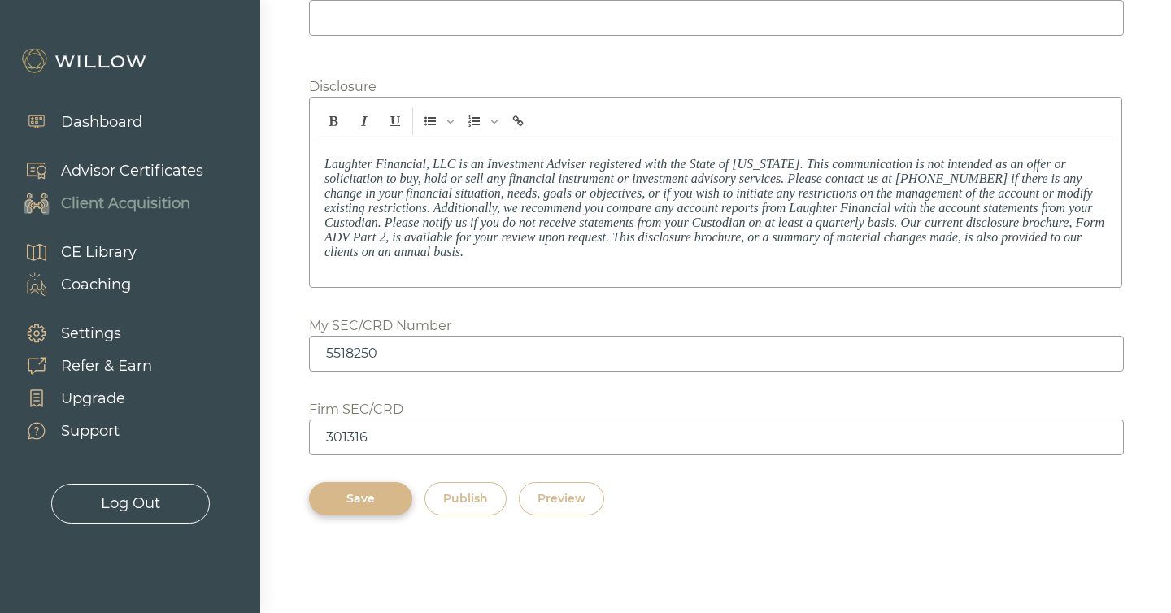
click at [372, 506] on div "Save" at bounding box center [361, 499] width 66 height 17
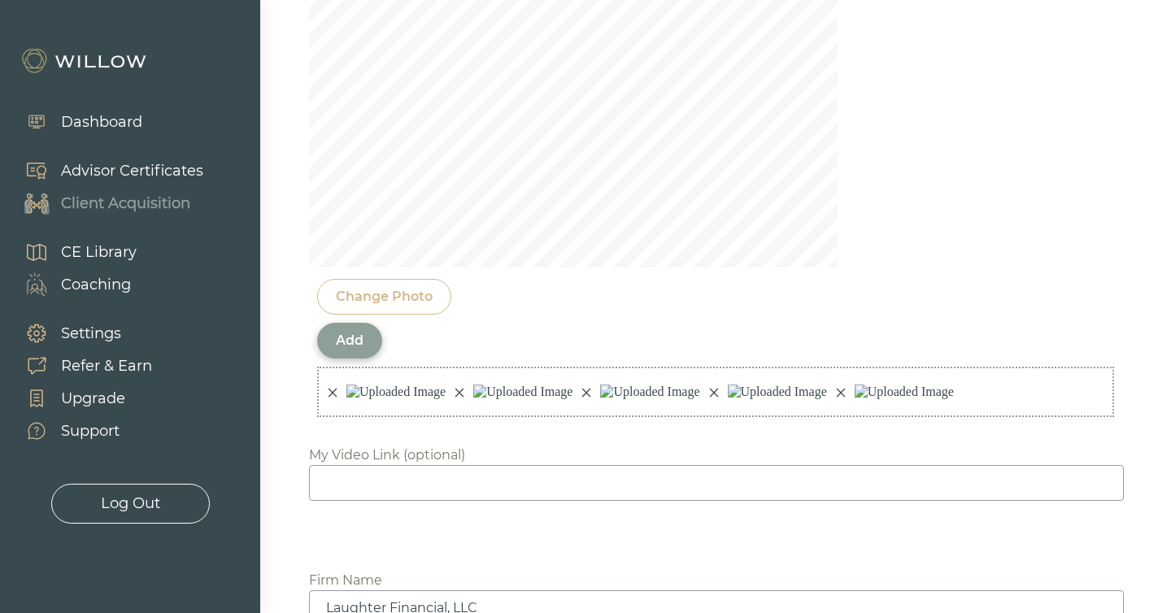
scroll to position [1674, 0]
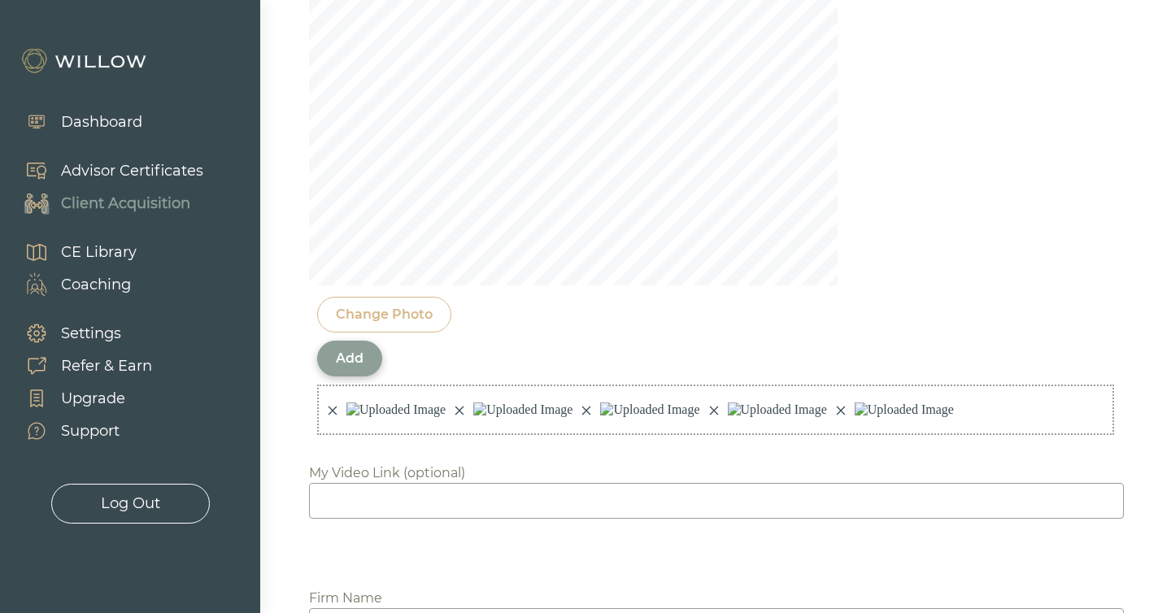
click at [353, 349] on div "Add" at bounding box center [350, 359] width 28 height 20
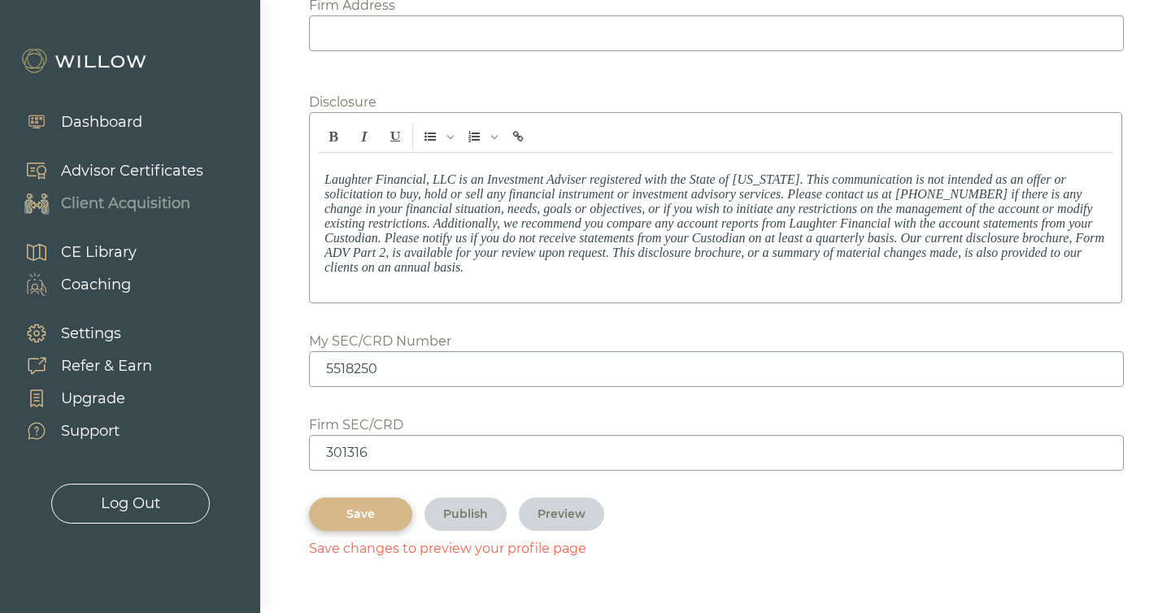
scroll to position [2397, 0]
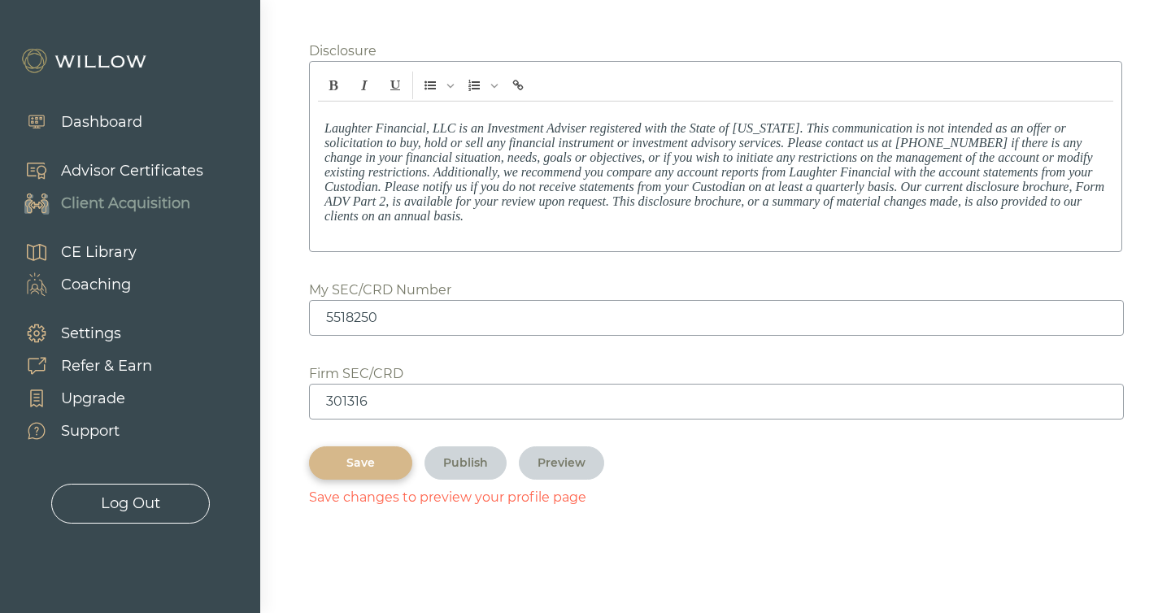
click at [362, 464] on div "Save" at bounding box center [361, 463] width 66 height 17
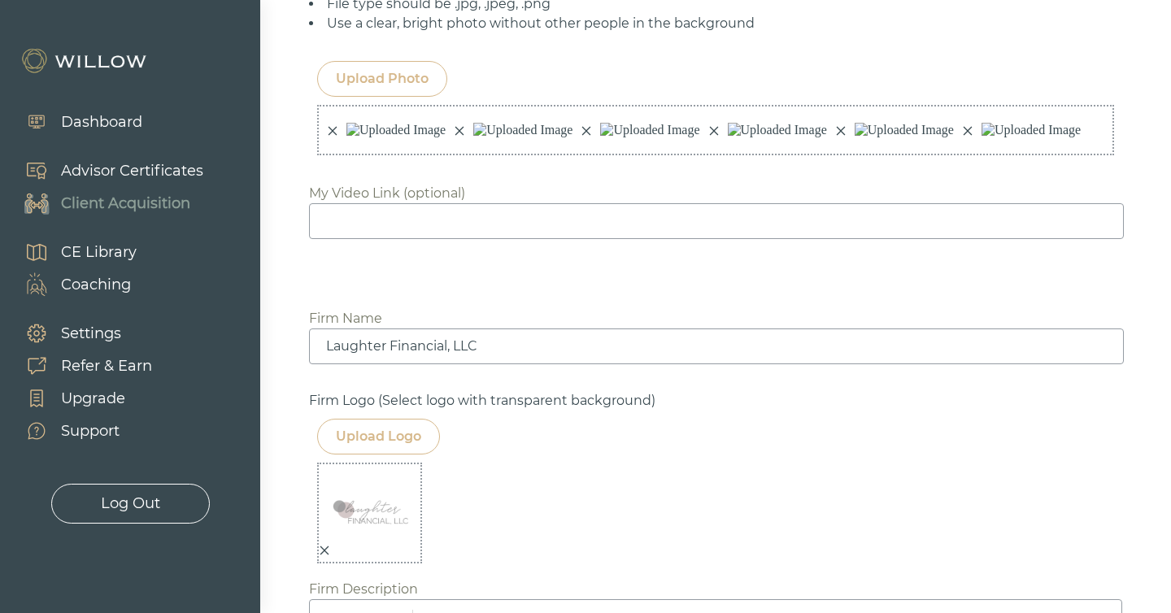
scroll to position [1377, 0]
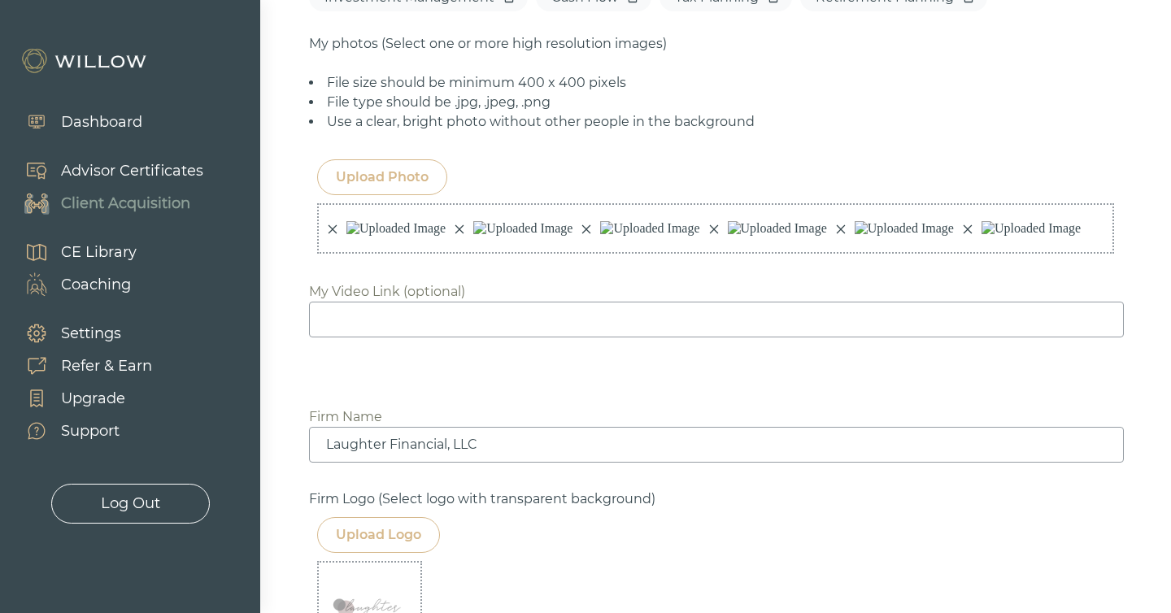
click at [377, 168] on div "Upload Photo" at bounding box center [382, 178] width 93 height 20
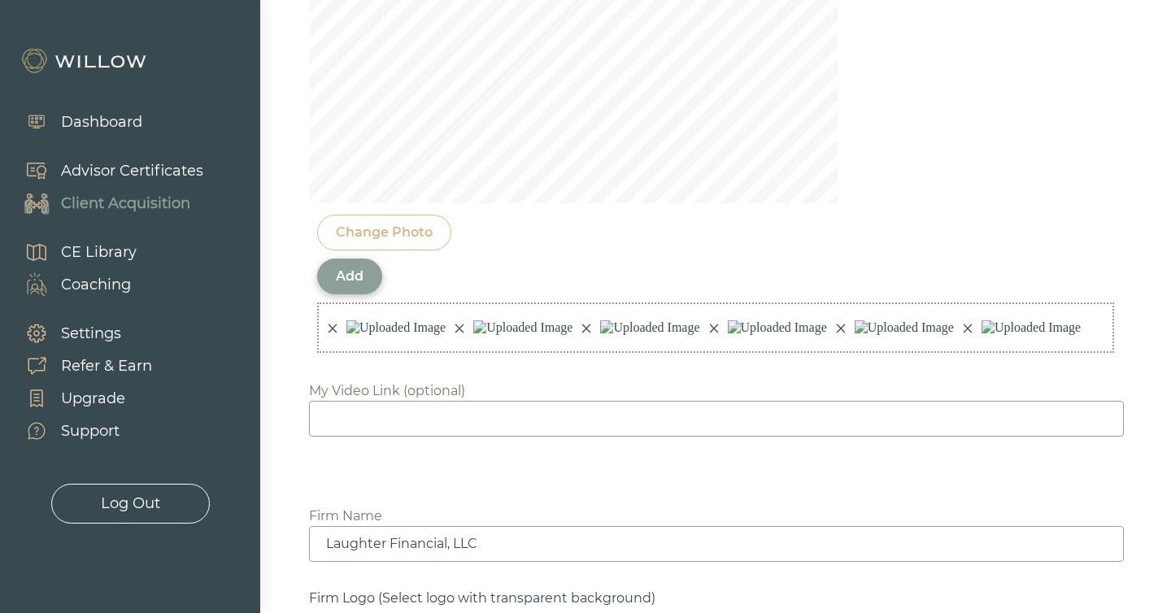
click at [332, 259] on div "Add" at bounding box center [349, 277] width 65 height 36
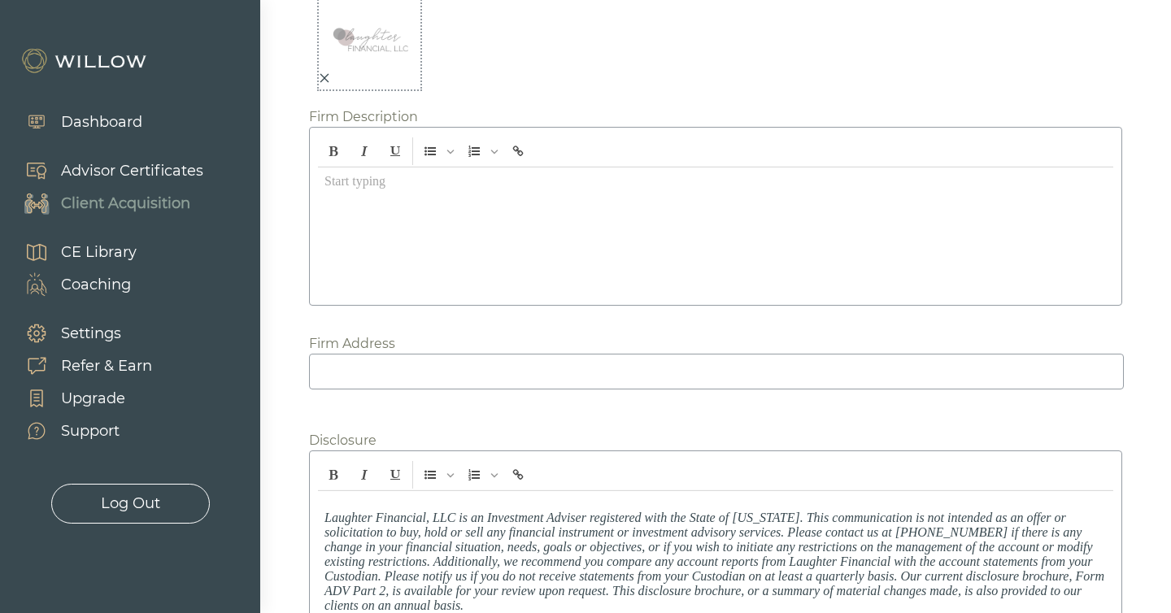
scroll to position [2397, 0]
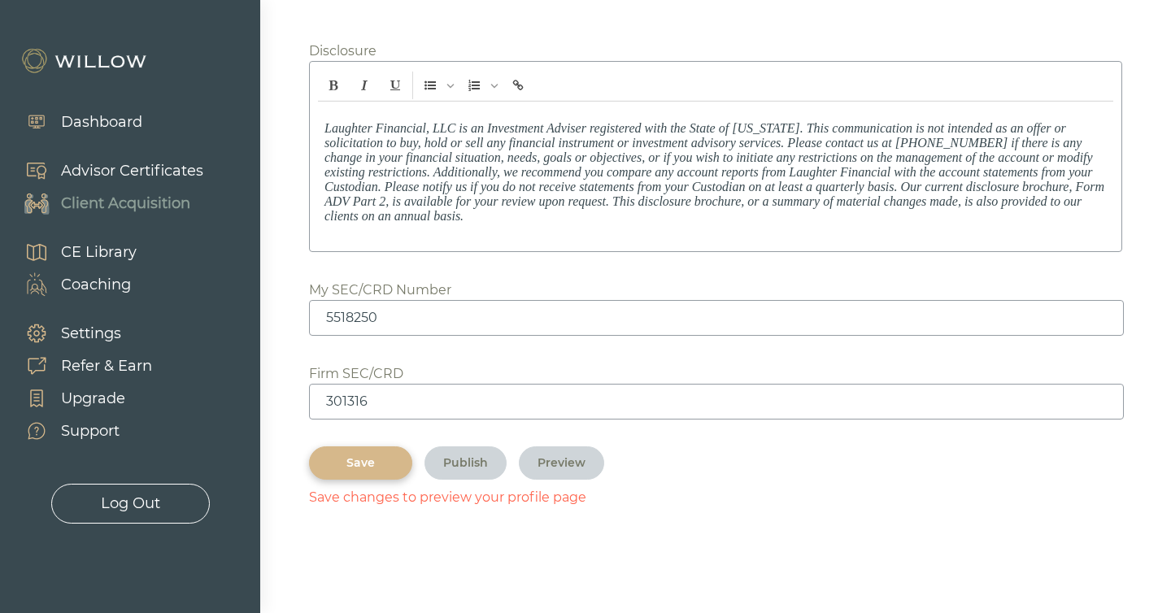
click at [380, 476] on button "Save" at bounding box center [360, 463] width 103 height 33
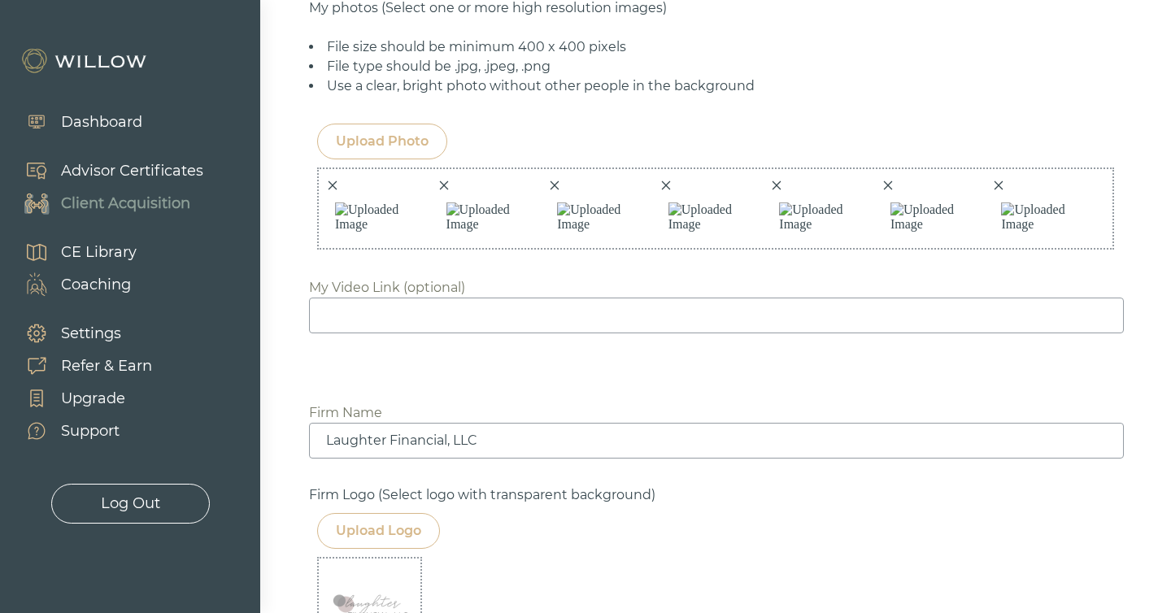
scroll to position [1177, 0]
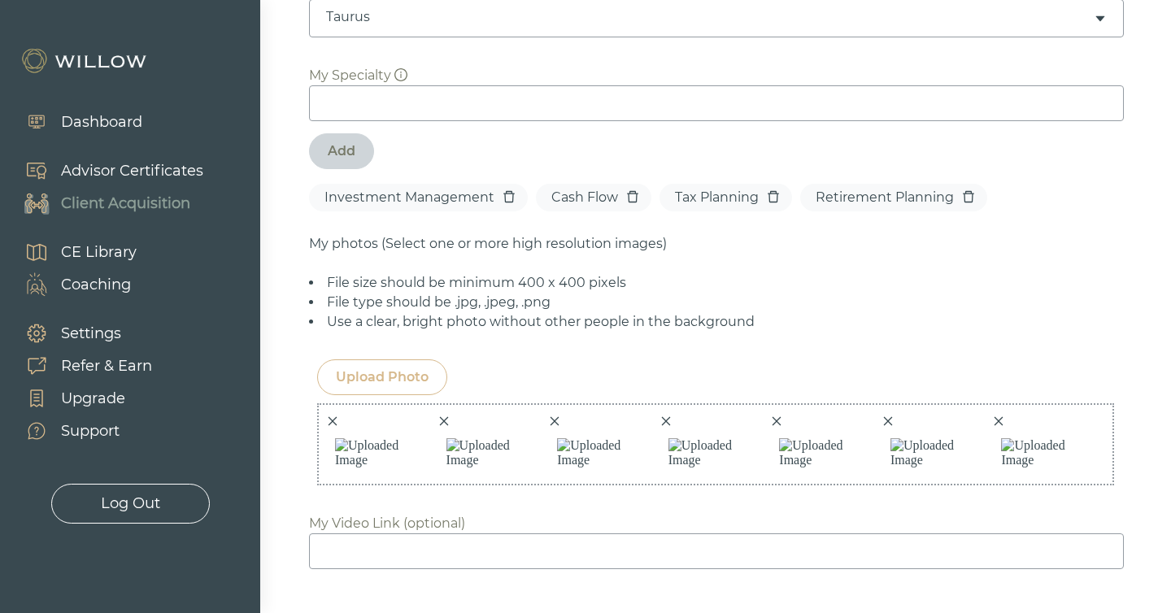
click at [367, 368] on div "Upload Photo" at bounding box center [382, 378] width 93 height 20
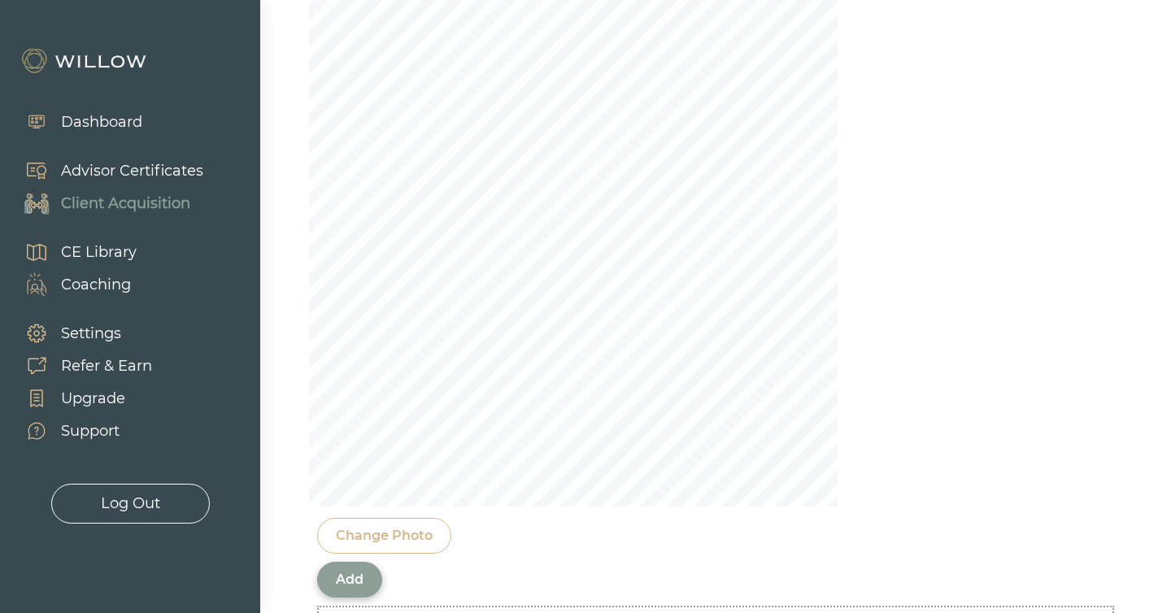
scroll to position [1590, 0]
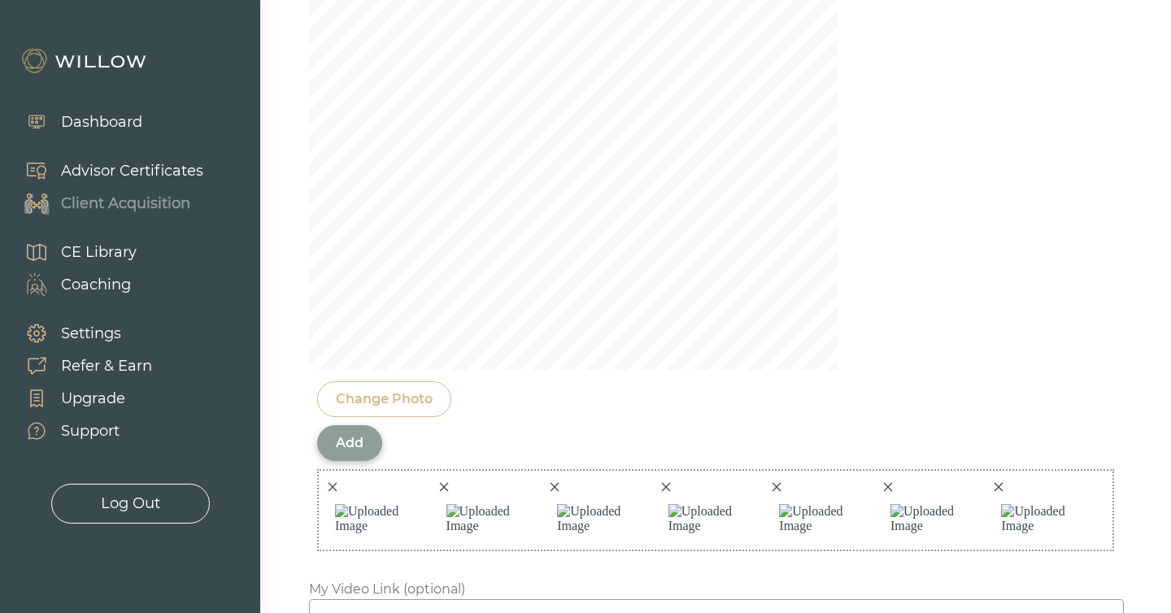
click at [370, 425] on div "Add" at bounding box center [349, 443] width 65 height 36
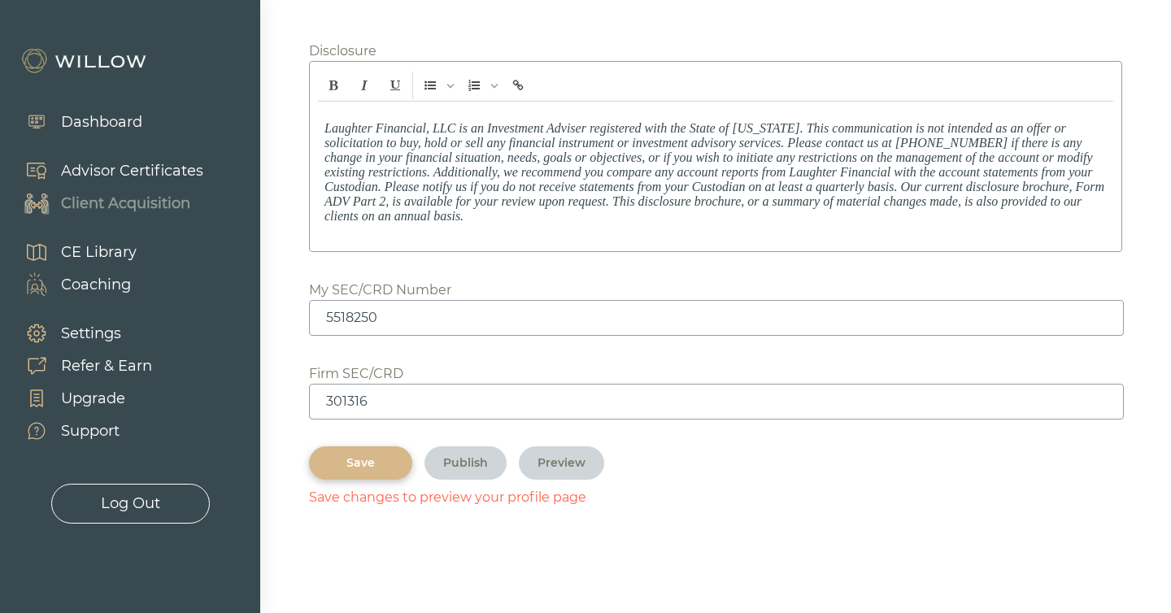
scroll to position [2413, 0]
click at [359, 461] on div "Save" at bounding box center [361, 463] width 66 height 17
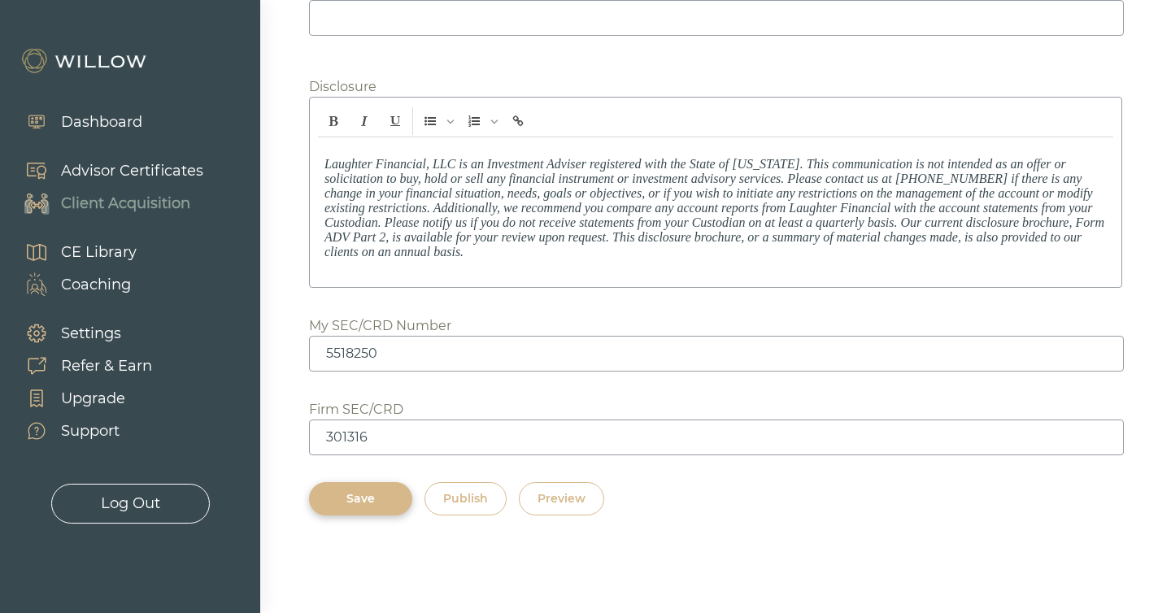
click at [578, 502] on div "Preview" at bounding box center [562, 499] width 48 height 17
click at [466, 499] on div "Publish" at bounding box center [465, 499] width 45 height 17
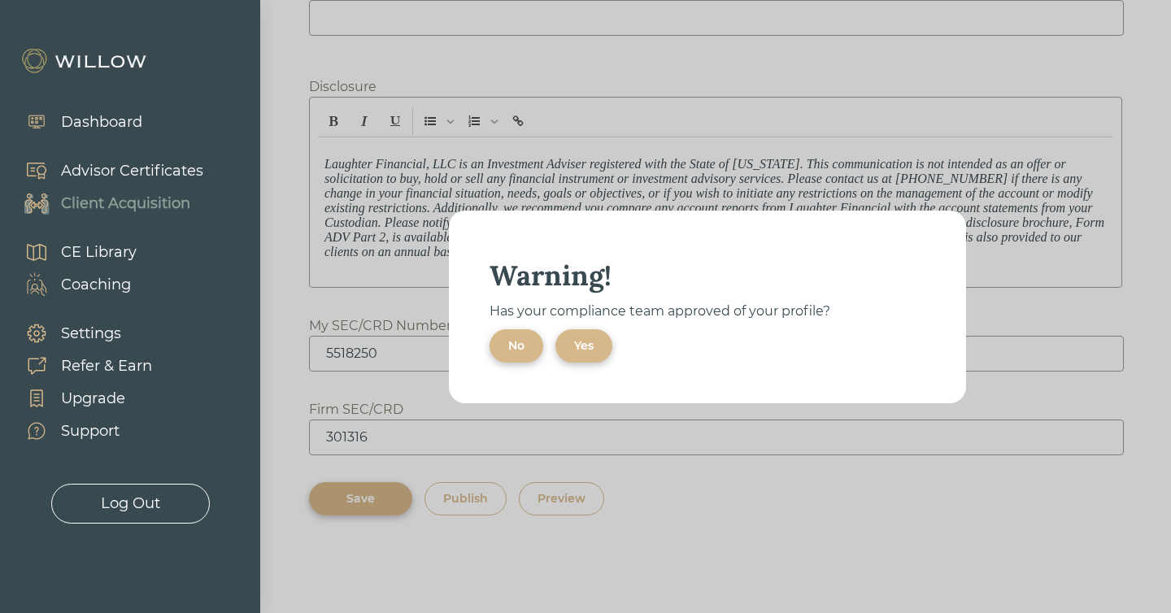
click at [584, 345] on div "Yes" at bounding box center [584, 346] width 20 height 17
click at [511, 341] on div "Ok" at bounding box center [516, 346] width 17 height 17
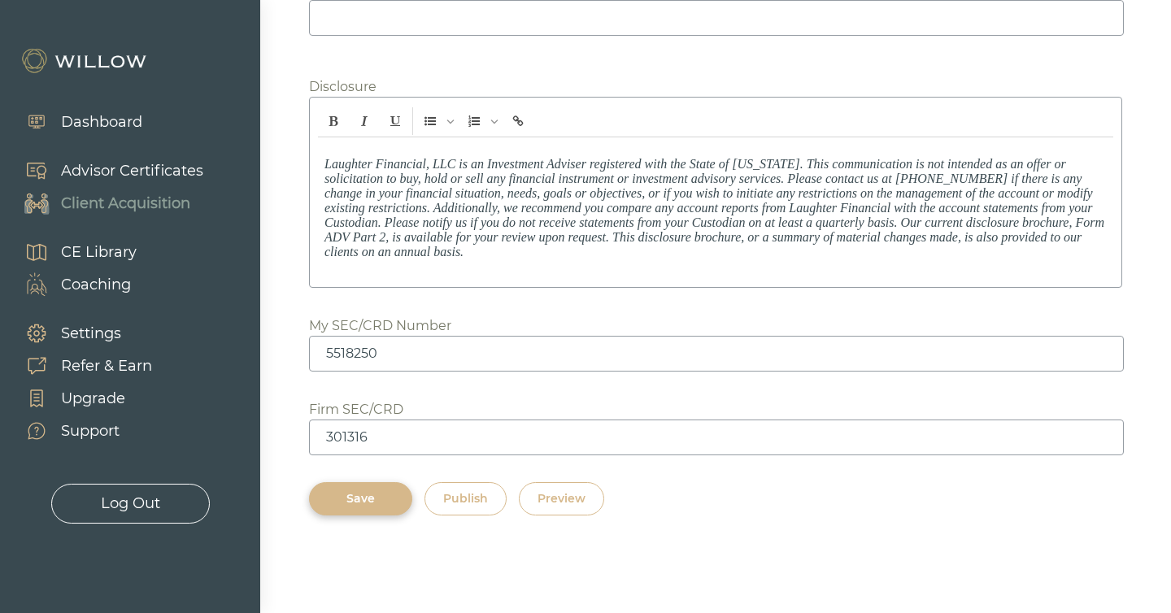
click at [563, 502] on div "Preview" at bounding box center [562, 499] width 48 height 17
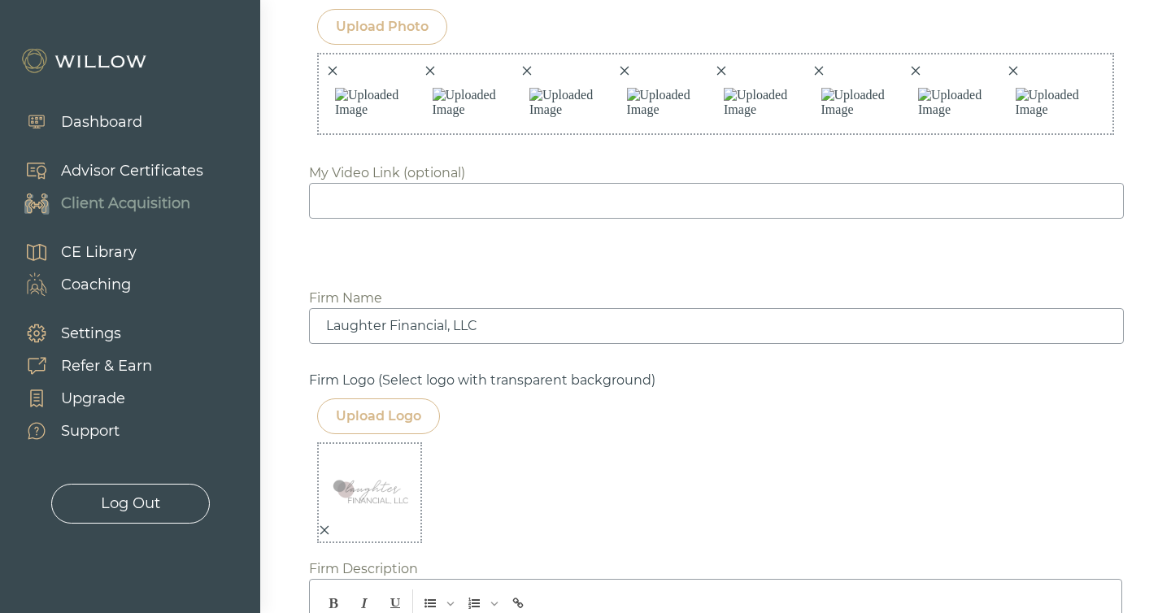
scroll to position [1403, 0]
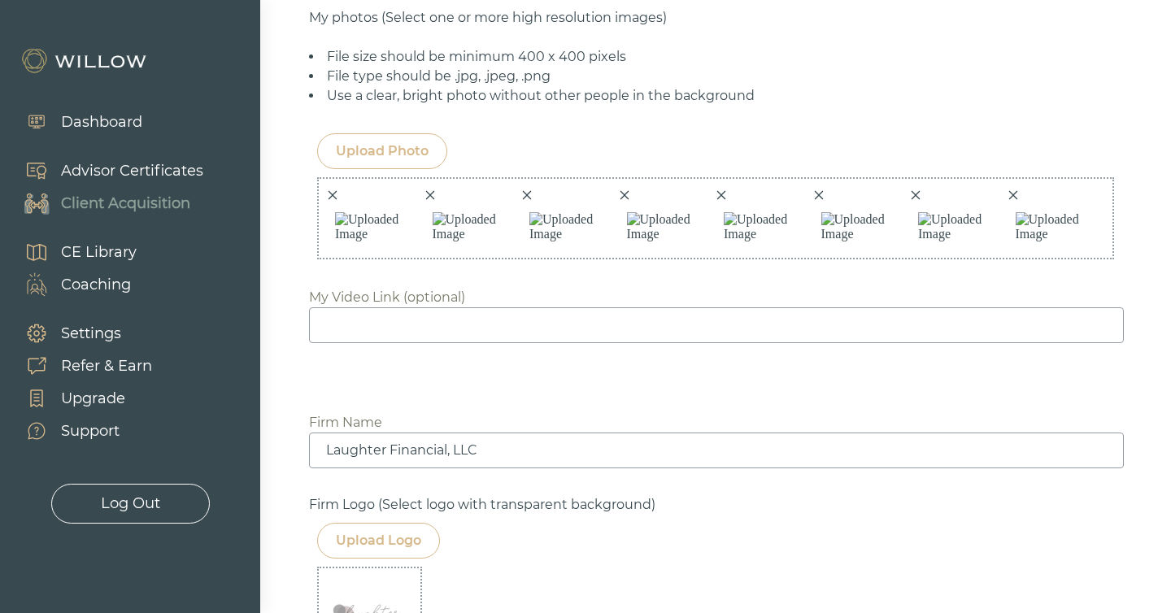
click at [370, 142] on div "Upload Photo" at bounding box center [382, 152] width 93 height 20
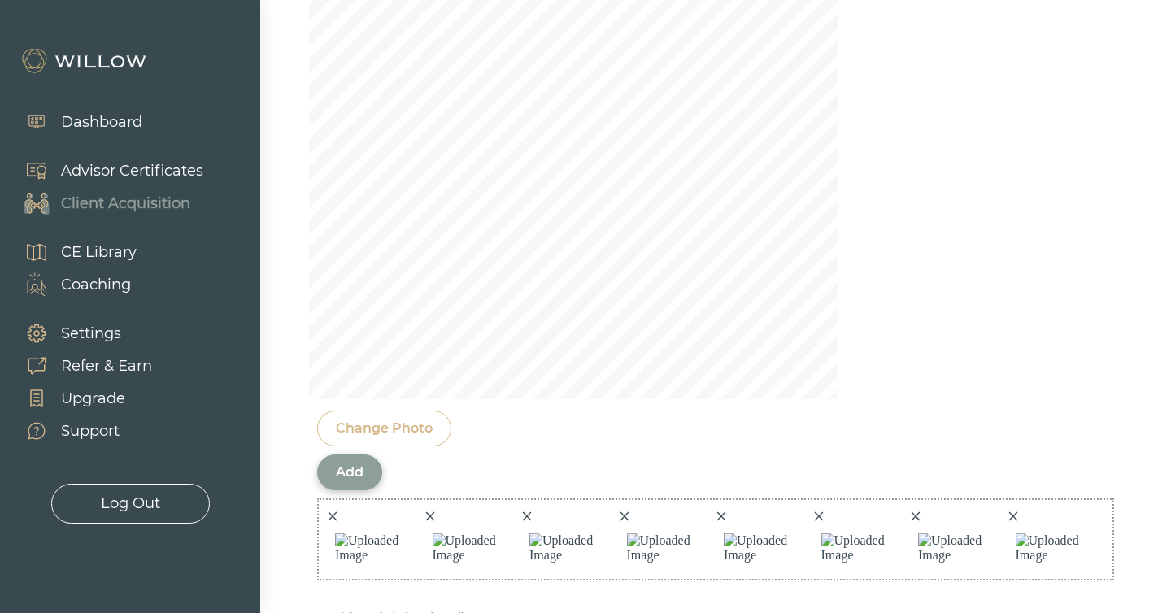
scroll to position [1577, 0]
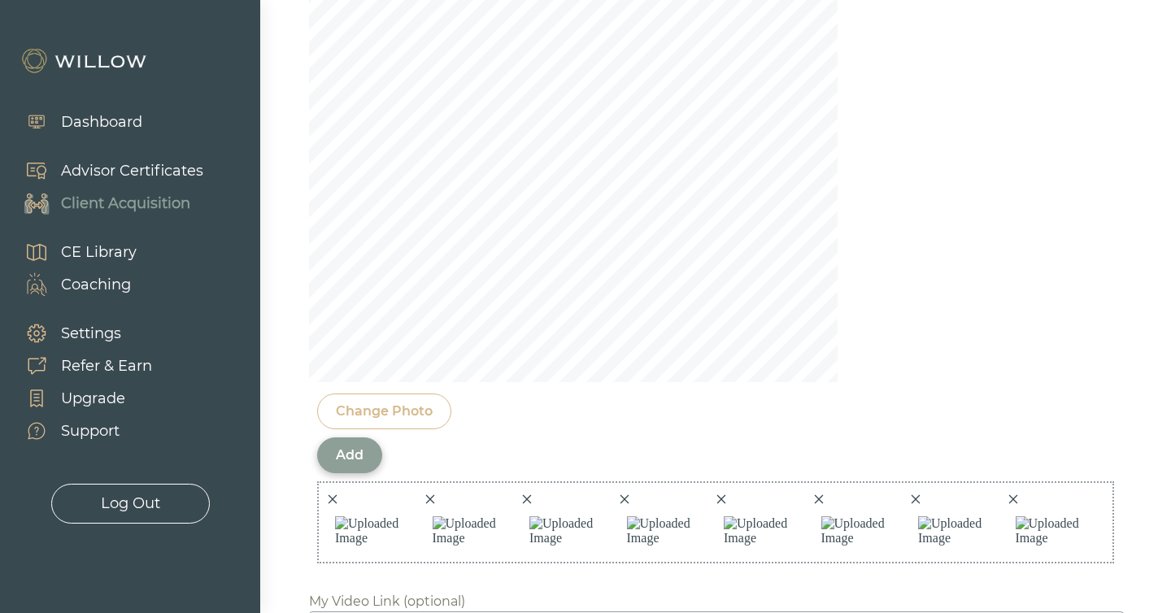
click at [354, 446] on div "Add" at bounding box center [350, 456] width 28 height 20
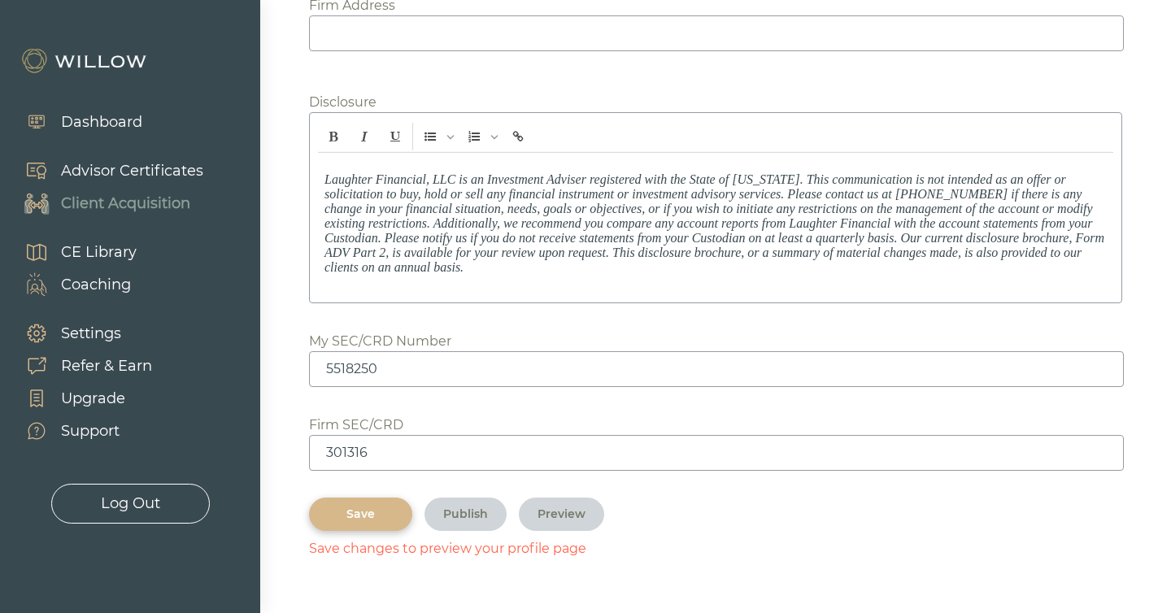
scroll to position [2413, 0]
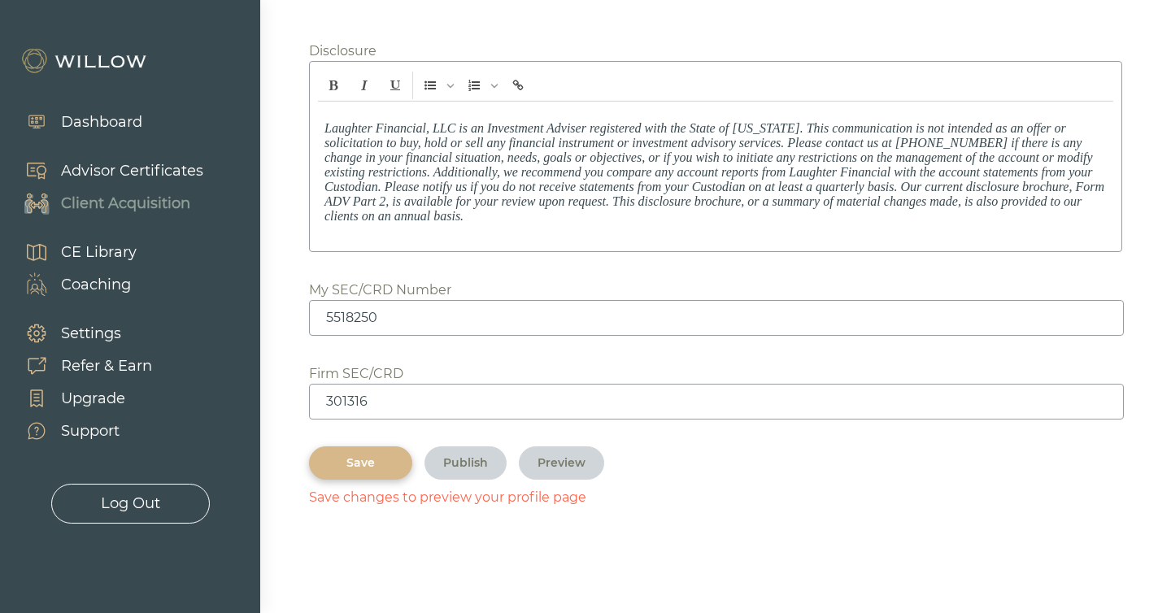
click at [351, 477] on button "Save" at bounding box center [360, 463] width 103 height 33
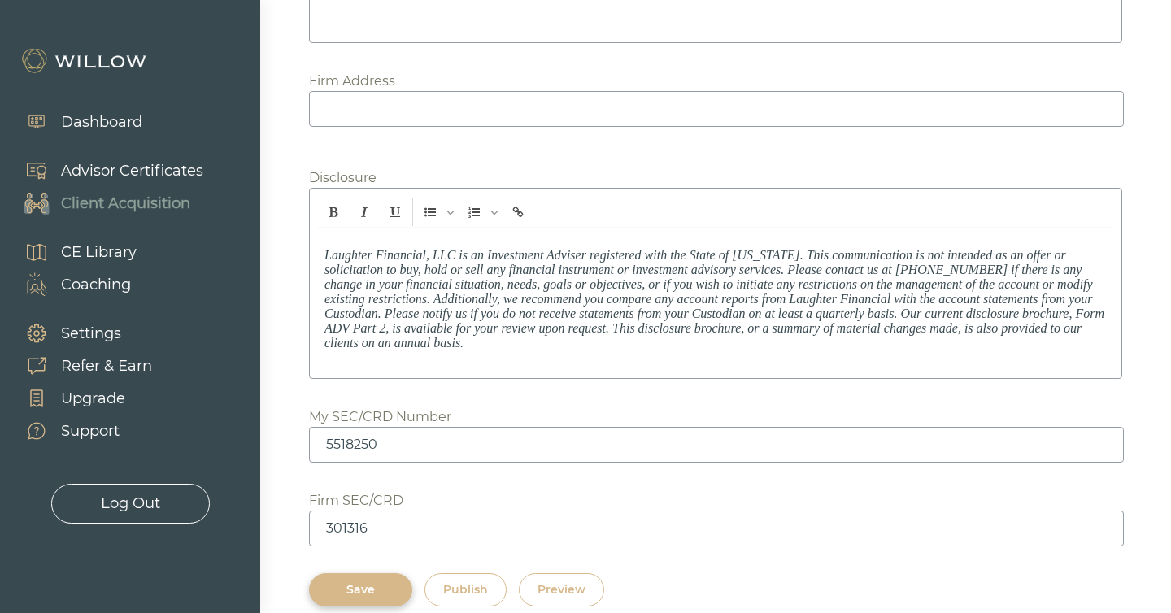
scroll to position [2377, 0]
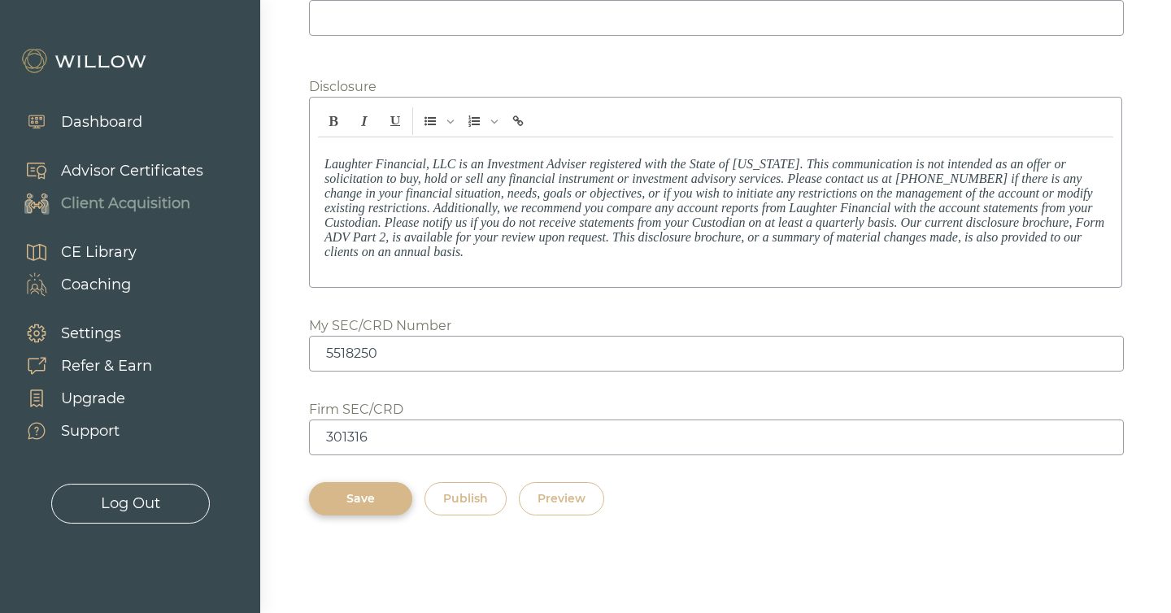
click at [457, 502] on div "Publish" at bounding box center [465, 499] width 45 height 17
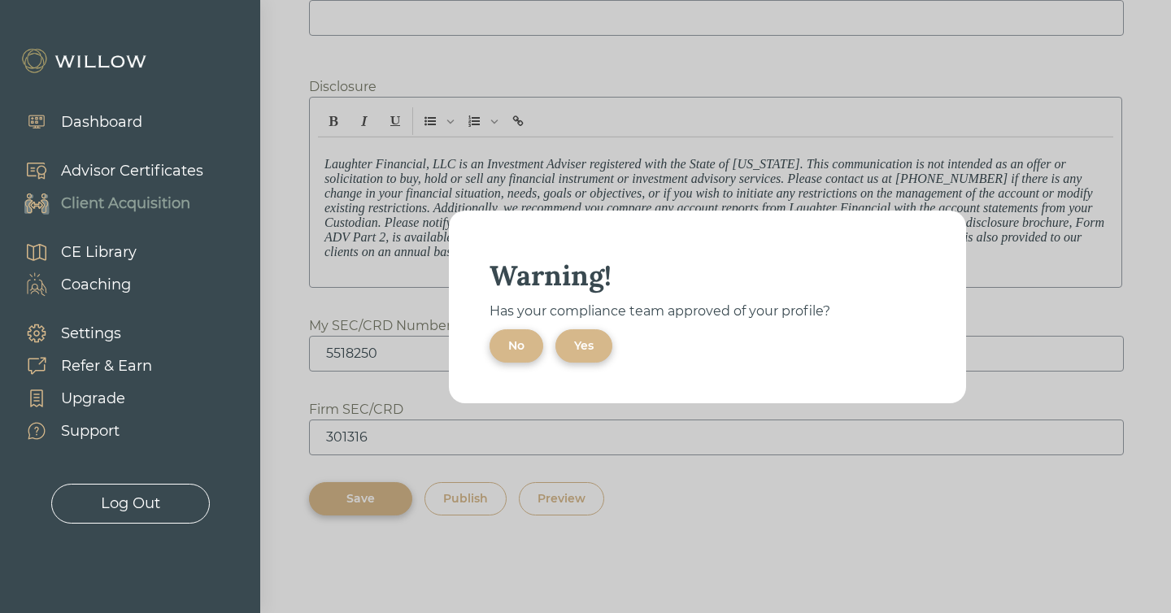
click at [581, 345] on div "Yes" at bounding box center [584, 346] width 20 height 17
click at [524, 346] on div "Ok" at bounding box center [516, 346] width 17 height 17
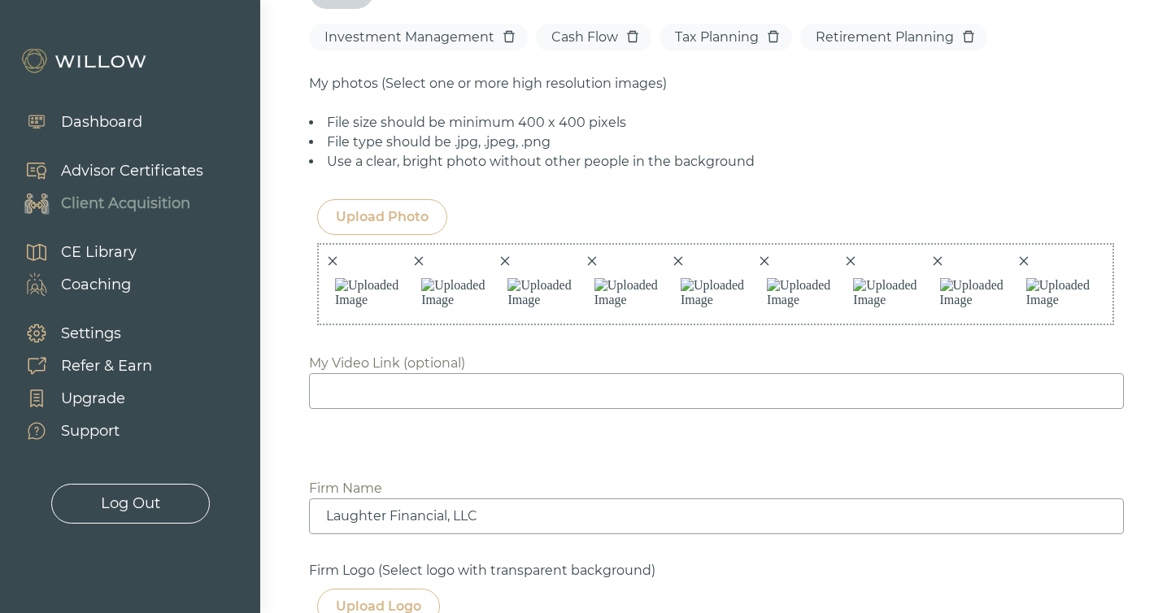
scroll to position [1324, 0]
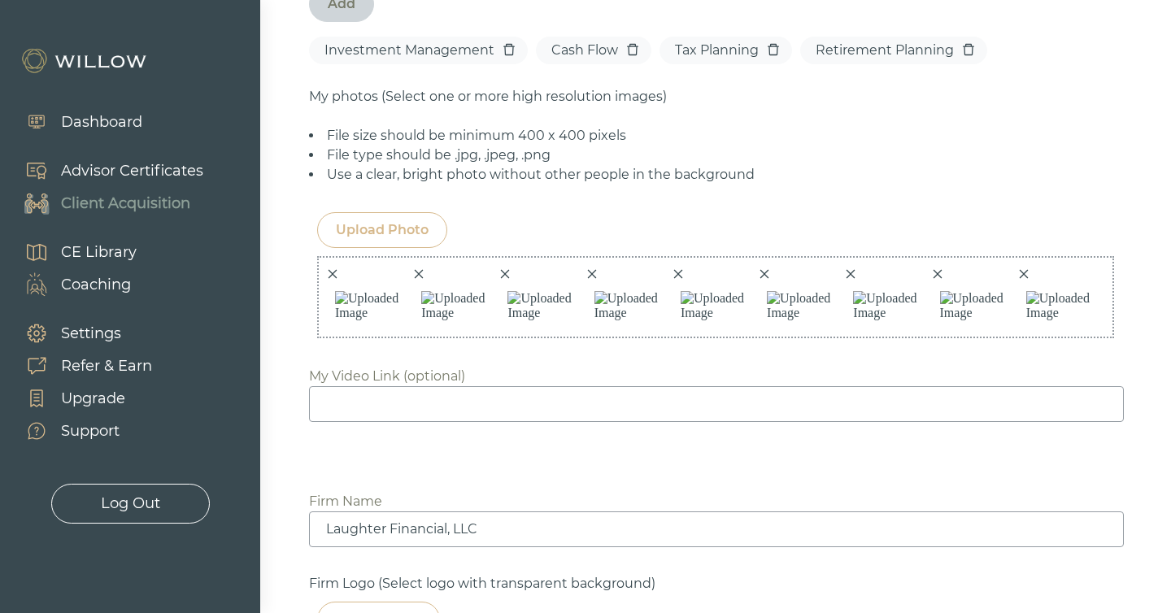
click at [374, 220] on div "Upload Photo" at bounding box center [382, 230] width 93 height 20
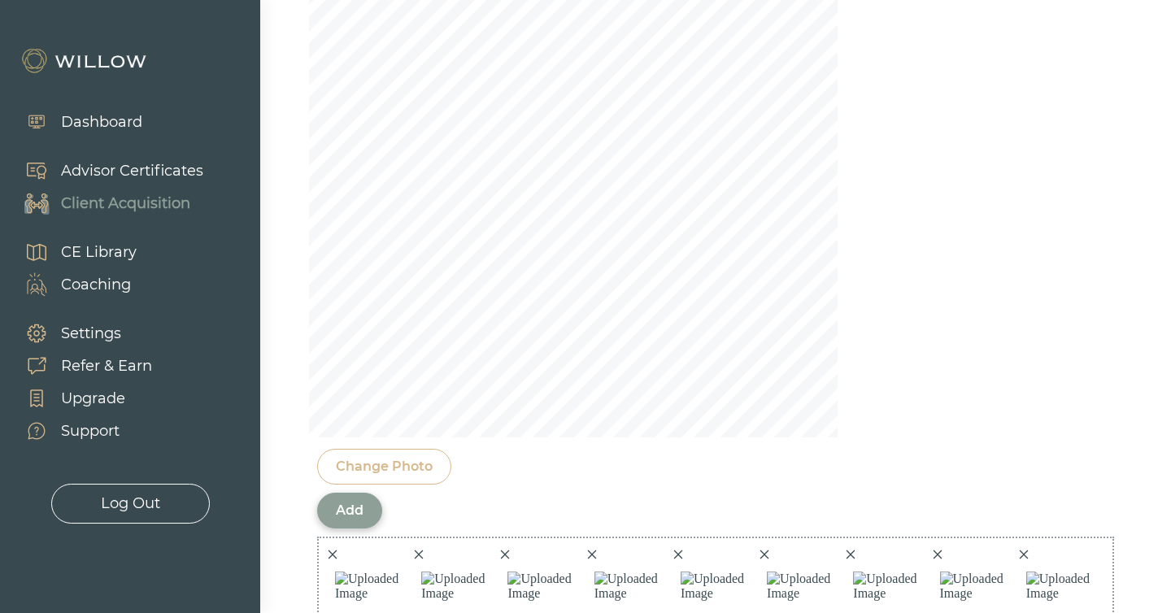
scroll to position [1778, 0]
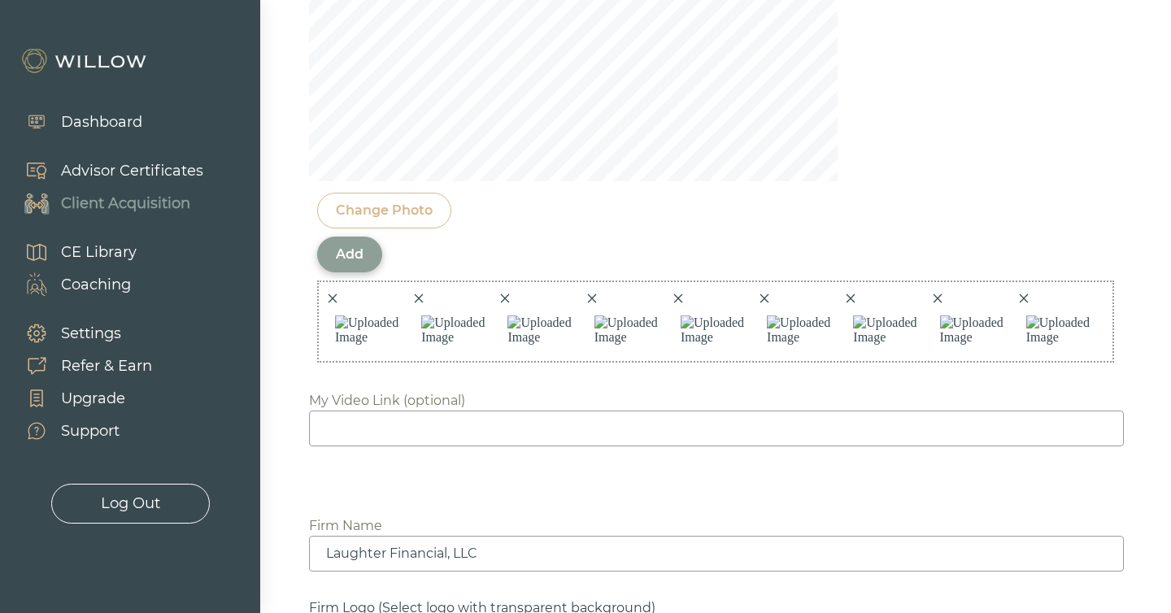
click at [355, 245] on div "Add" at bounding box center [350, 255] width 28 height 20
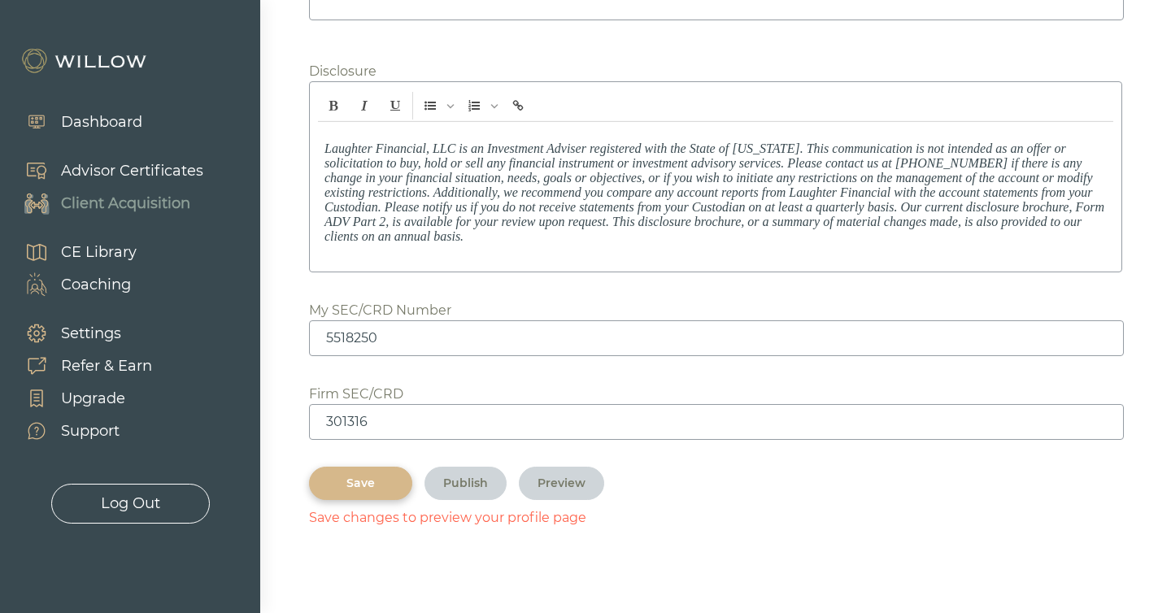
scroll to position [2413, 0]
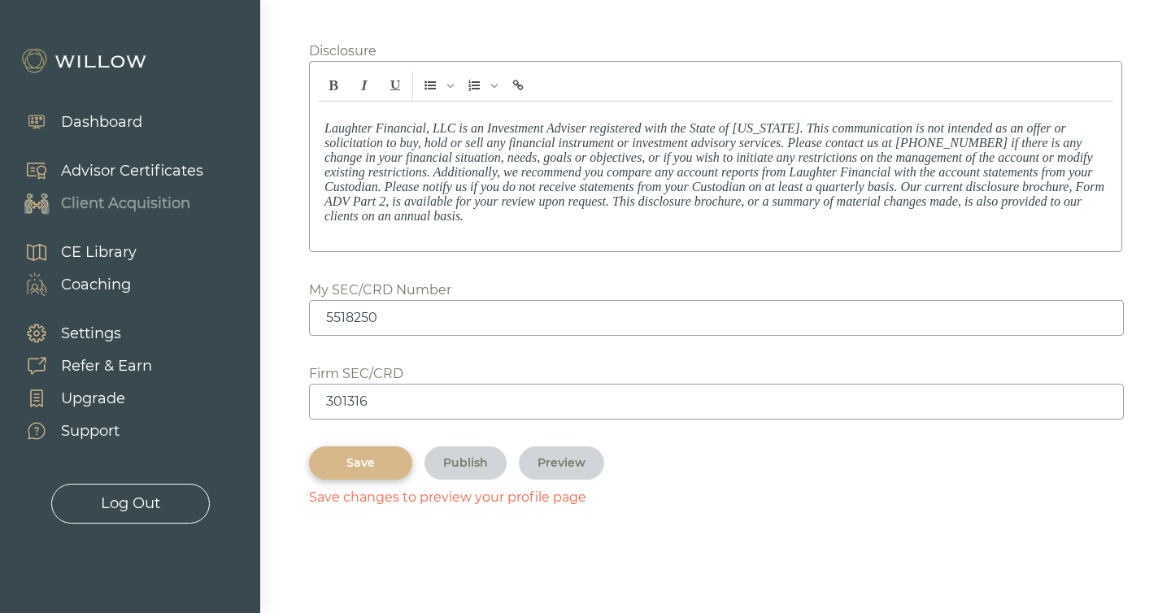
click at [355, 460] on div "Save" at bounding box center [361, 463] width 66 height 17
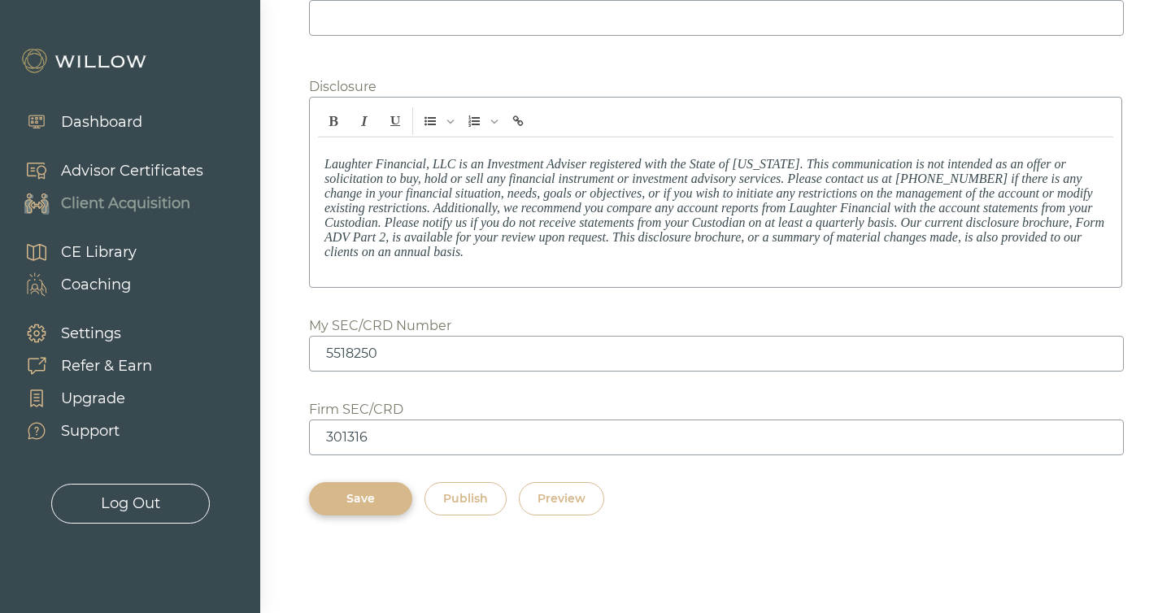
click at [461, 492] on div "Publish" at bounding box center [465, 499] width 45 height 17
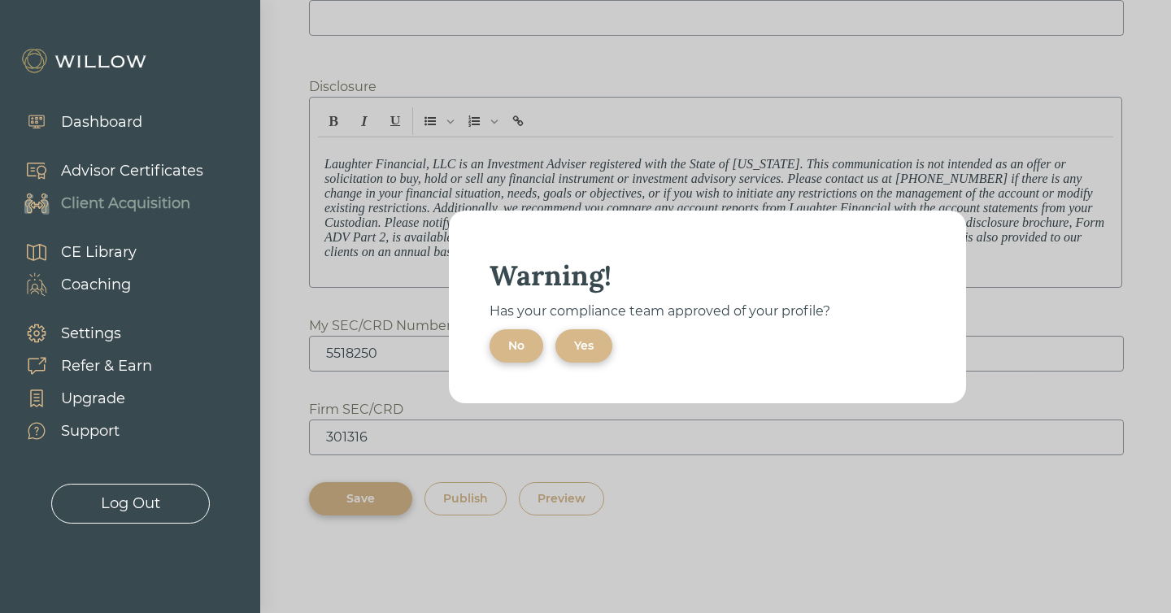
click at [583, 340] on div "Yes" at bounding box center [584, 346] width 20 height 17
click at [524, 341] on div "Ok" at bounding box center [516, 346] width 17 height 17
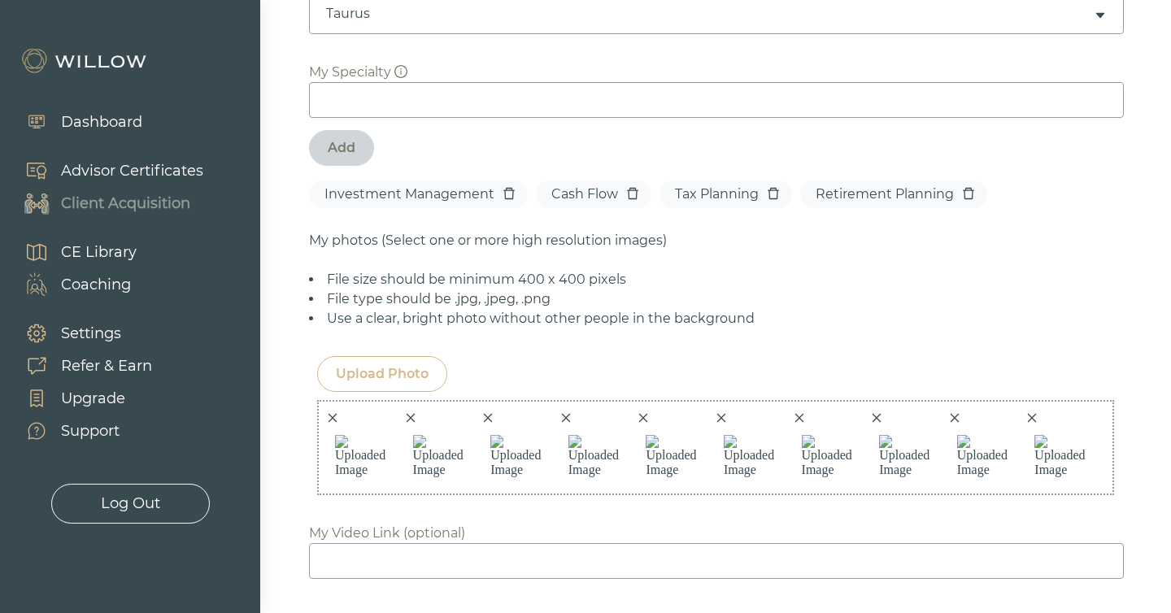
scroll to position [1171, 0]
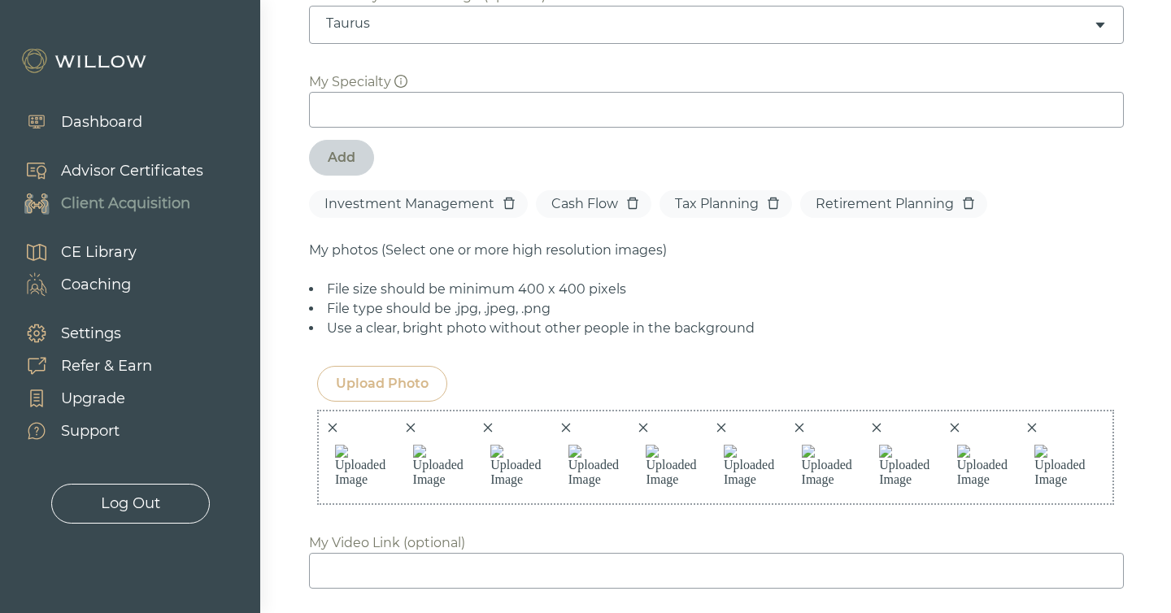
click at [377, 374] on div "Upload Photo" at bounding box center [382, 384] width 93 height 20
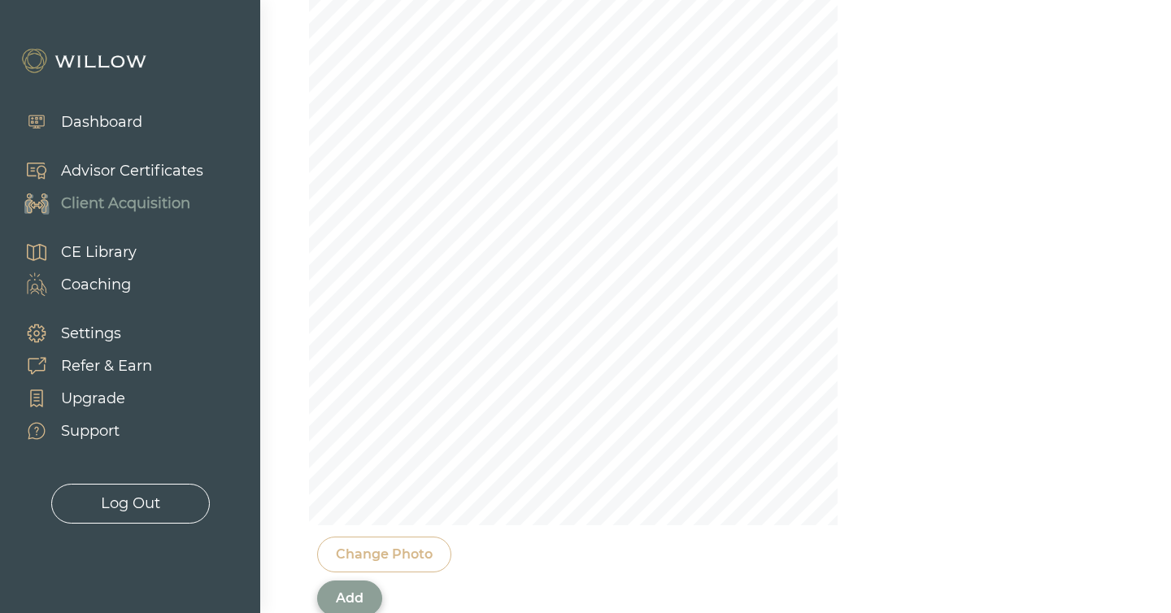
scroll to position [1578, 0]
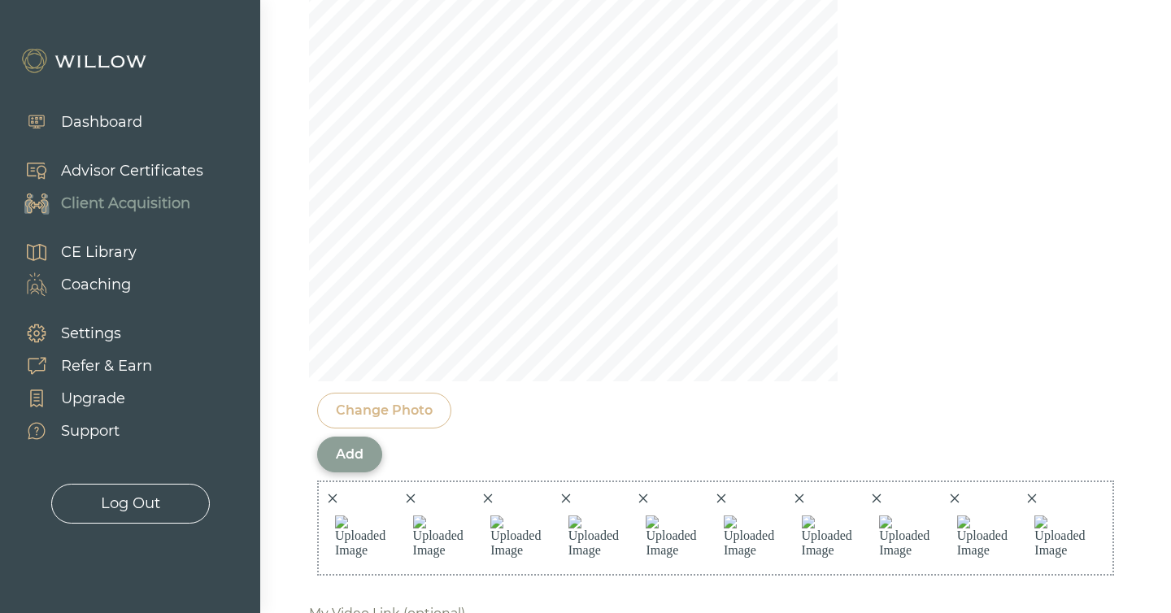
click at [350, 445] on div "Add" at bounding box center [350, 455] width 28 height 20
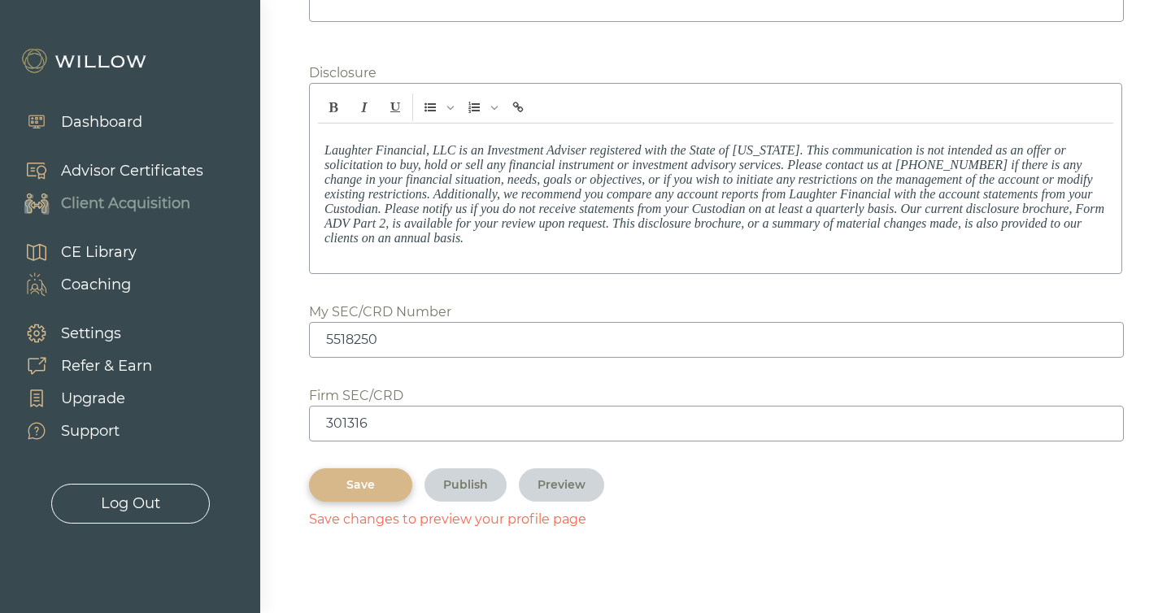
scroll to position [2413, 0]
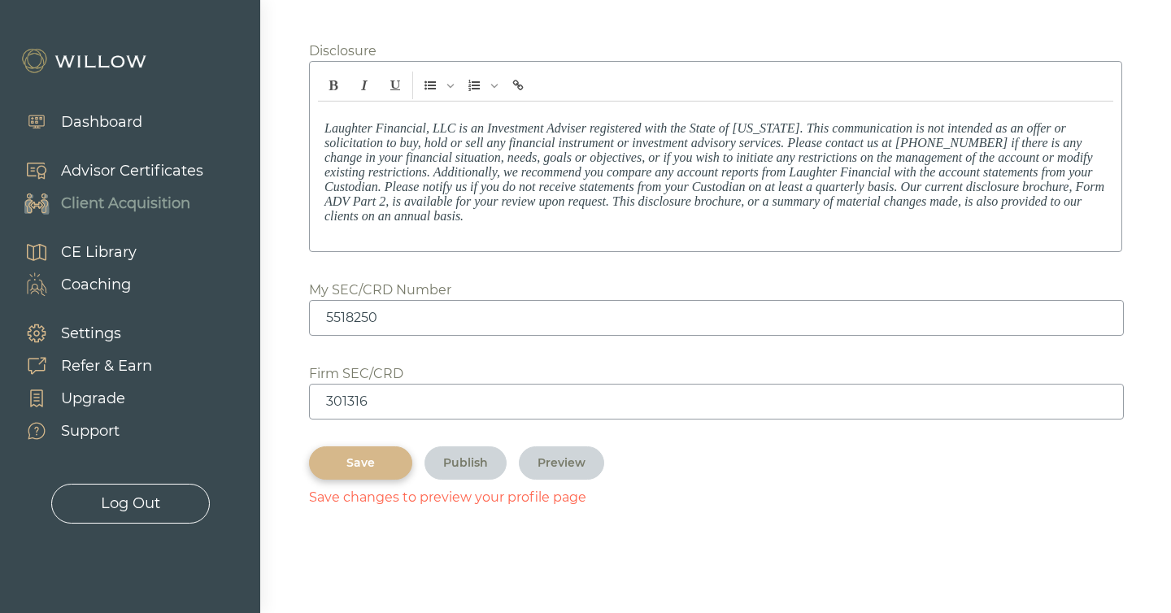
click at [357, 456] on div "Save" at bounding box center [361, 463] width 66 height 17
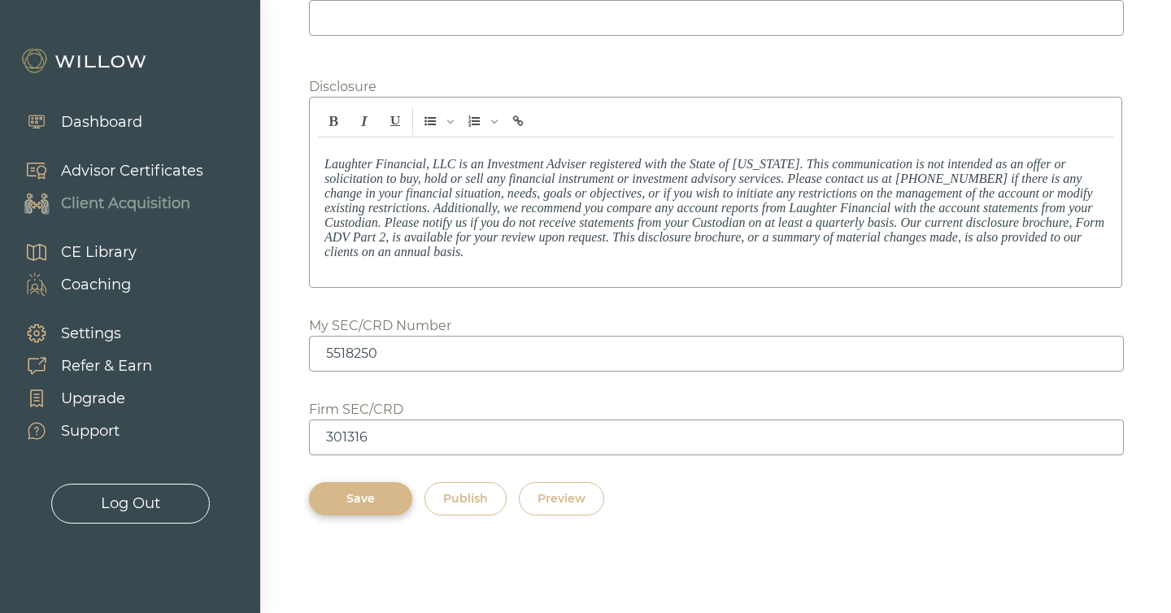
click at [453, 500] on div "Publish" at bounding box center [465, 499] width 45 height 17
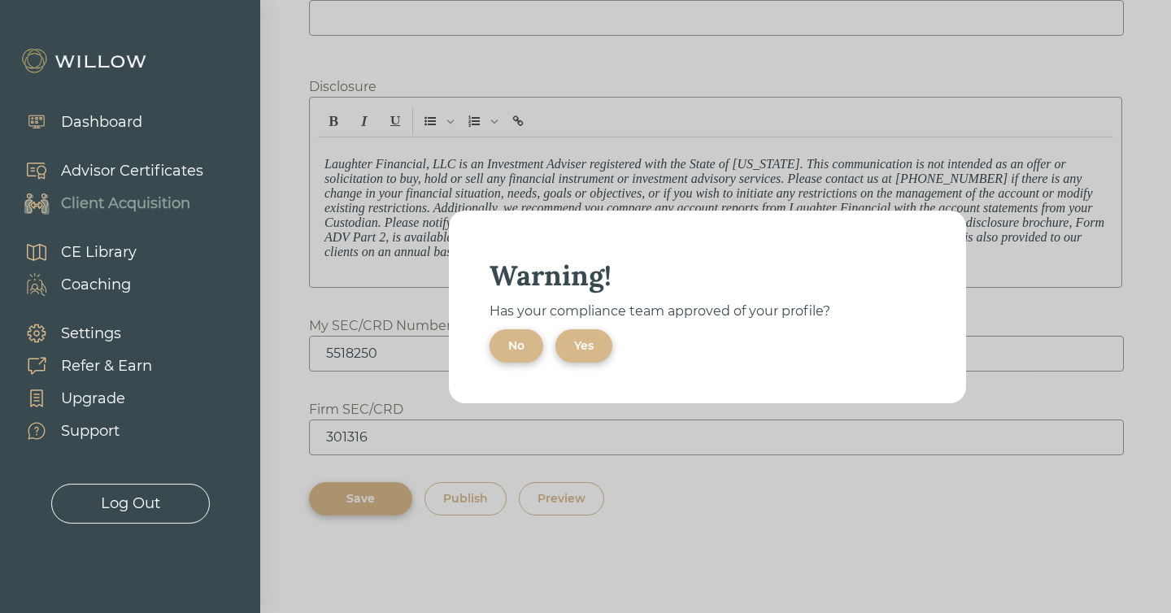
click at [582, 350] on div "Yes" at bounding box center [584, 346] width 20 height 17
click at [495, 361] on div "Ok" at bounding box center [708, 345] width 436 height 33
click at [496, 358] on button "Ok" at bounding box center [517, 345] width 55 height 33
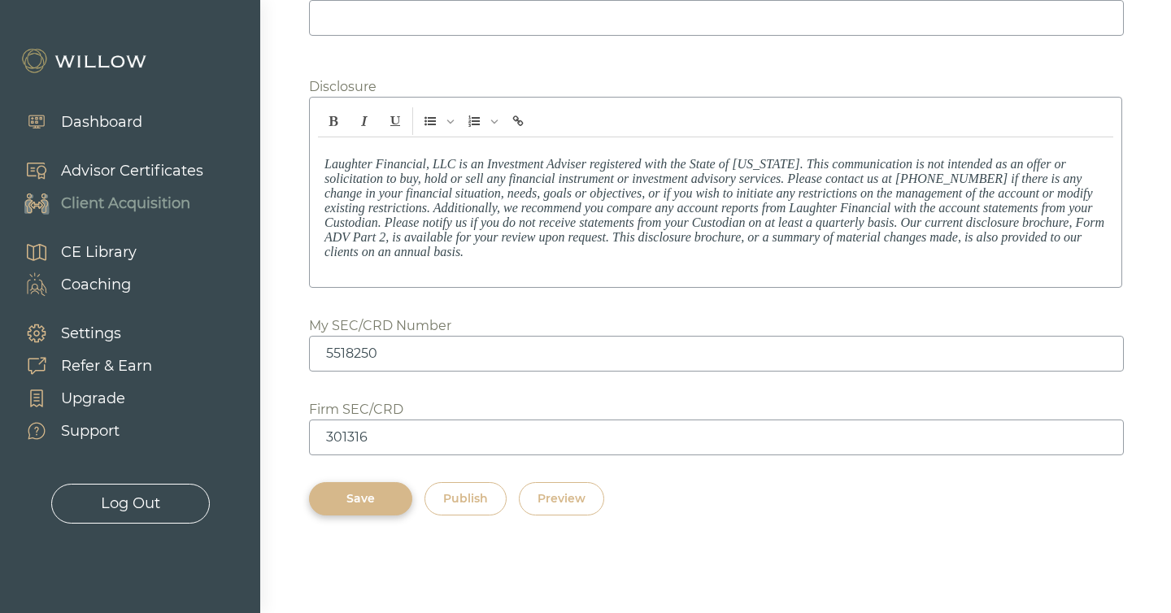
click at [575, 492] on div "Preview" at bounding box center [562, 499] width 48 height 17
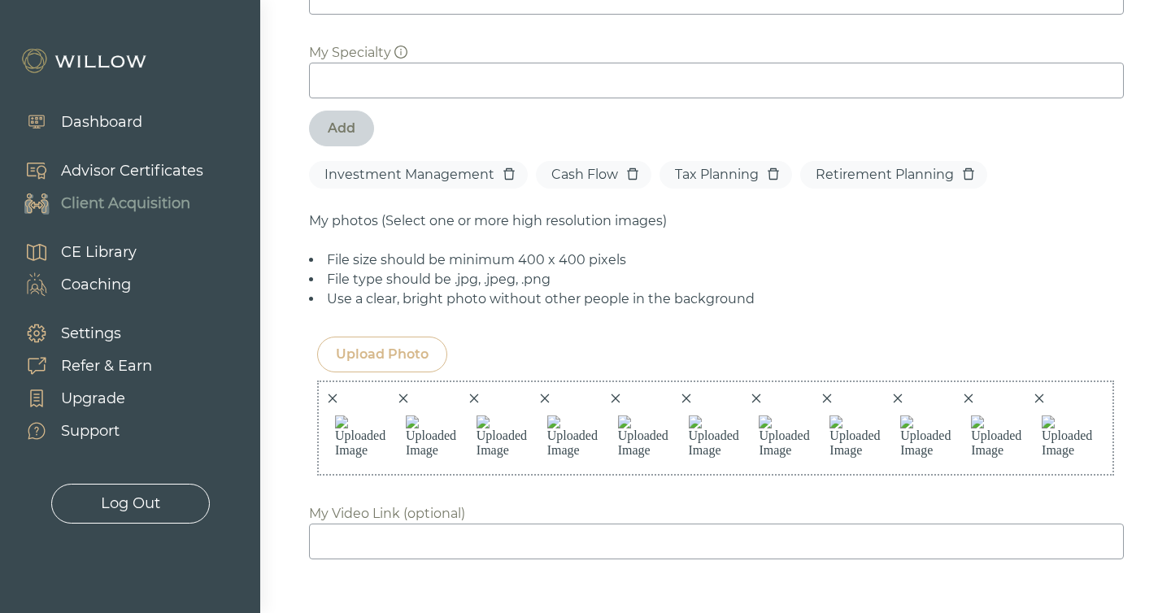
scroll to position [1061, 0]
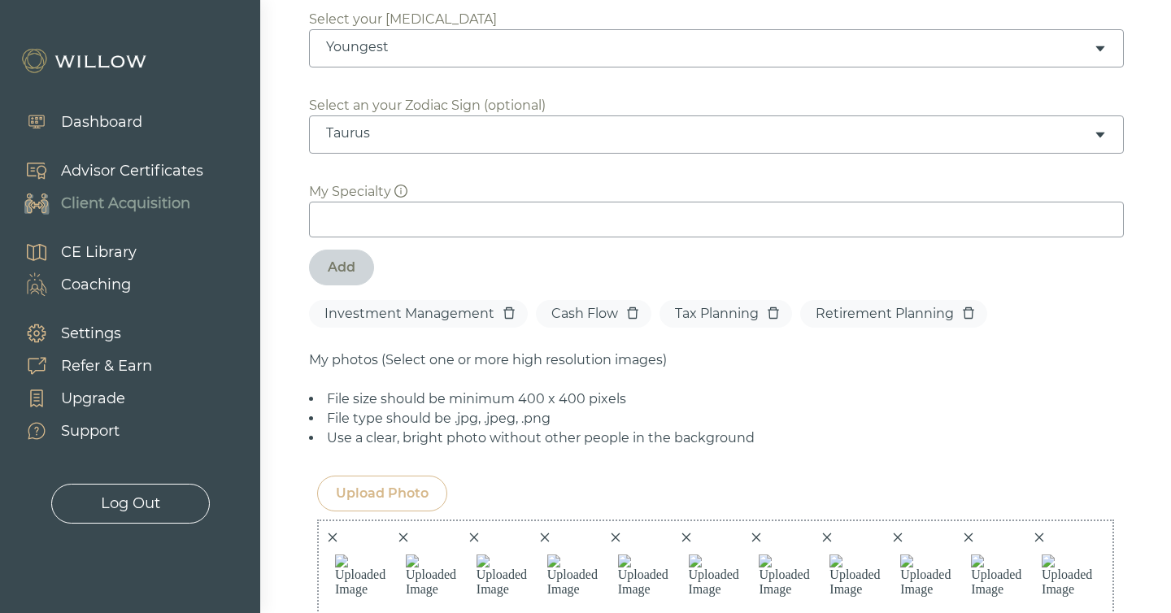
click at [347, 258] on div "Add" at bounding box center [342, 268] width 28 height 20
click at [401, 207] on input at bounding box center [716, 220] width 815 height 36
click at [341, 258] on div "Add" at bounding box center [342, 268] width 28 height 20
click at [366, 202] on input at bounding box center [716, 220] width 815 height 36
type input "Estate Planning"
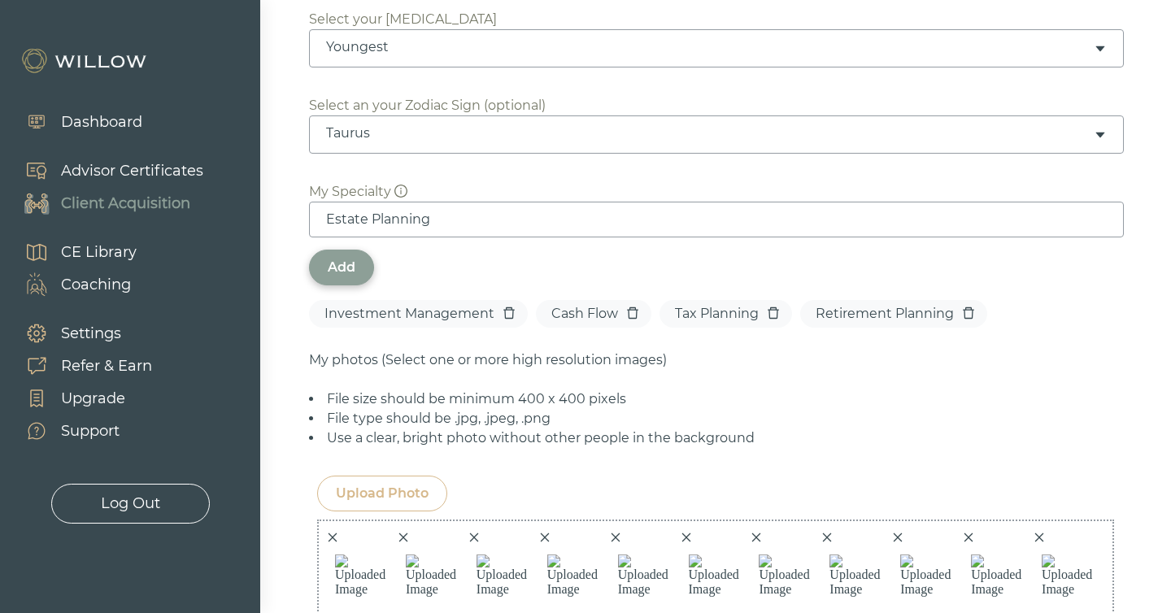
click at [341, 258] on div "Add" at bounding box center [342, 268] width 28 height 20
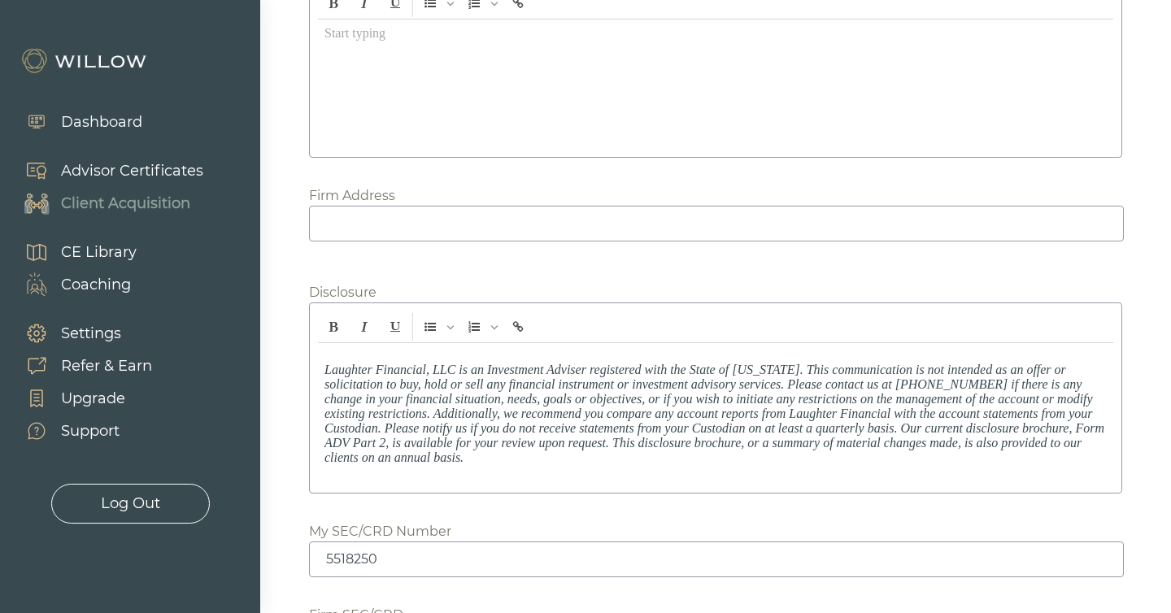
scroll to position [2457, 0]
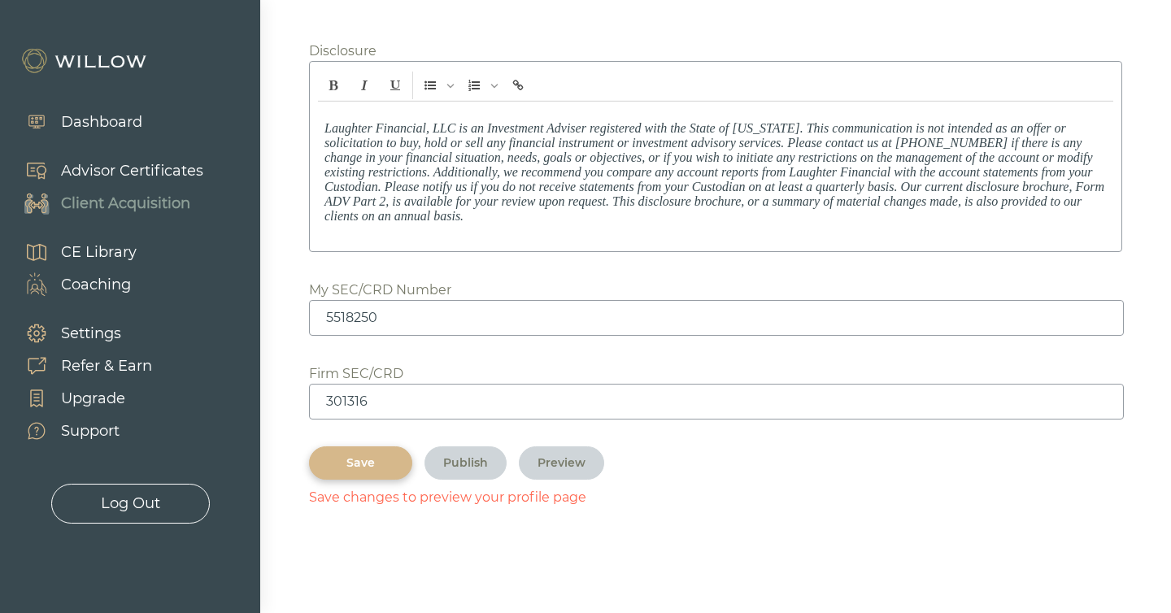
click at [373, 457] on div "Save" at bounding box center [361, 463] width 66 height 17
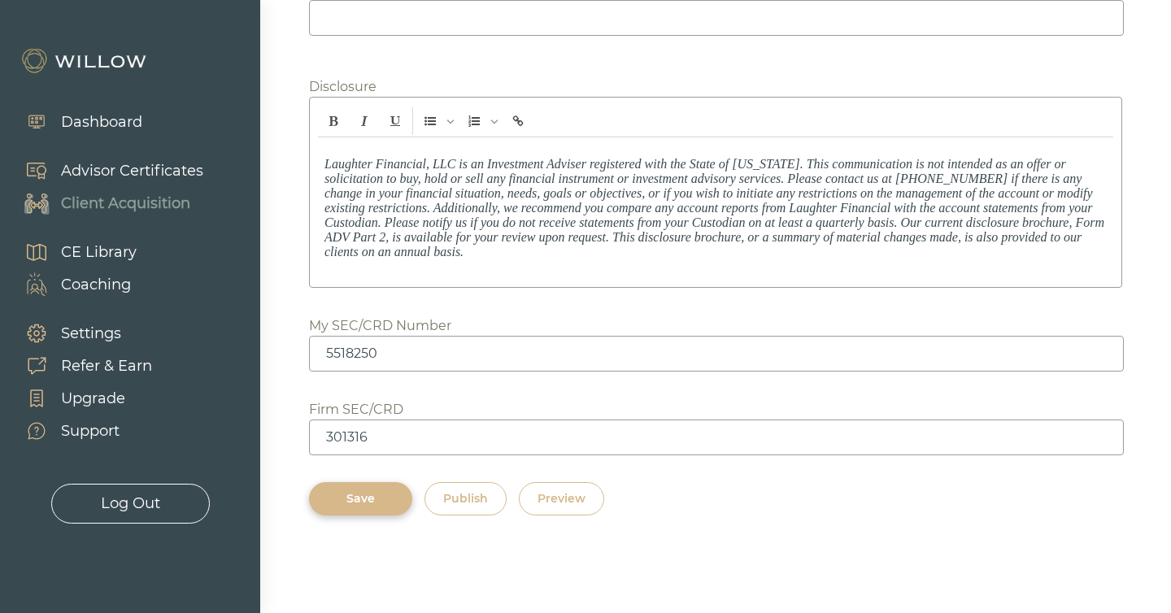
scroll to position [2421, 0]
click at [473, 494] on div "Publish" at bounding box center [465, 499] width 45 height 17
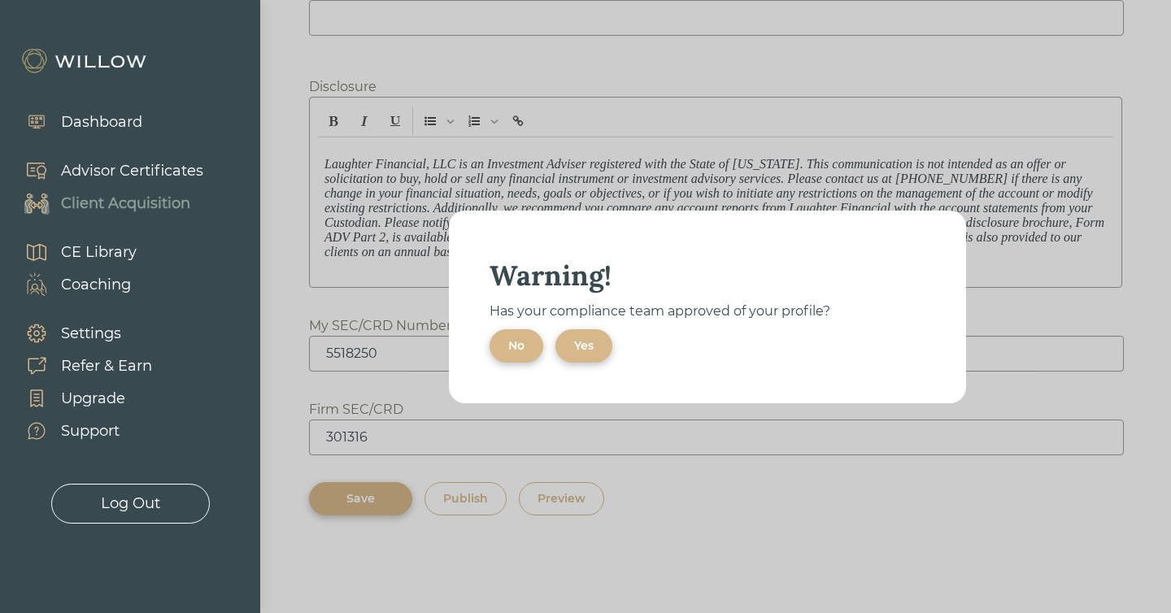
click at [575, 340] on div "Yes" at bounding box center [584, 346] width 20 height 17
click at [517, 345] on div "Ok" at bounding box center [516, 346] width 17 height 17
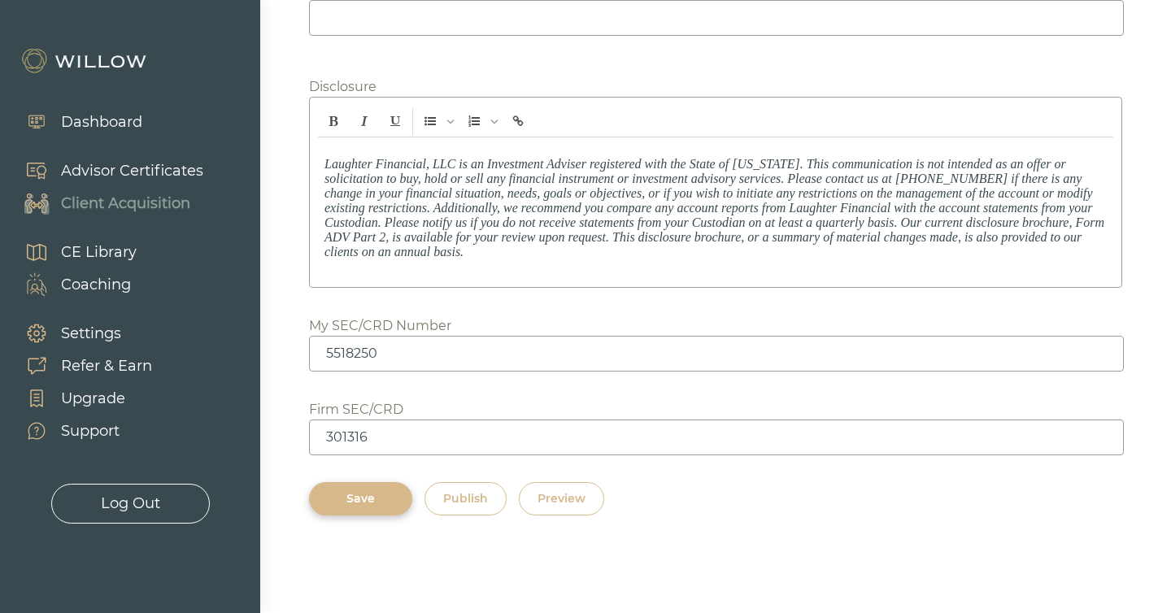
click at [565, 496] on div "Preview" at bounding box center [562, 499] width 48 height 17
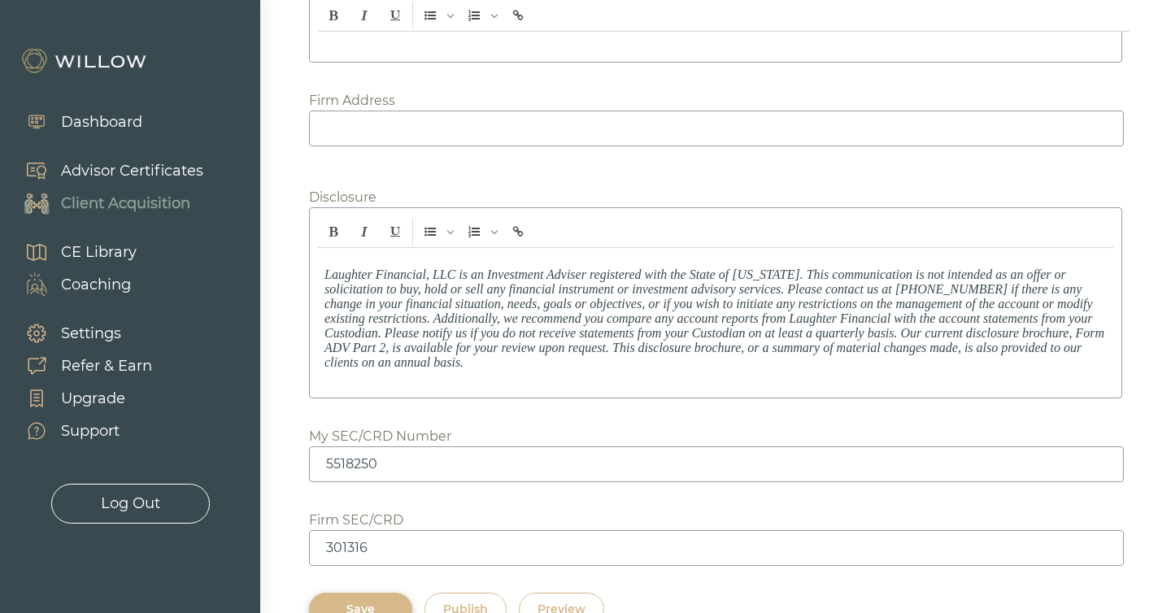
scroll to position [1914, 0]
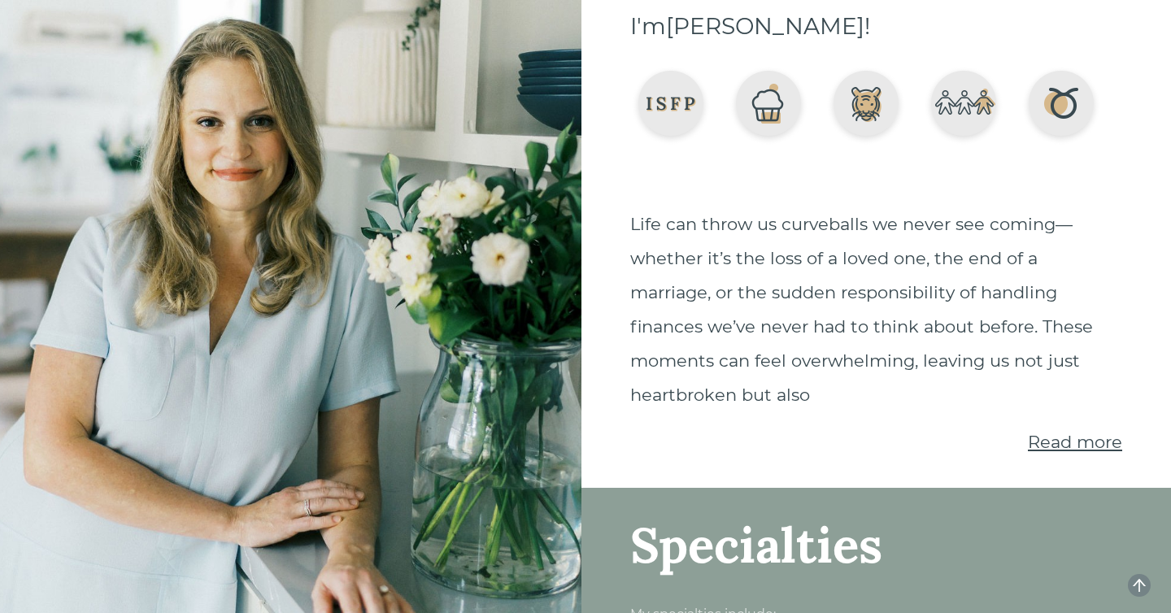
scroll to position [256, 0]
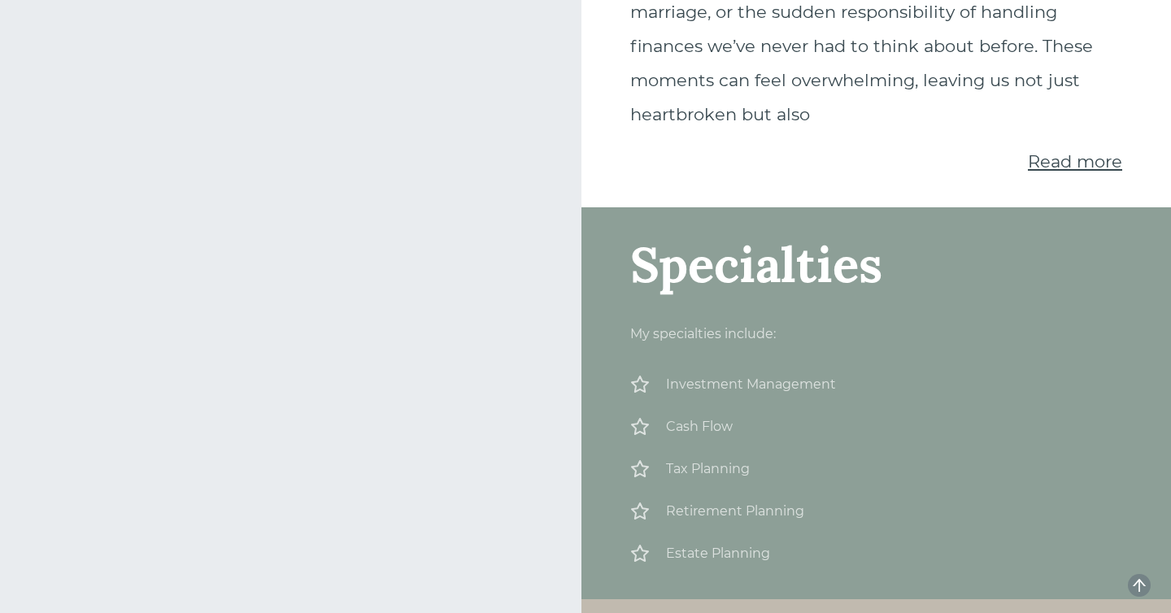
scroll to position [463, 0]
